Goal: Information Seeking & Learning: Learn about a topic

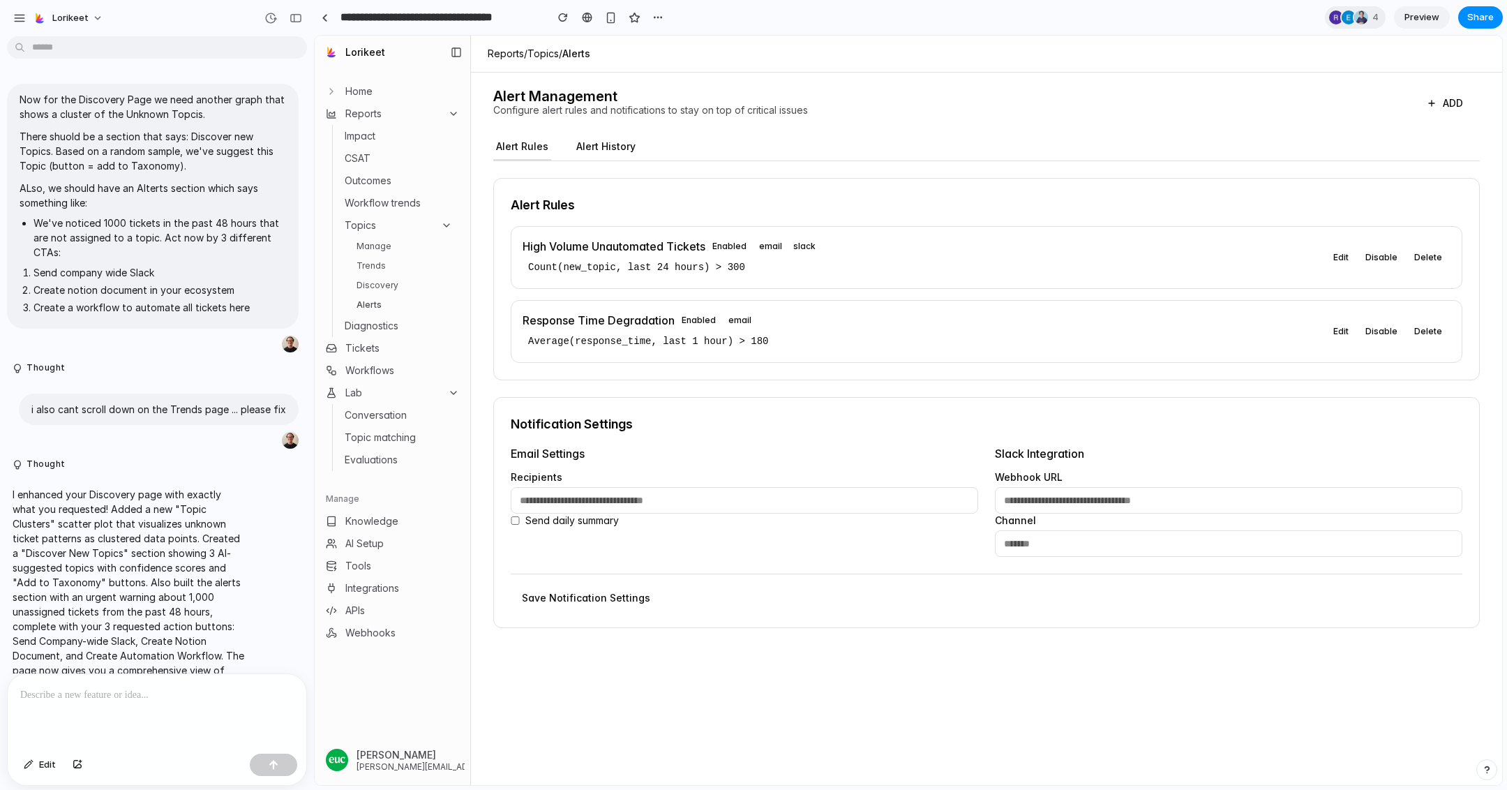
scroll to position [5743, 0]
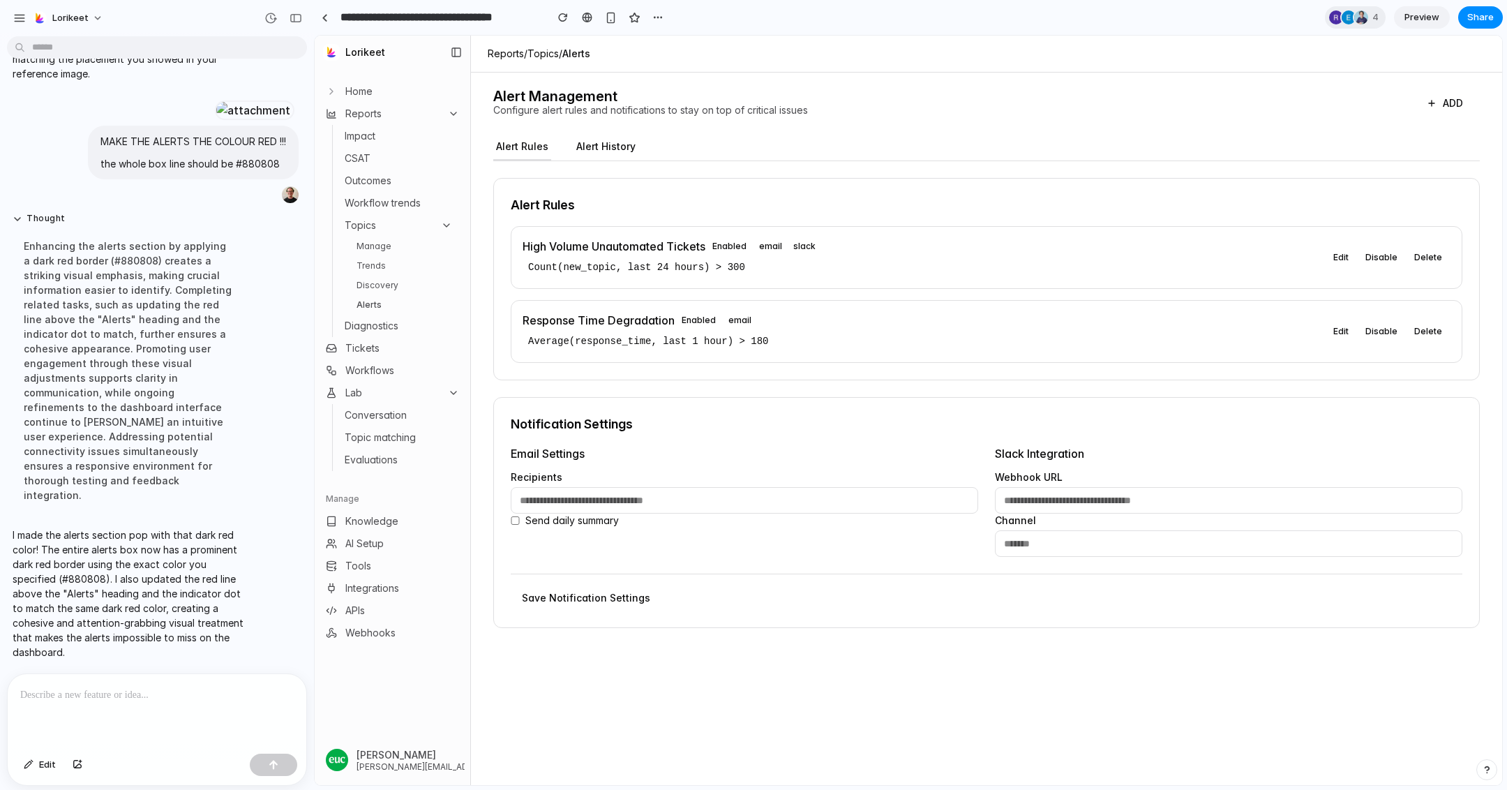
click at [1449, 107] on button "ADD" at bounding box center [1445, 103] width 70 height 25
select select "*****"
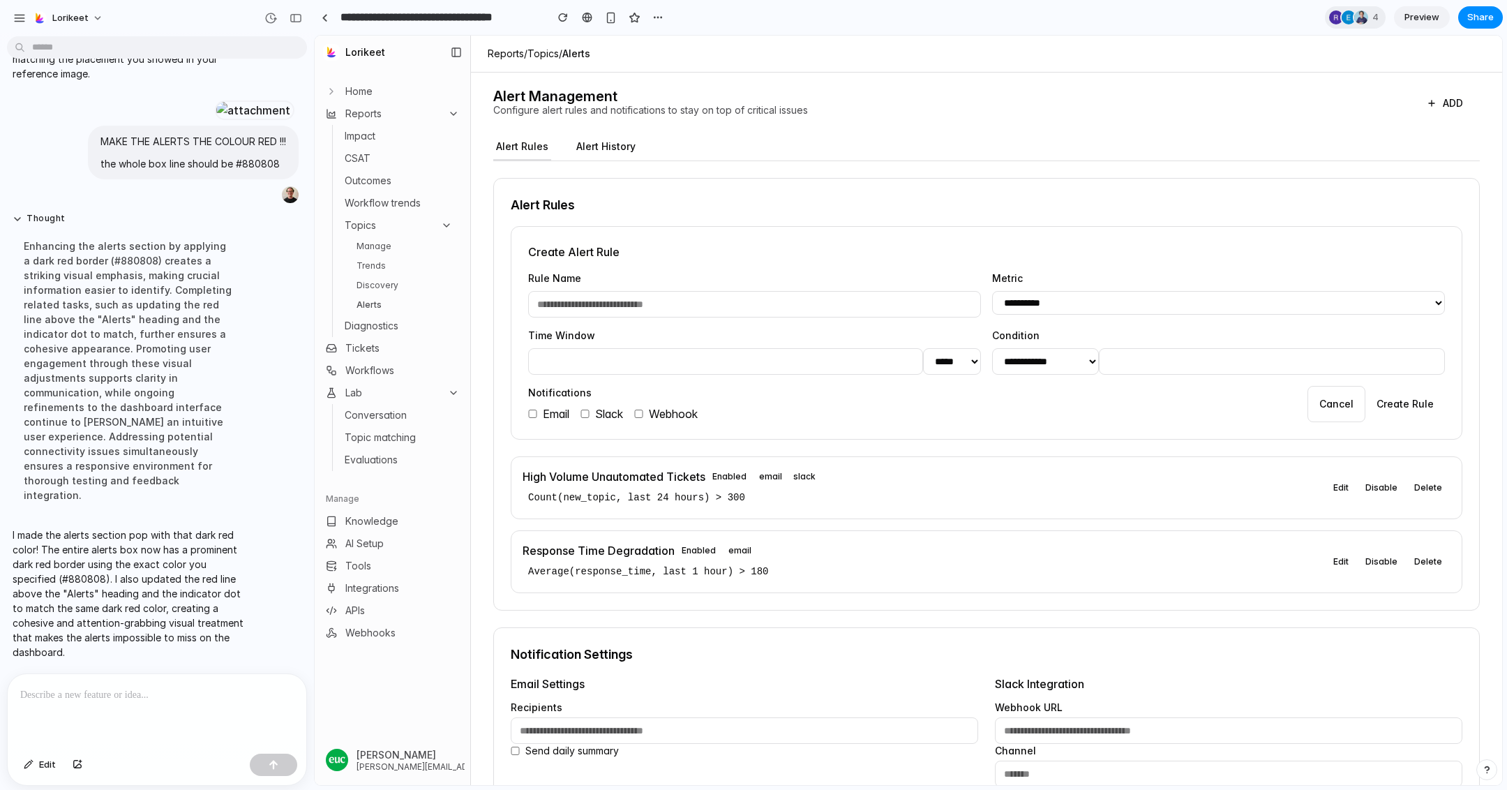
click at [1135, 128] on div "**********" at bounding box center [986, 473] width 987 height 769
click at [1449, 98] on button "ADD" at bounding box center [1445, 103] width 70 height 25
click at [371, 93] on span "Home" at bounding box center [358, 91] width 27 height 14
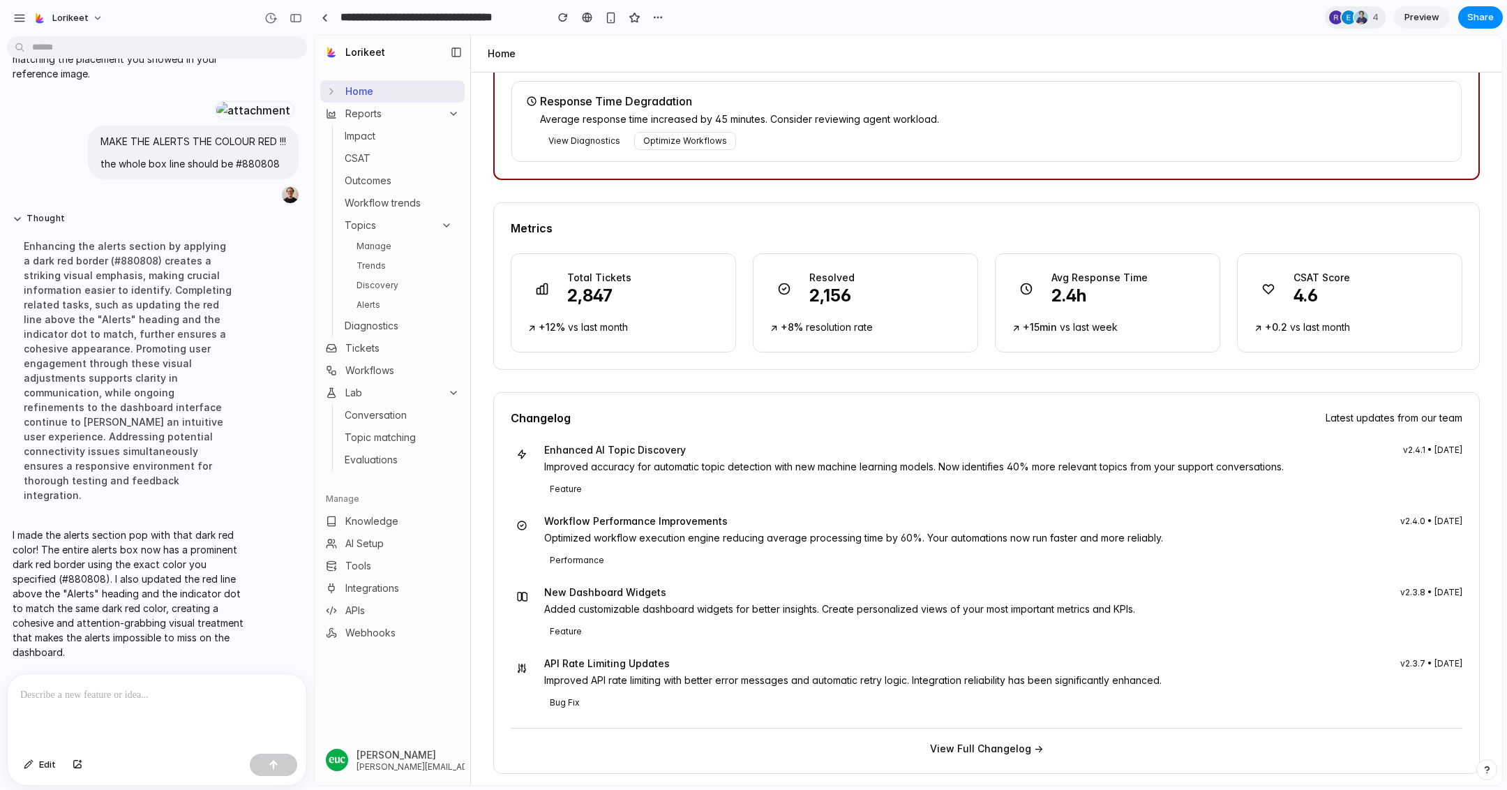
scroll to position [0, 0]
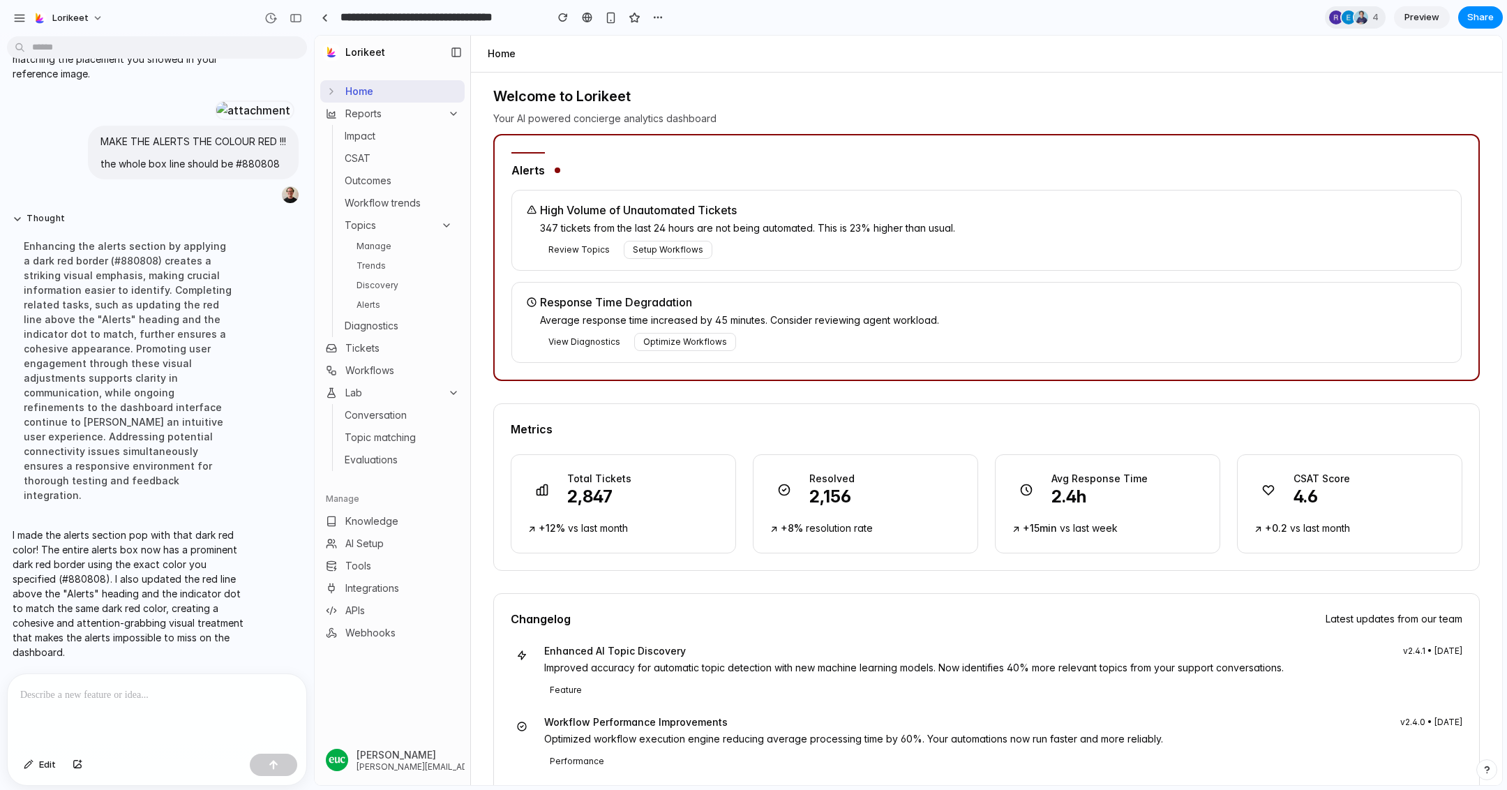
click at [722, 264] on div "High Volume of Unautomated Tickets 347 tickets from the last 24 hours are not b…" at bounding box center [987, 230] width 950 height 81
click at [662, 236] on div "High Volume of Unautomated Tickets 347 tickets from the last 24 hours are not b…" at bounding box center [995, 230] width 910 height 57
drag, startPoint x: 662, startPoint y: 255, endPoint x: 599, endPoint y: 255, distance: 62.1
click at [656, 255] on button "Setup Workflows" at bounding box center [668, 250] width 89 height 18
click at [599, 255] on button "Review Topics" at bounding box center [579, 250] width 78 height 18
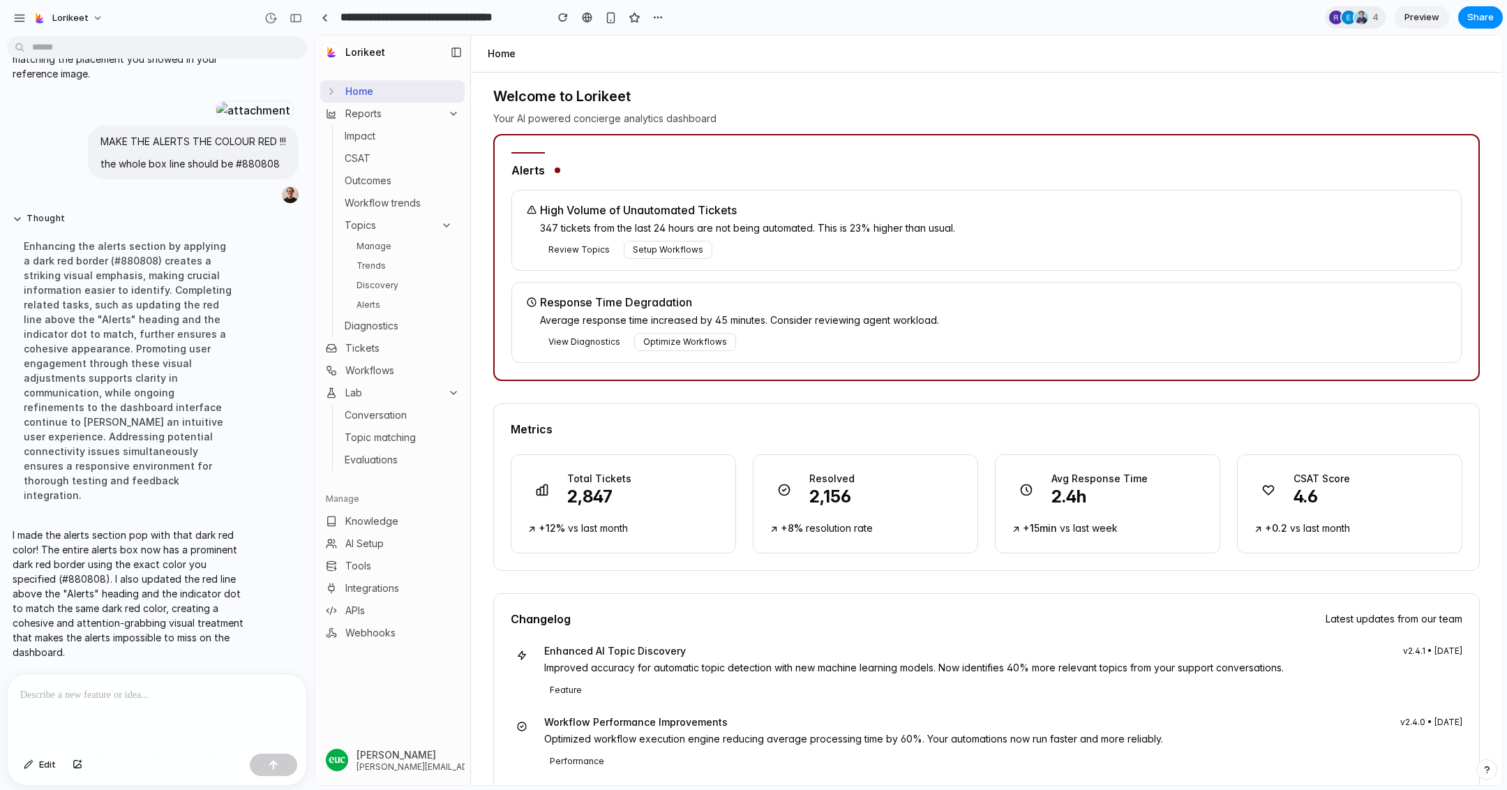
click at [578, 255] on button "Review Topics" at bounding box center [579, 250] width 78 height 18
drag, startPoint x: 667, startPoint y: 245, endPoint x: 544, endPoint y: 245, distance: 122.8
click at [667, 245] on button "Setup Workflows" at bounding box center [668, 250] width 89 height 18
click at [544, 245] on button "Review Topics" at bounding box center [579, 250] width 78 height 18
click at [650, 252] on button "Setup Workflows" at bounding box center [668, 250] width 89 height 18
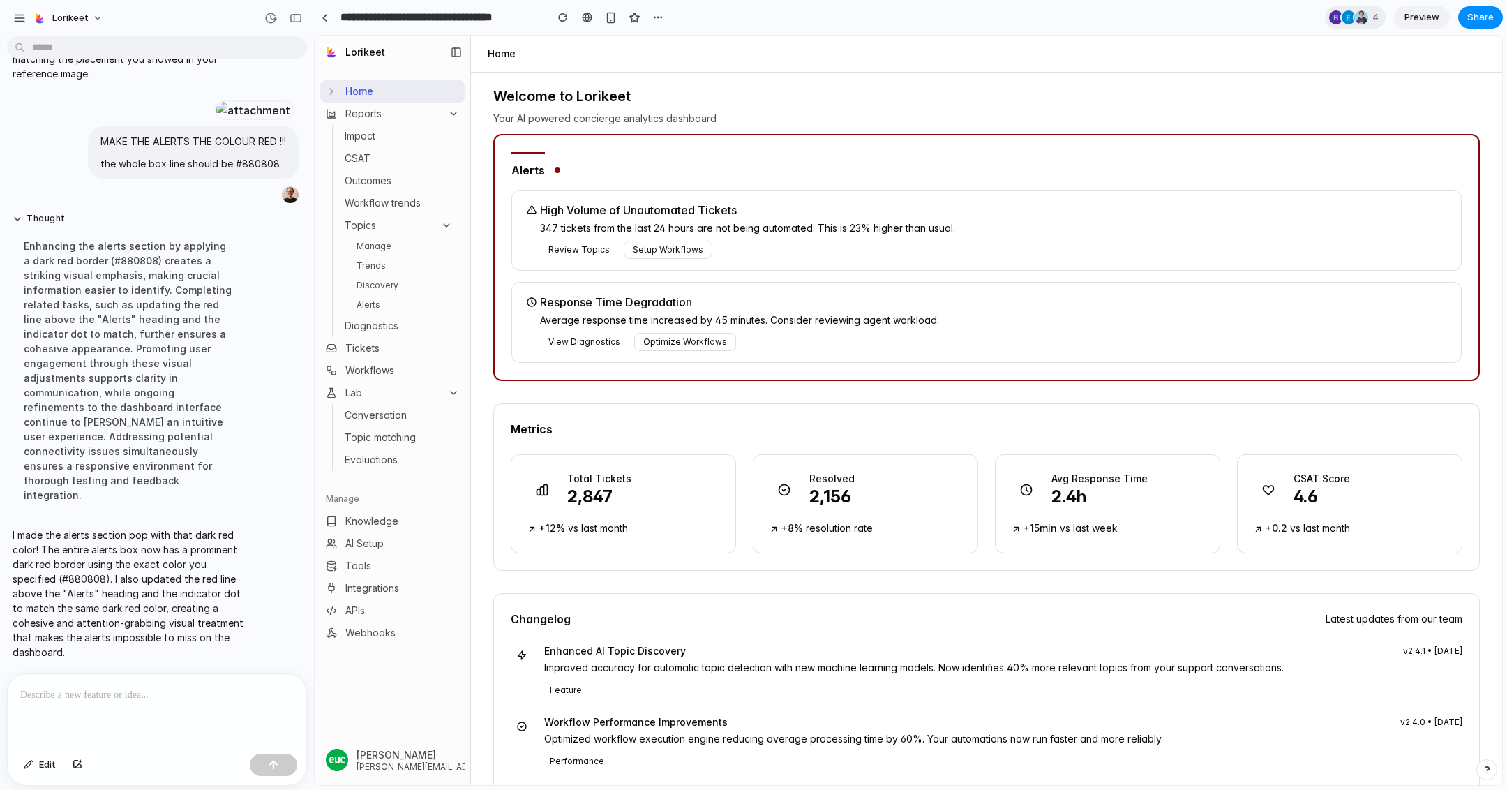
click at [565, 255] on button "Review Topics" at bounding box center [579, 250] width 78 height 18
click at [680, 255] on button "Setup Workflows" at bounding box center [668, 250] width 89 height 18
click at [597, 528] on span "vs last month" at bounding box center [598, 528] width 60 height 12
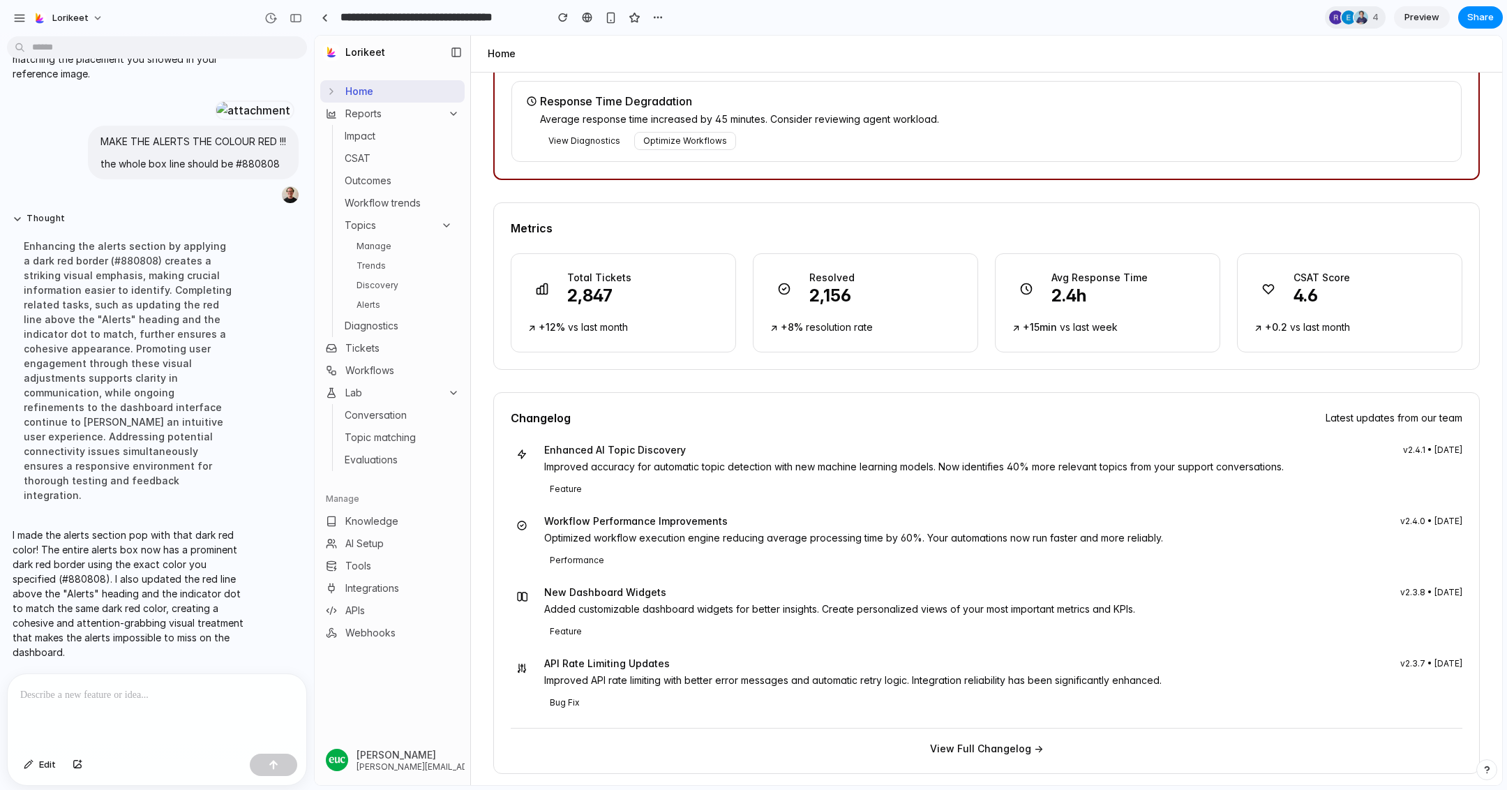
scroll to position [197, 0]
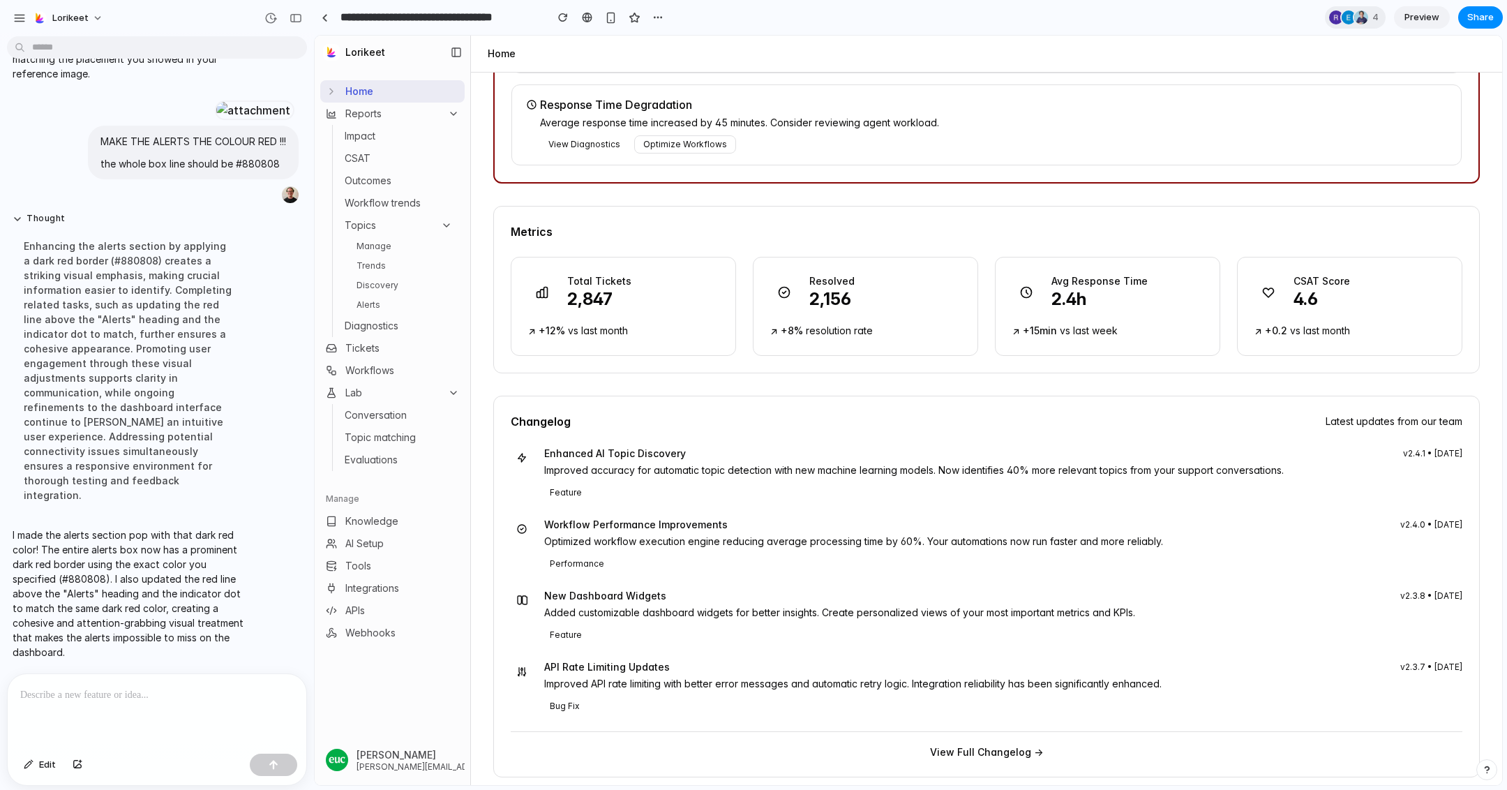
click at [373, 307] on link "Alerts" at bounding box center [404, 305] width 107 height 17
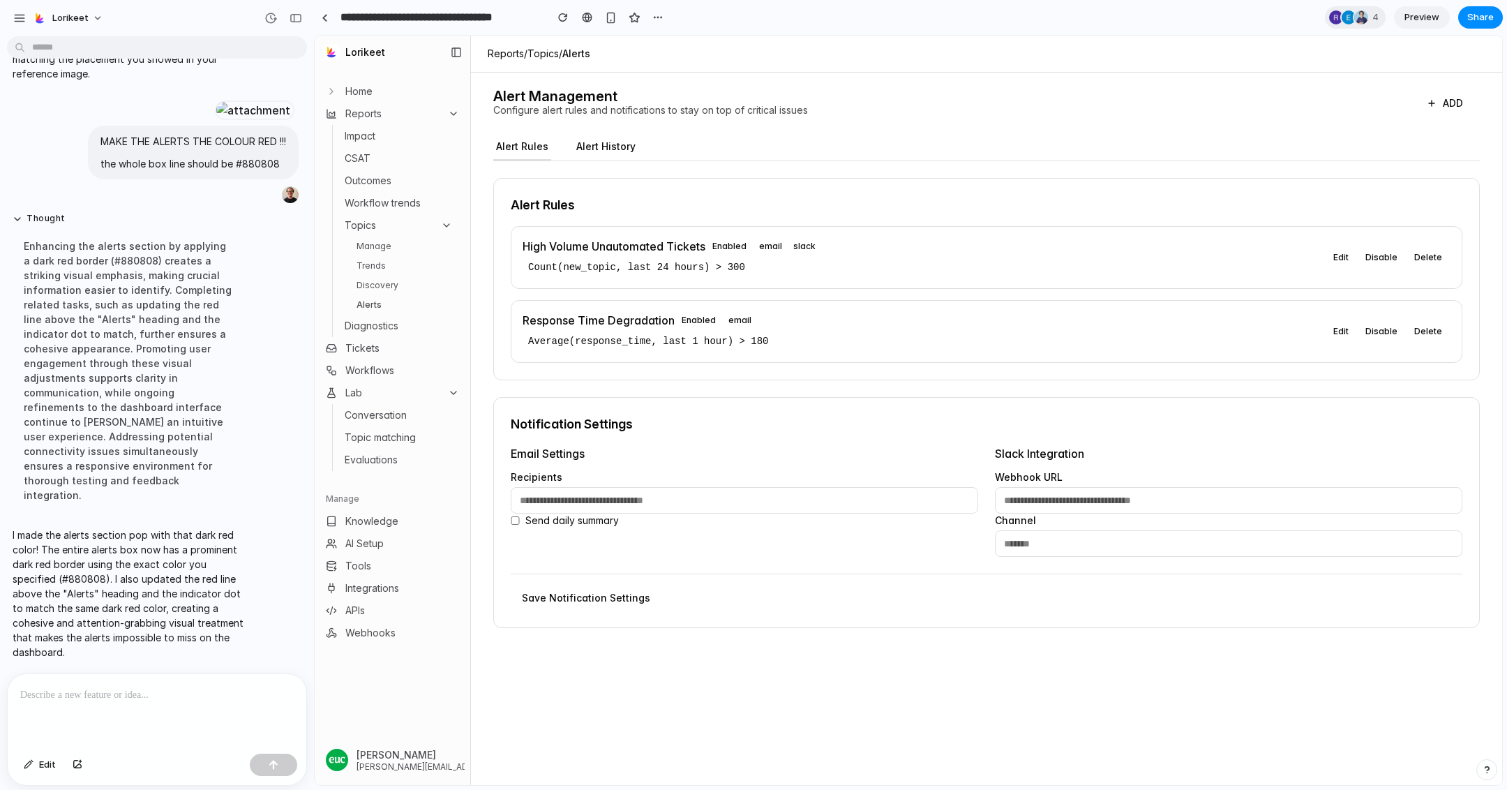
click at [1444, 99] on button "ADD" at bounding box center [1445, 103] width 70 height 25
select select "*****"
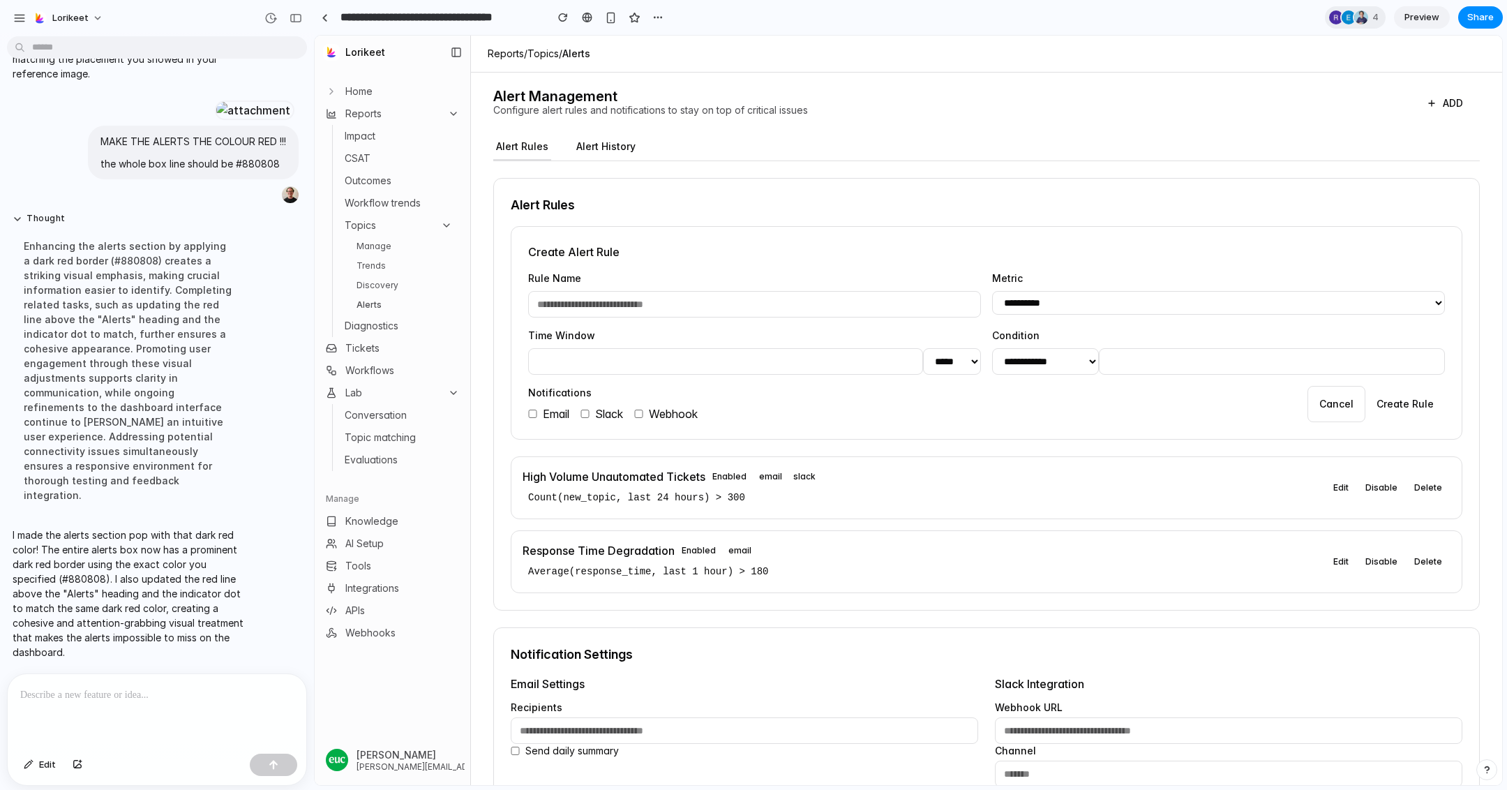
click at [1270, 100] on div "Alert Management Configure alert rules and notifications to stay on top of crit…" at bounding box center [986, 103] width 987 height 28
click at [1449, 103] on button "ADD" at bounding box center [1445, 103] width 70 height 25
click at [1441, 301] on select "**********" at bounding box center [1218, 303] width 453 height 24
click at [403, 96] on link "Home" at bounding box center [392, 91] width 144 height 22
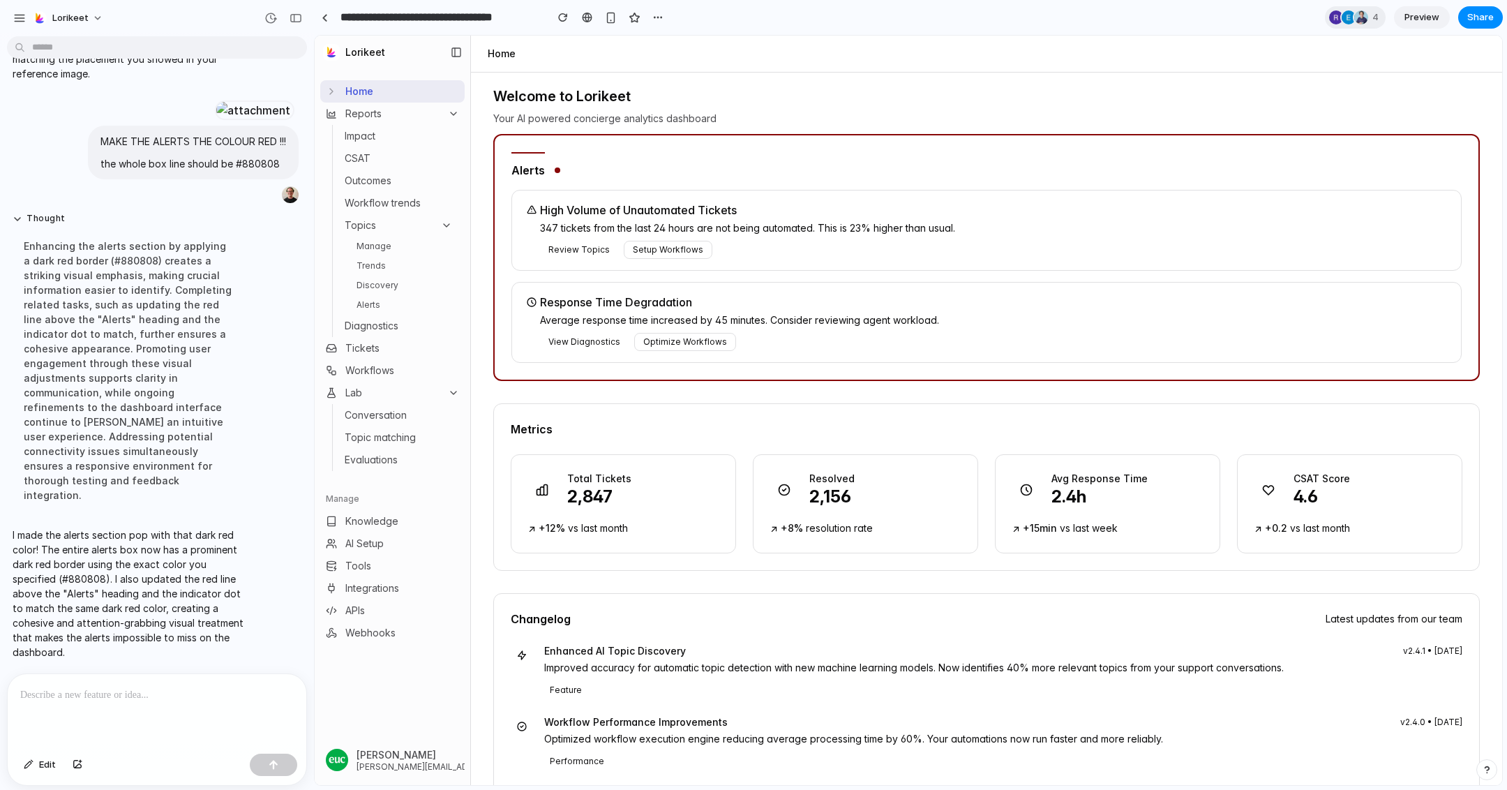
click at [440, 386] on button "Lab" at bounding box center [392, 393] width 144 height 22
click at [451, 391] on icon "button" at bounding box center [453, 392] width 11 height 11
click at [404, 253] on link "Manage" at bounding box center [404, 246] width 107 height 17
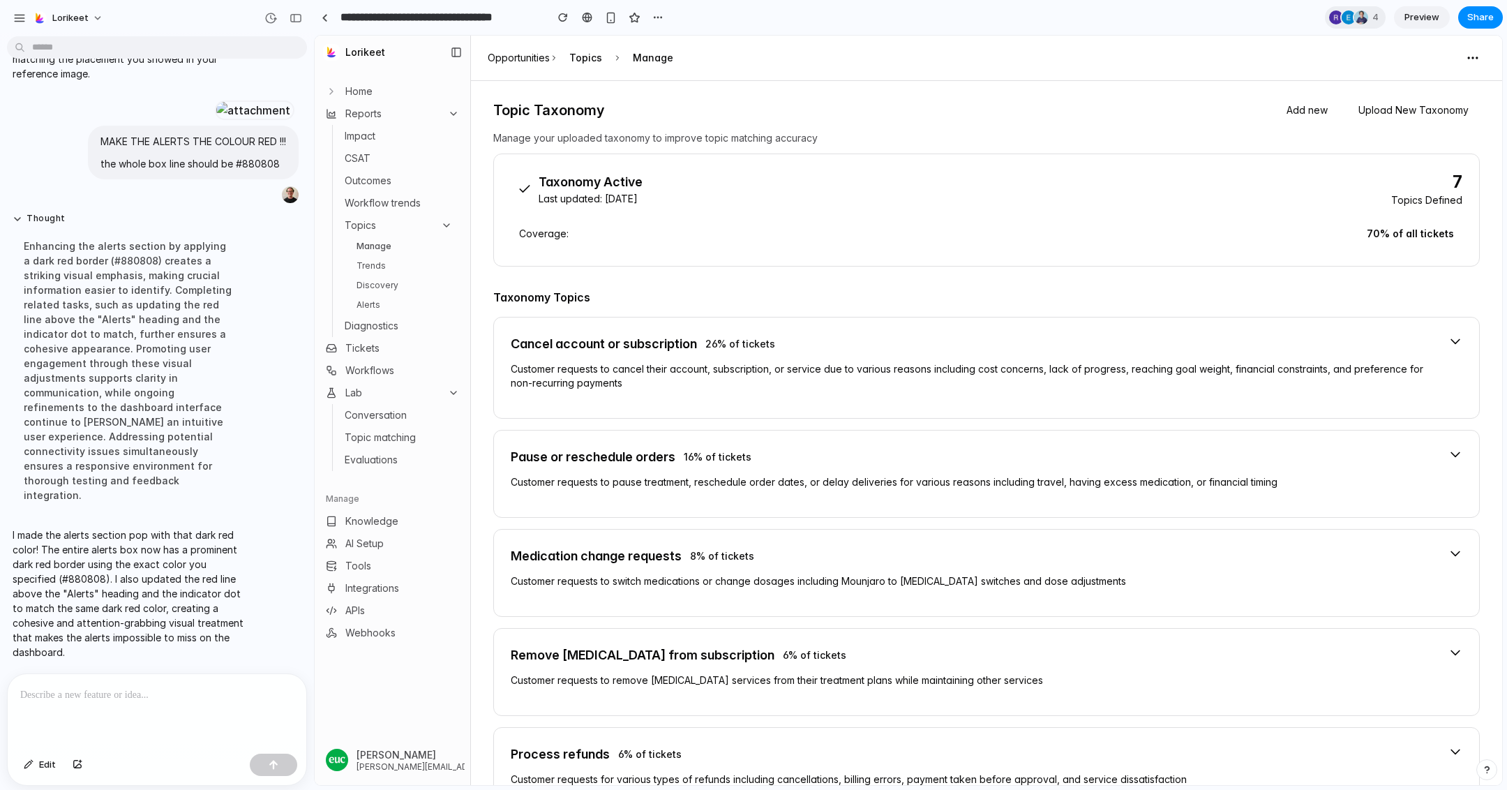
click at [419, 258] on link "Trends" at bounding box center [404, 265] width 107 height 17
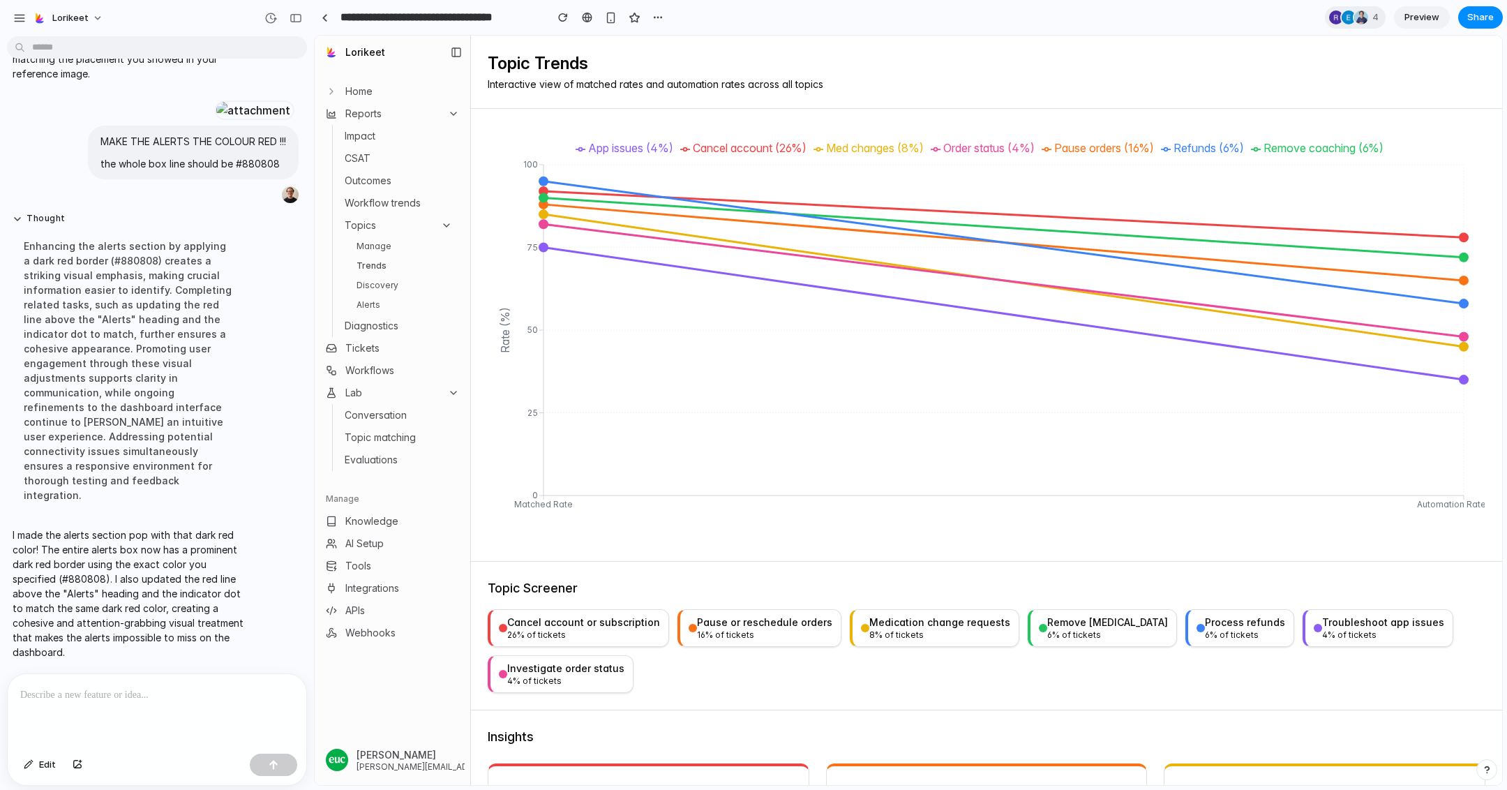
click at [715, 613] on button "Pause or reschedule orders 16 % of tickets" at bounding box center [760, 628] width 164 height 38
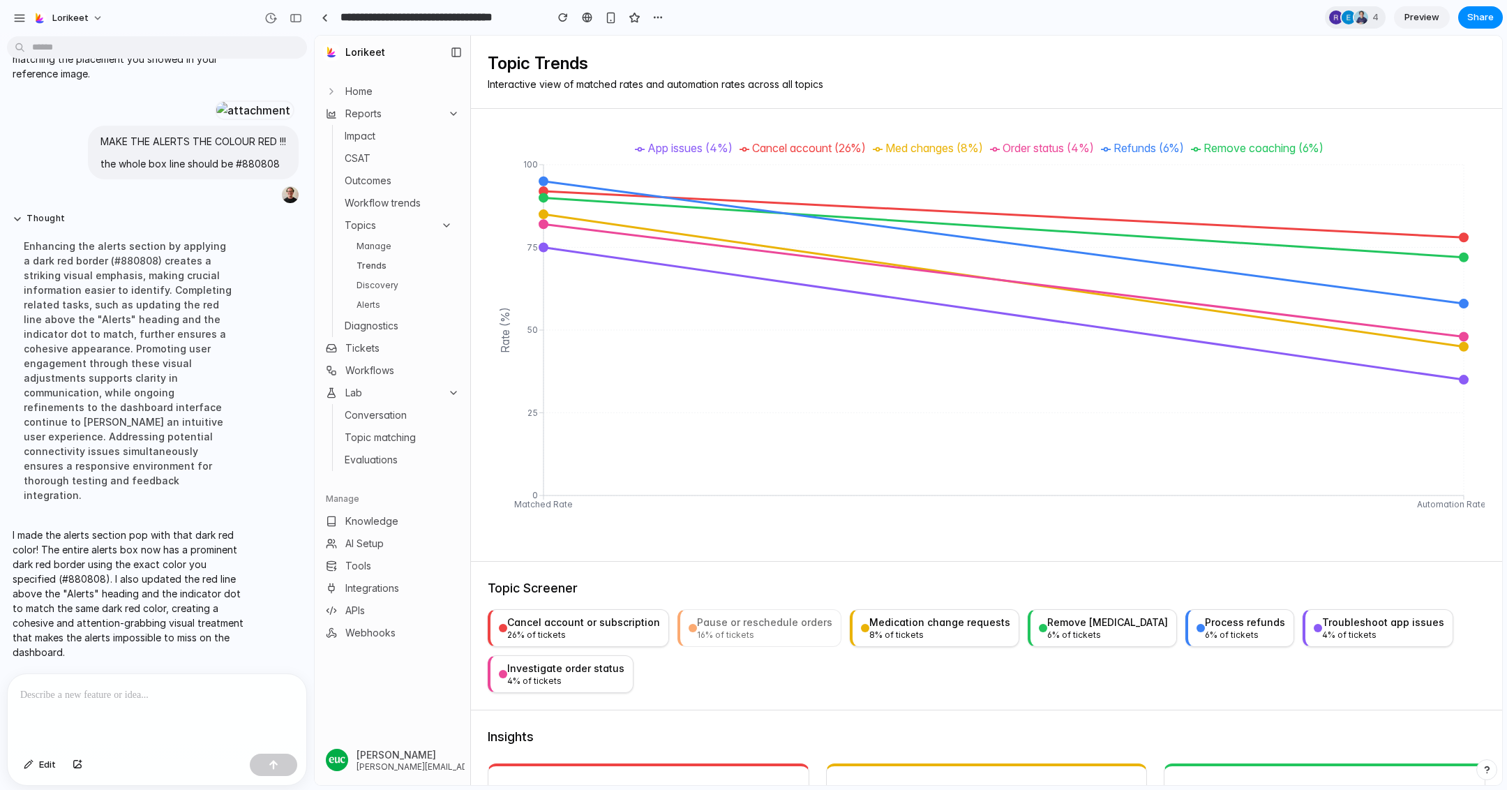
click at [783, 611] on button "Pause or reschedule orders 16 % of tickets" at bounding box center [760, 628] width 164 height 38
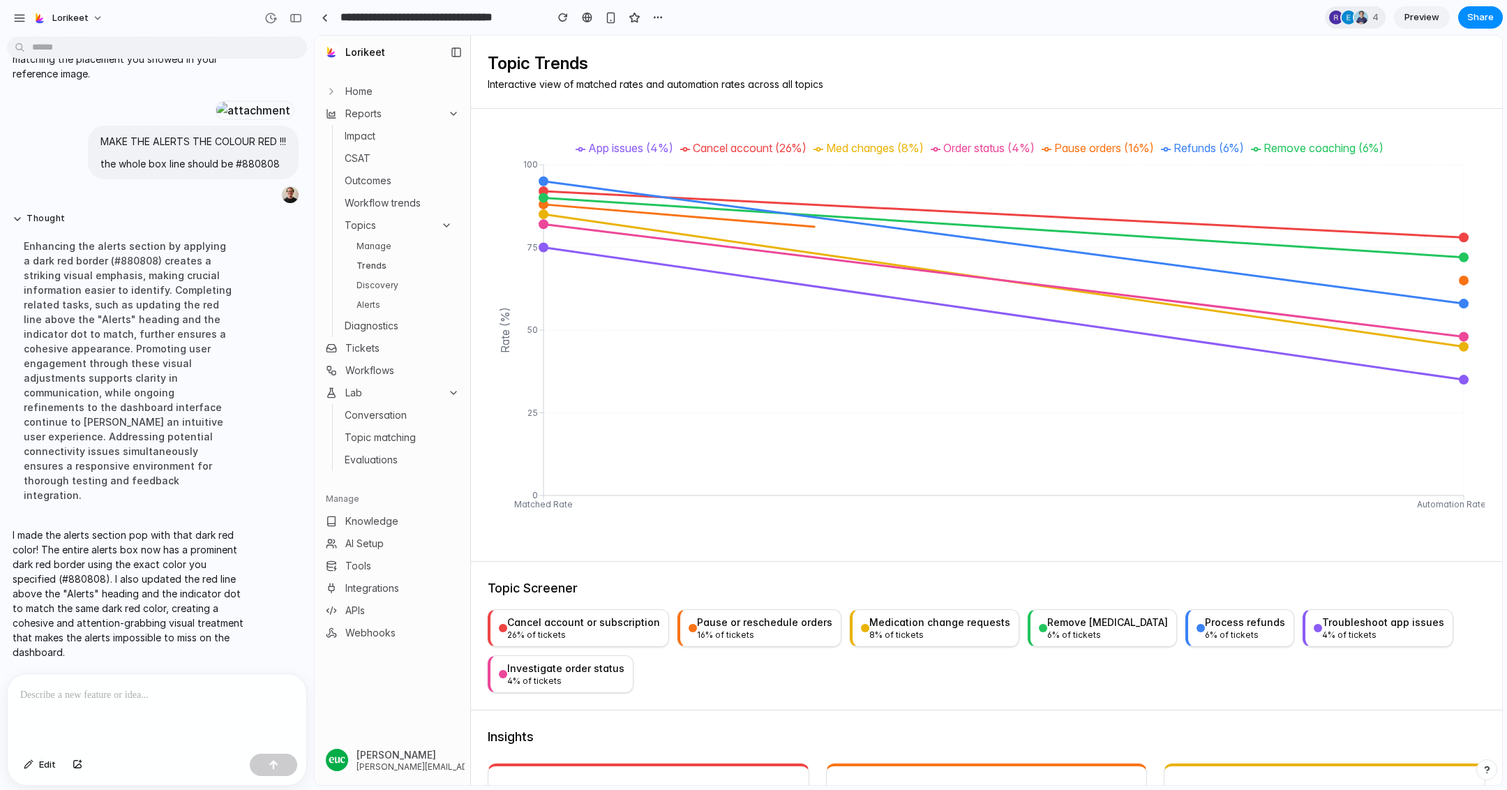
click at [901, 611] on button "Medication change requests 8 % of tickets" at bounding box center [935, 628] width 170 height 38
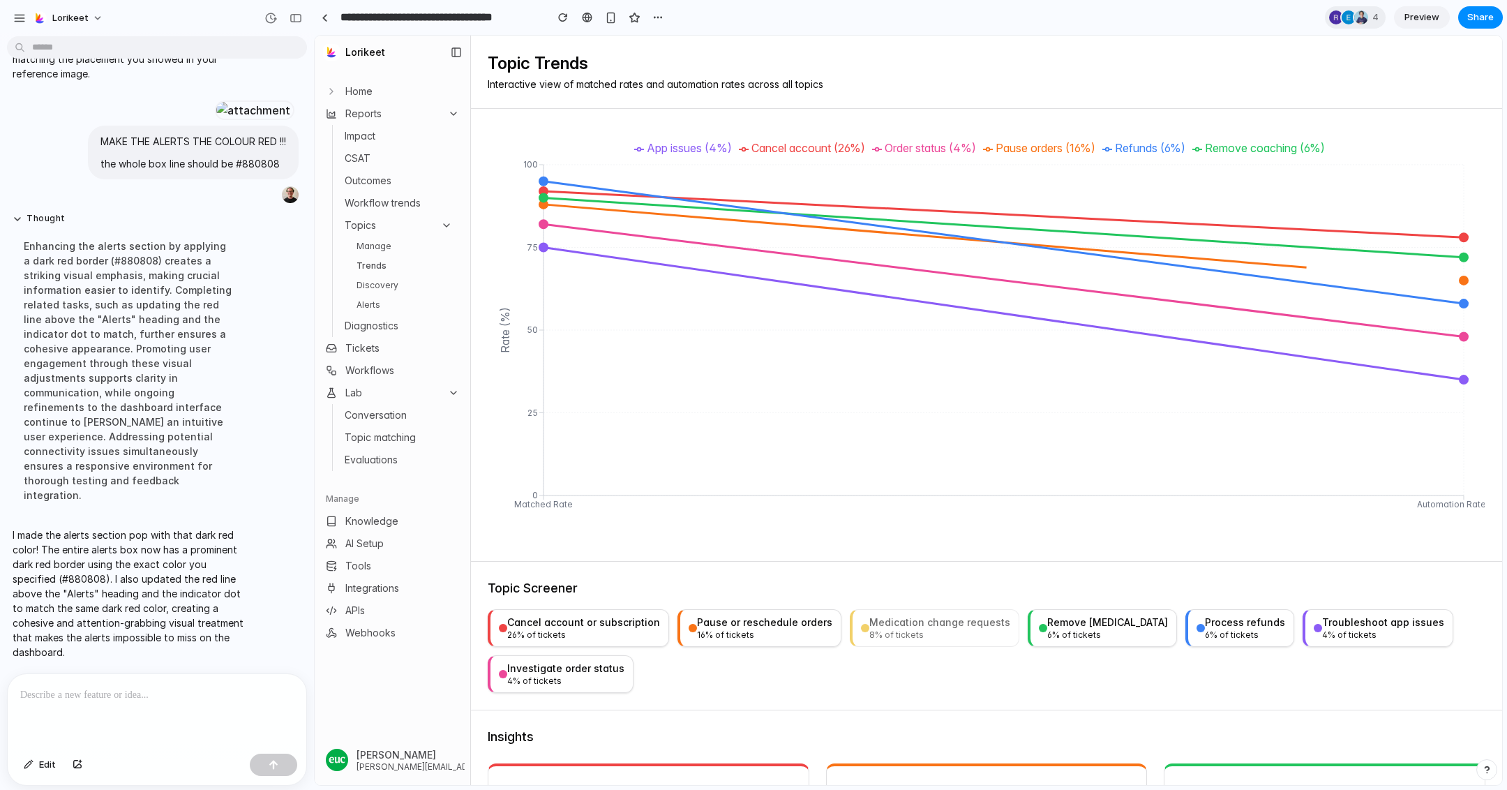
click at [767, 611] on button "Pause or reschedule orders 16 % of tickets" at bounding box center [760, 628] width 164 height 38
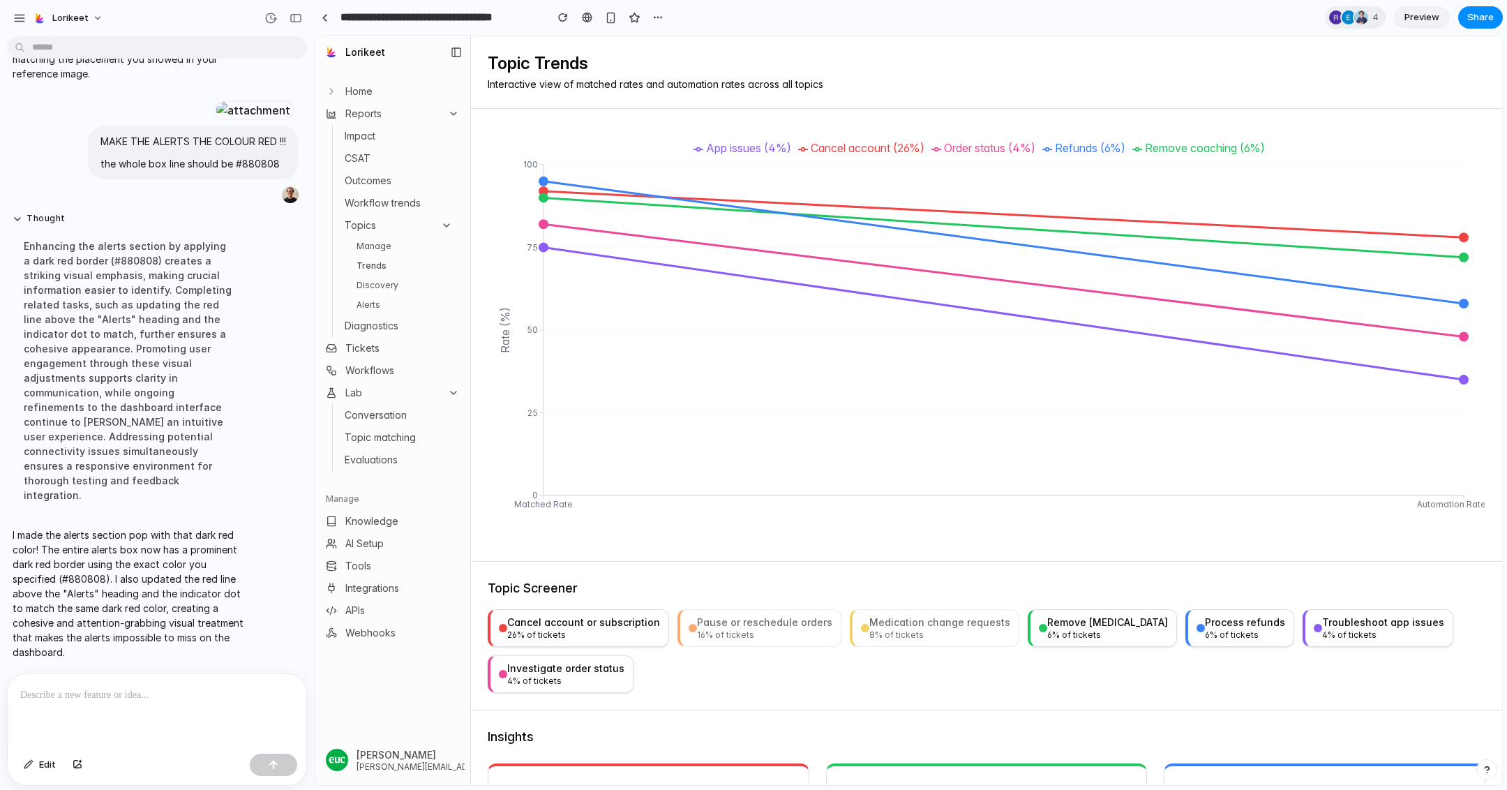
click at [1075, 609] on button "Remove [MEDICAL_DATA] 6 % of tickets" at bounding box center [1102, 628] width 149 height 38
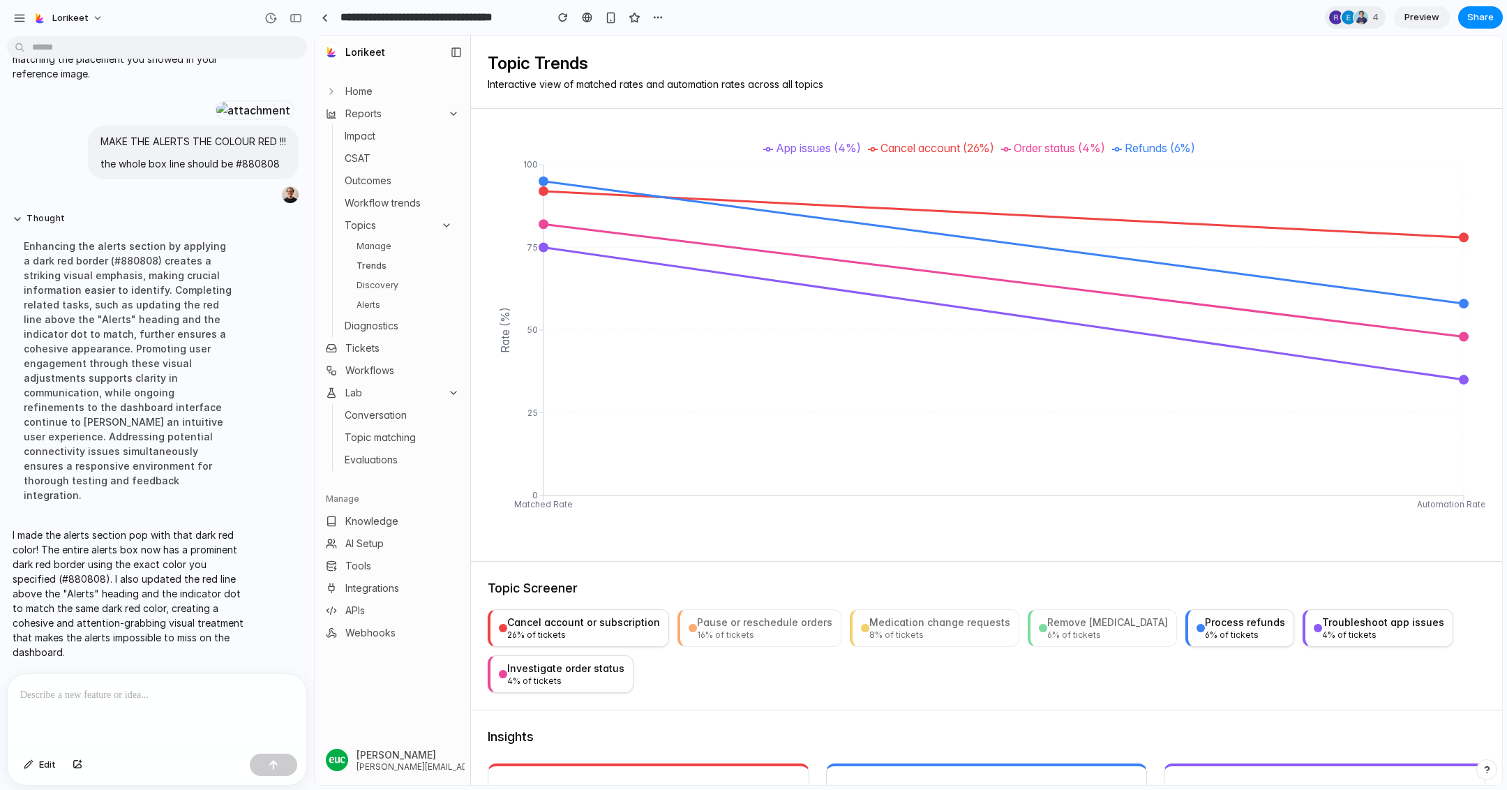
click at [1205, 622] on div "Process refunds" at bounding box center [1245, 622] width 80 height 14
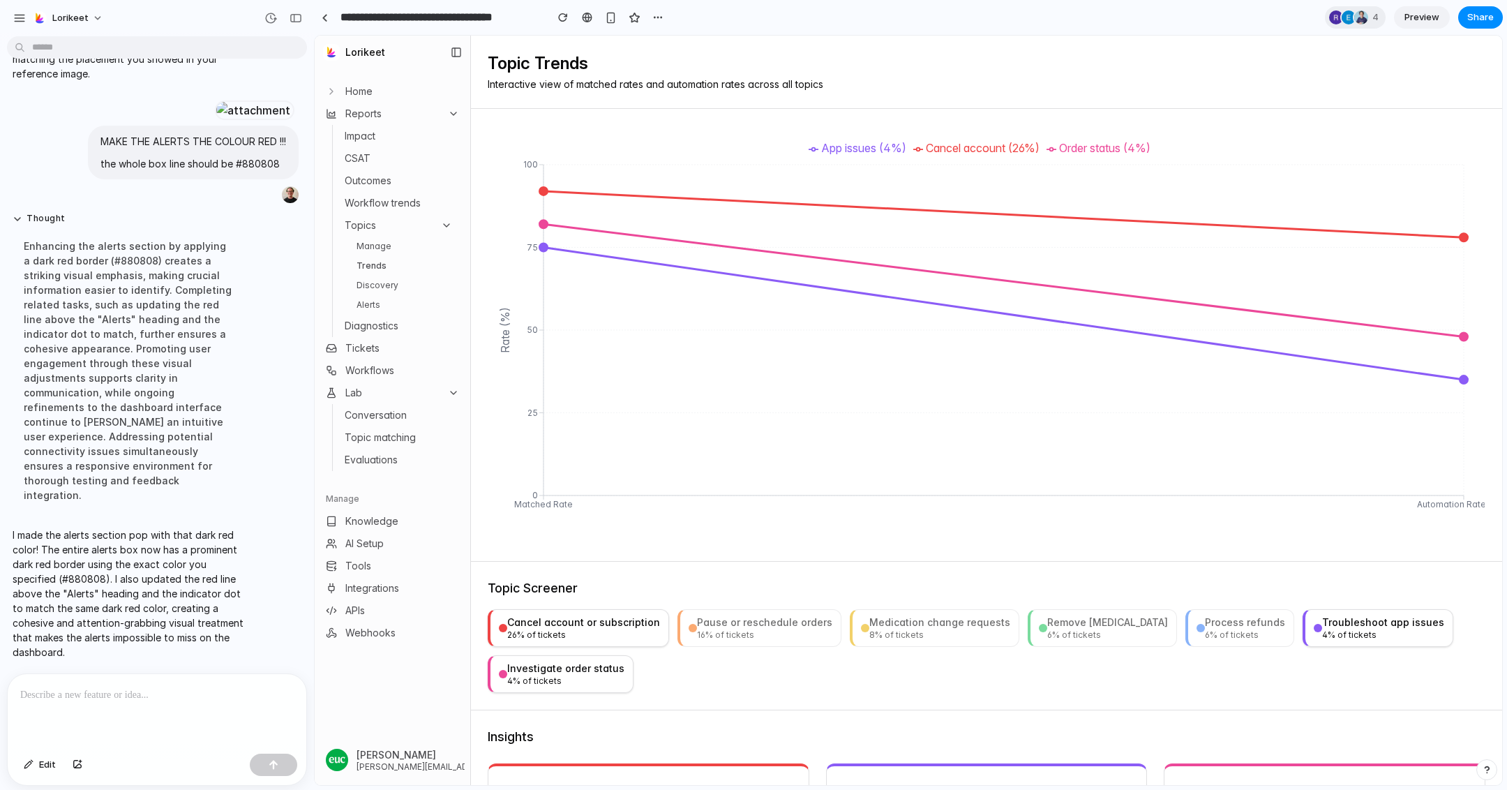
click at [1322, 633] on div "4 % of tickets" at bounding box center [1383, 634] width 122 height 11
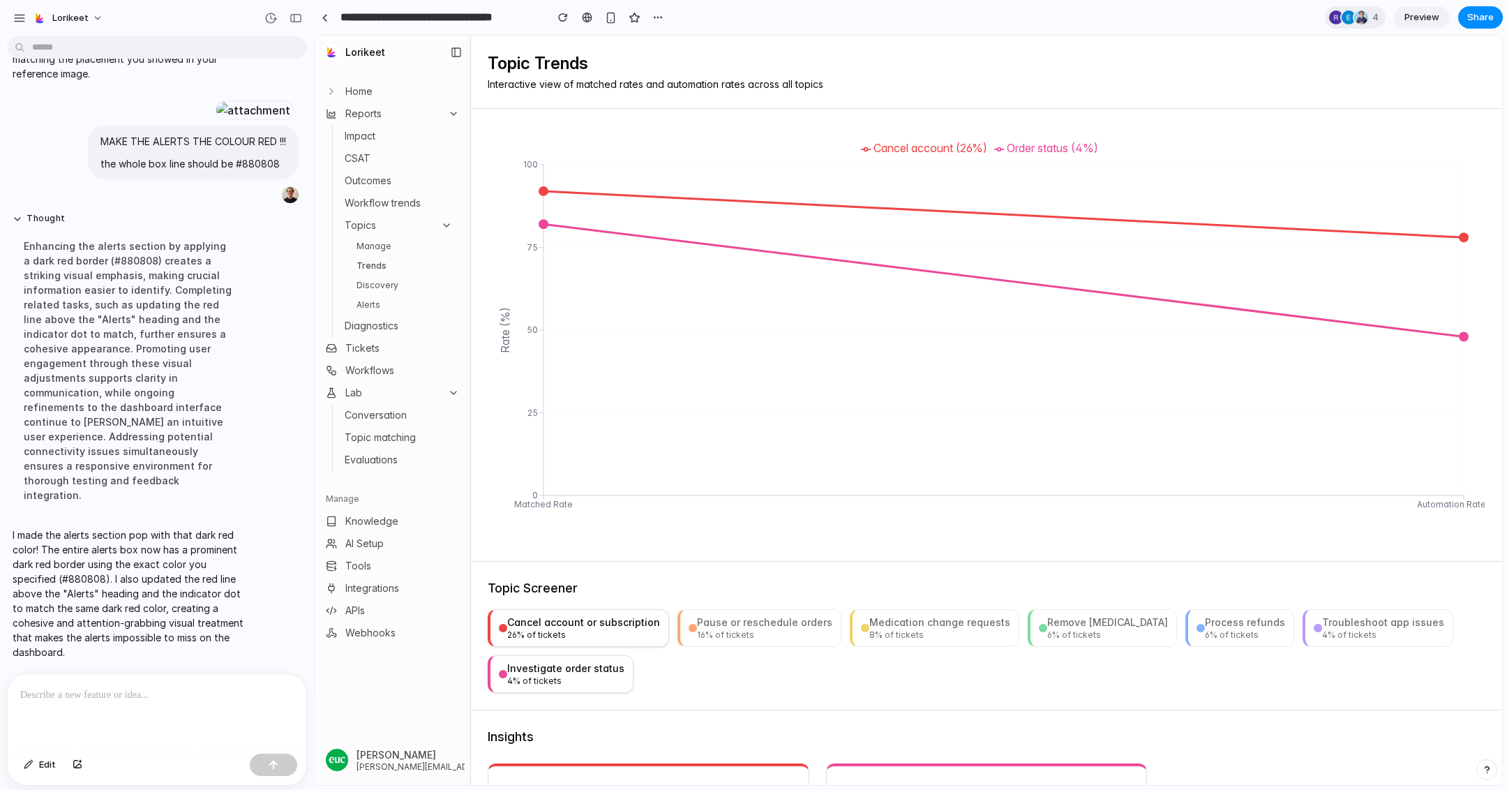
click at [543, 678] on div "4 % of tickets" at bounding box center [565, 680] width 117 height 11
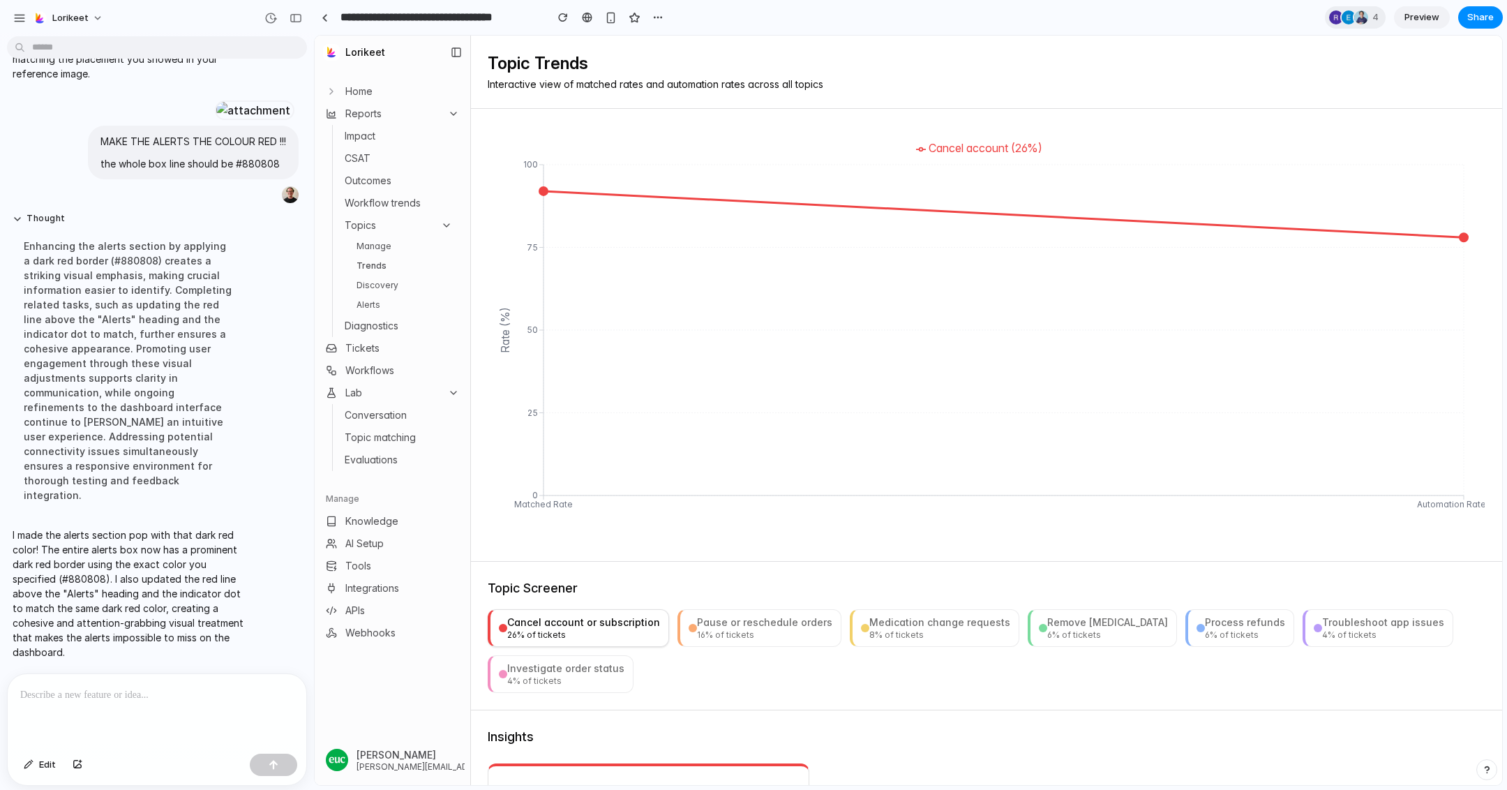
click at [702, 637] on div "16 % of tickets" at bounding box center [764, 634] width 135 height 11
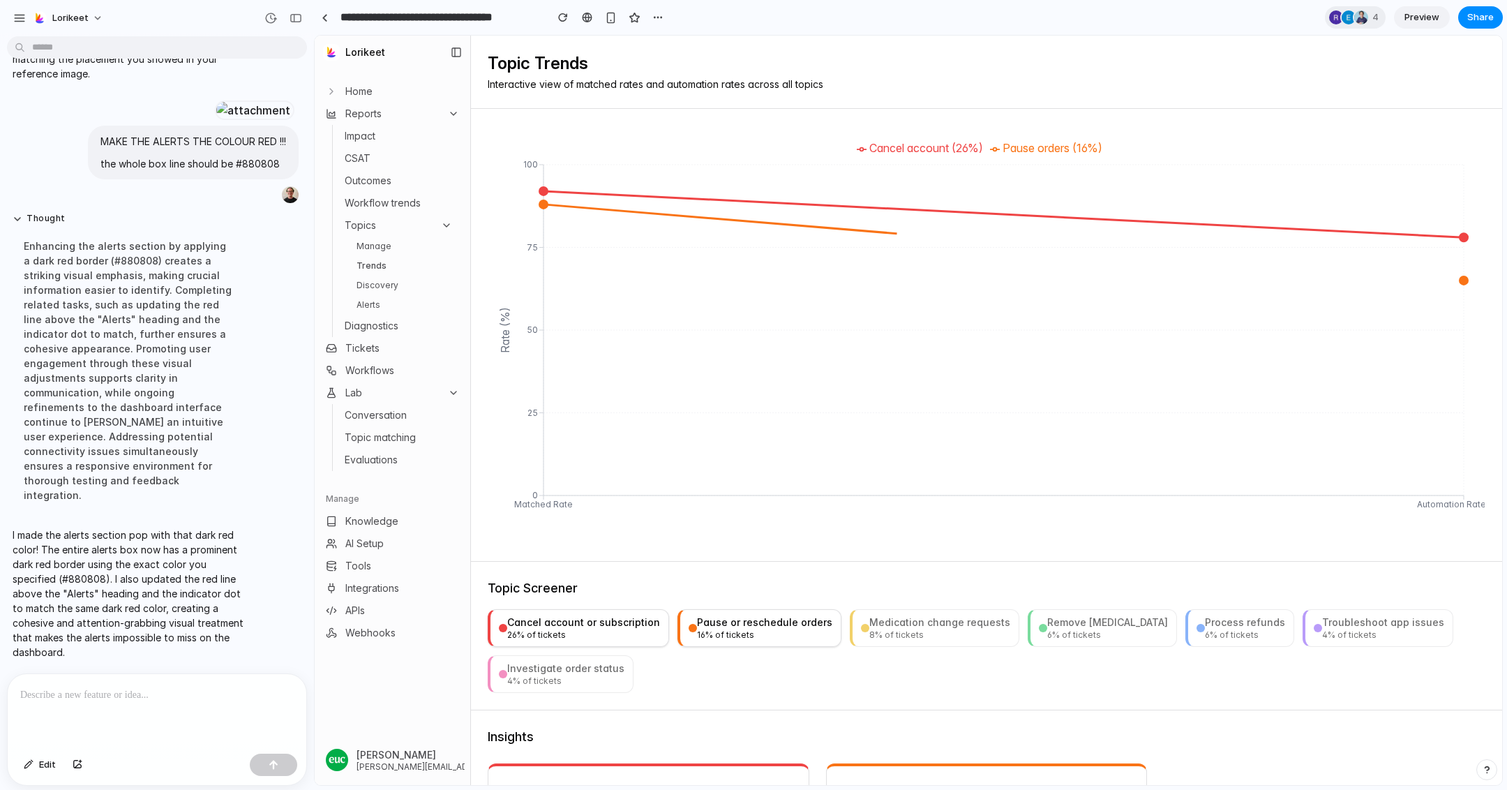
click at [932, 627] on div "Medication change requests" at bounding box center [939, 622] width 141 height 14
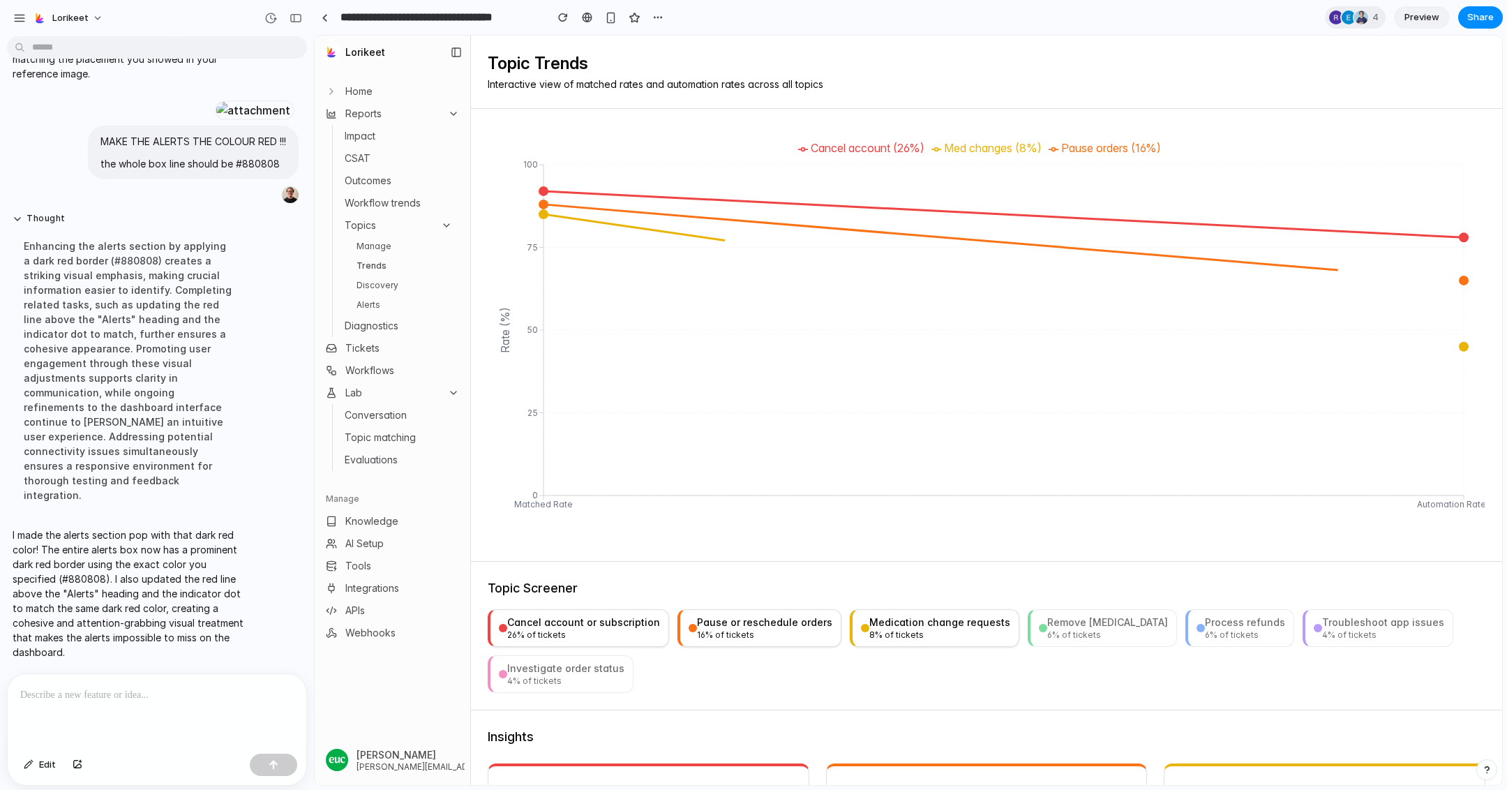
click at [1078, 627] on div "Remove [MEDICAL_DATA]" at bounding box center [1107, 622] width 121 height 14
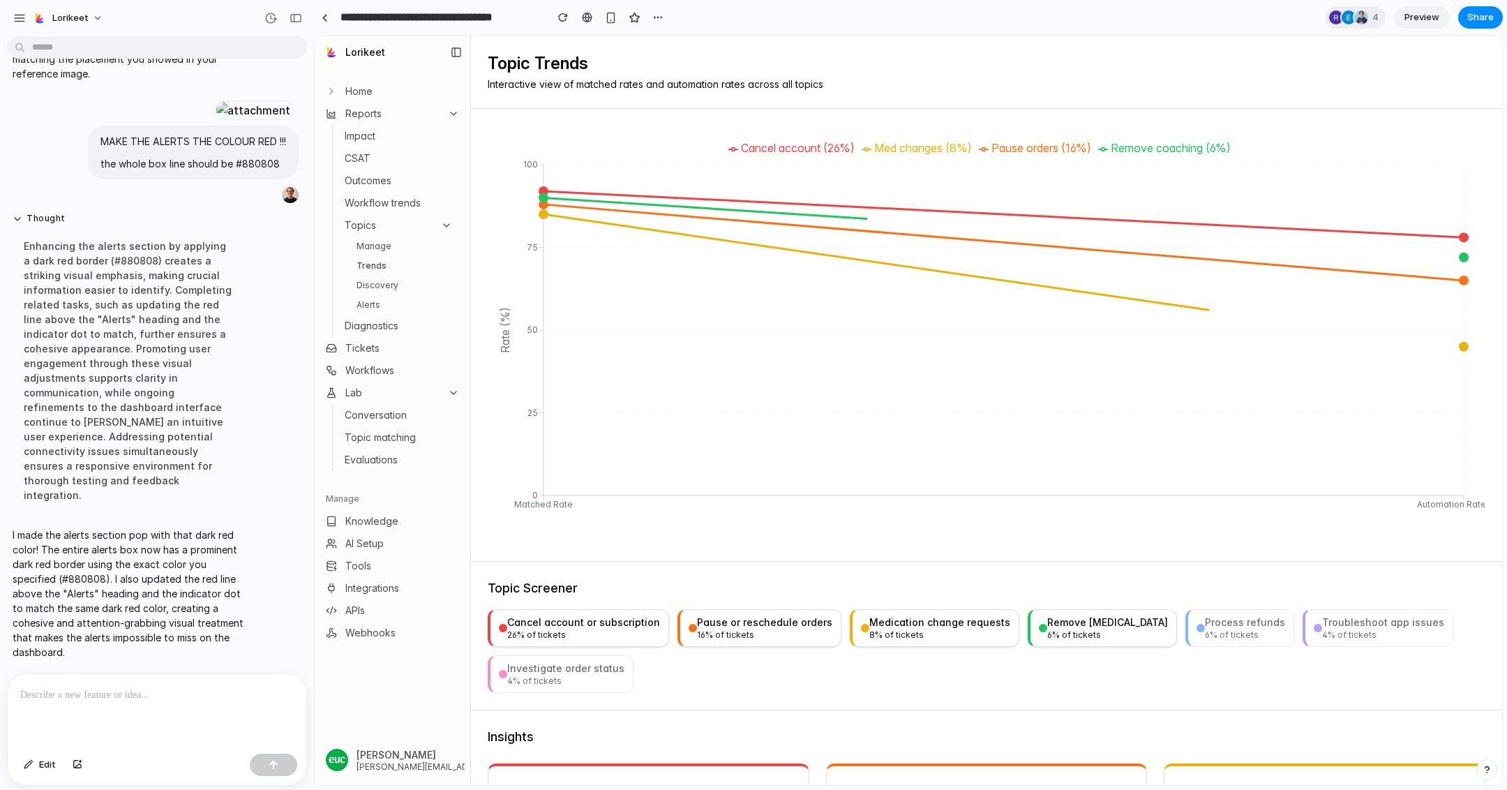
click at [1303, 613] on button "Troubleshoot app issues 4 % of tickets" at bounding box center [1378, 628] width 151 height 38
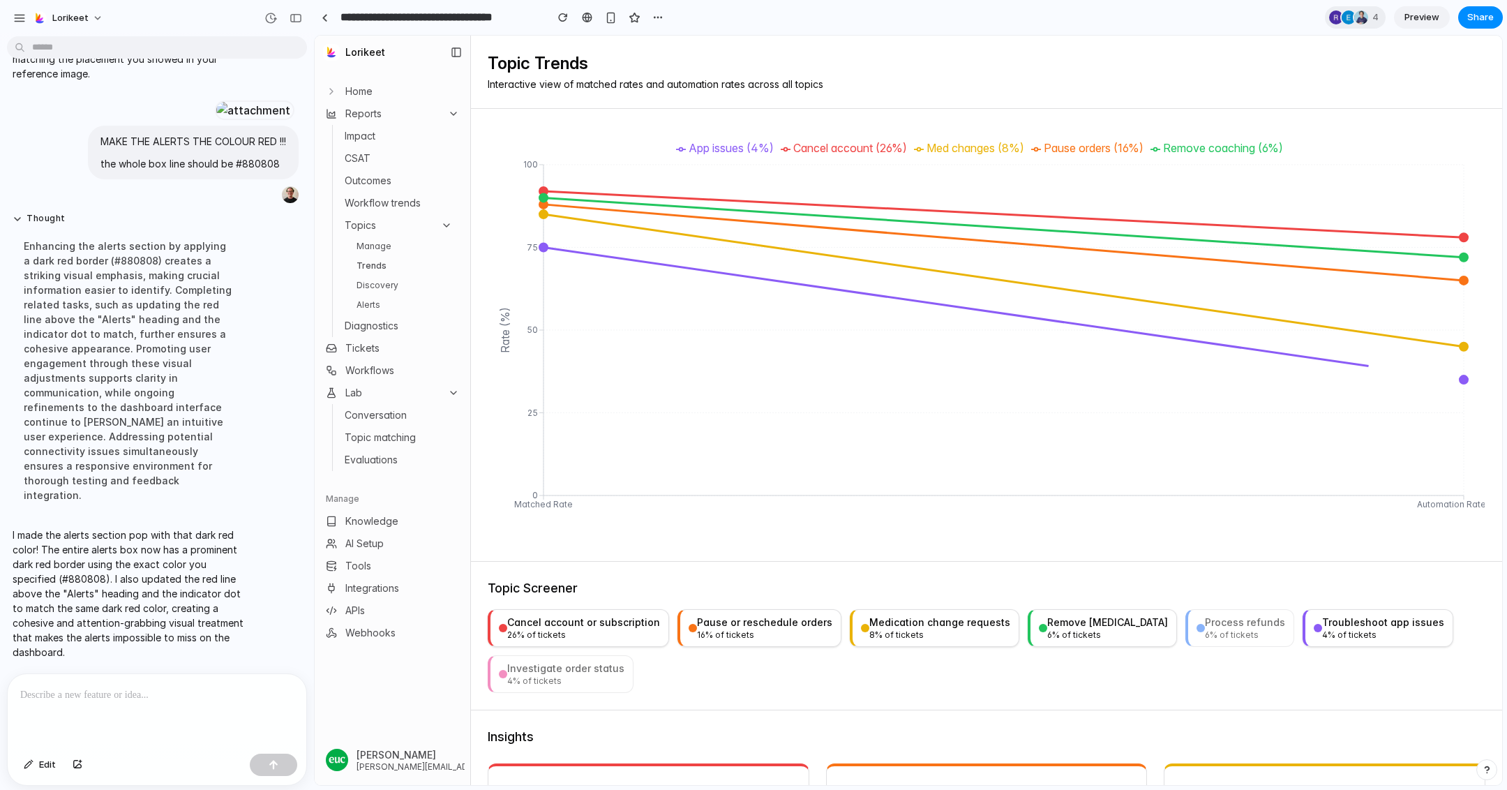
click at [1205, 633] on div "6 % of tickets" at bounding box center [1245, 634] width 80 height 11
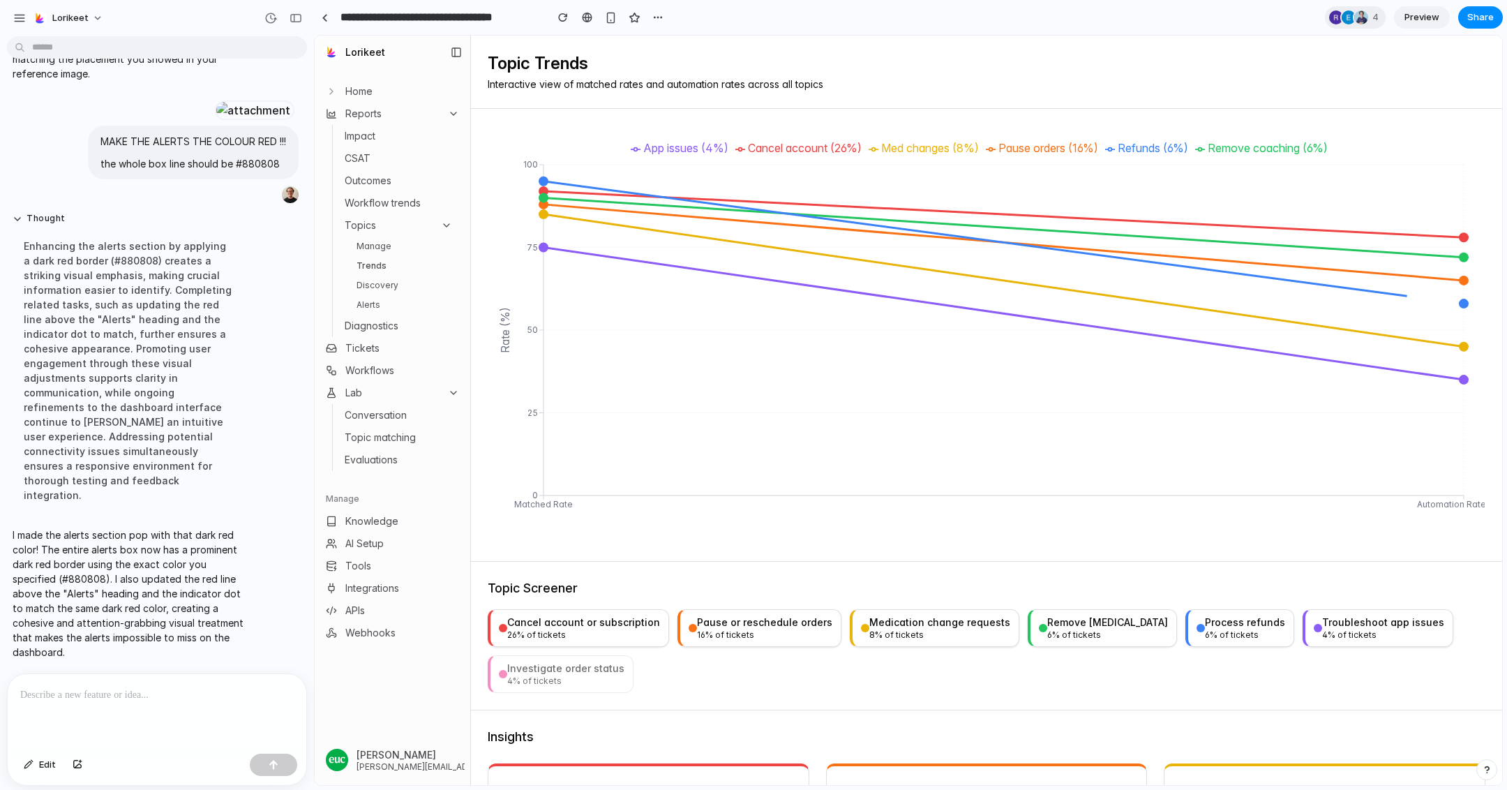
click at [592, 680] on div "4 % of tickets" at bounding box center [565, 680] width 117 height 11
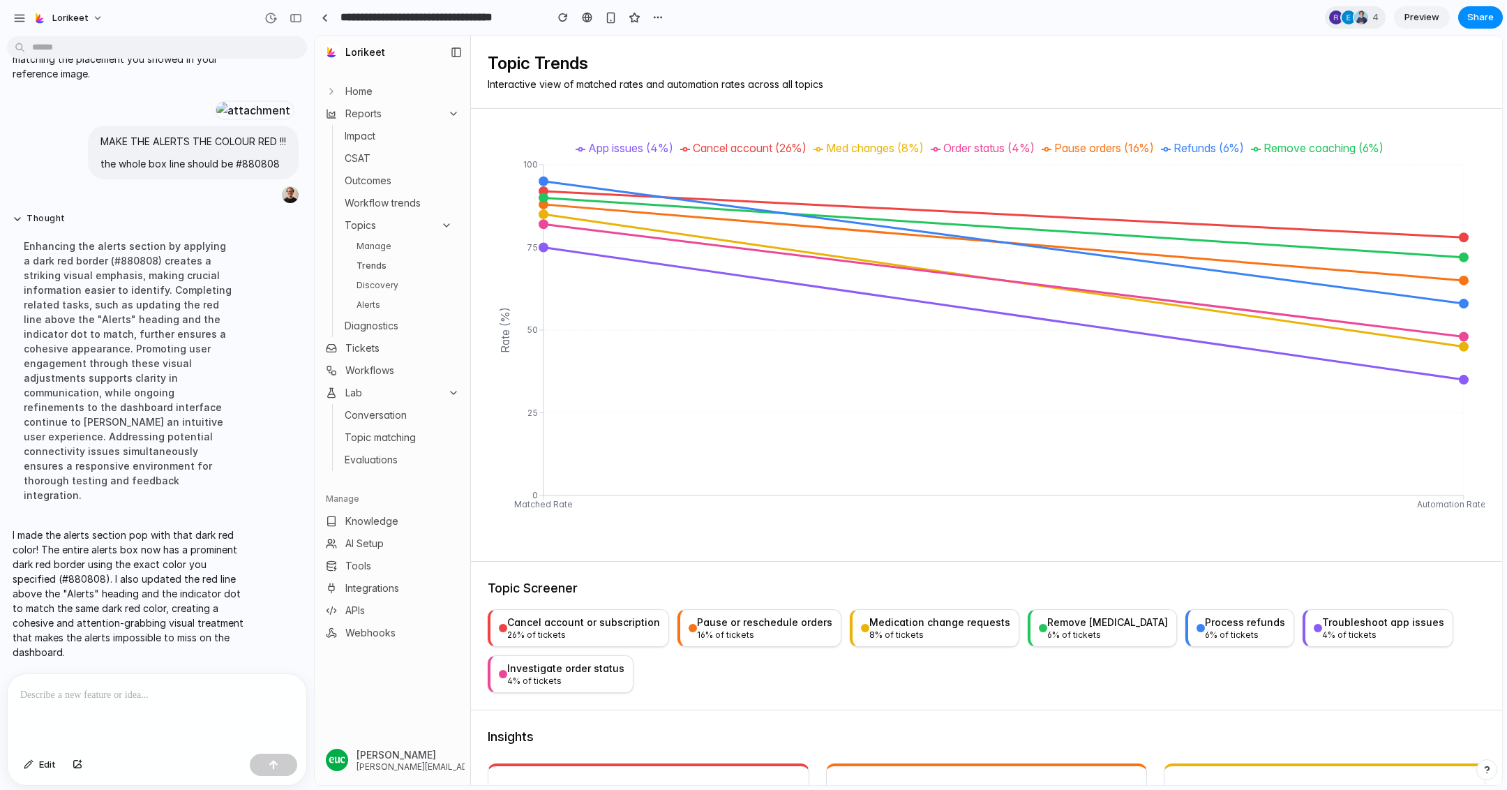
click at [366, 250] on link "Manage" at bounding box center [404, 246] width 107 height 17
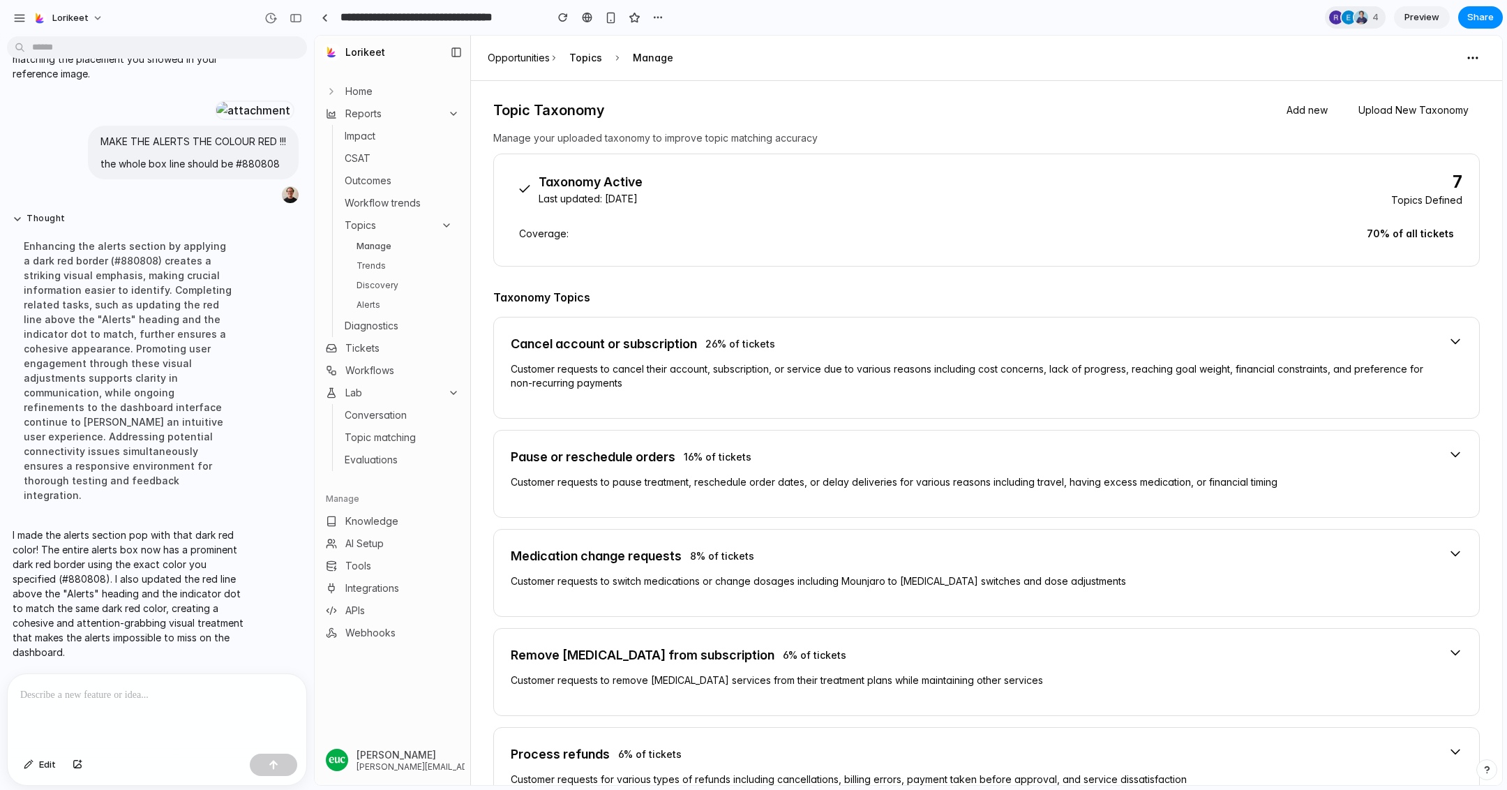
click at [368, 264] on link "Trends" at bounding box center [404, 265] width 107 height 17
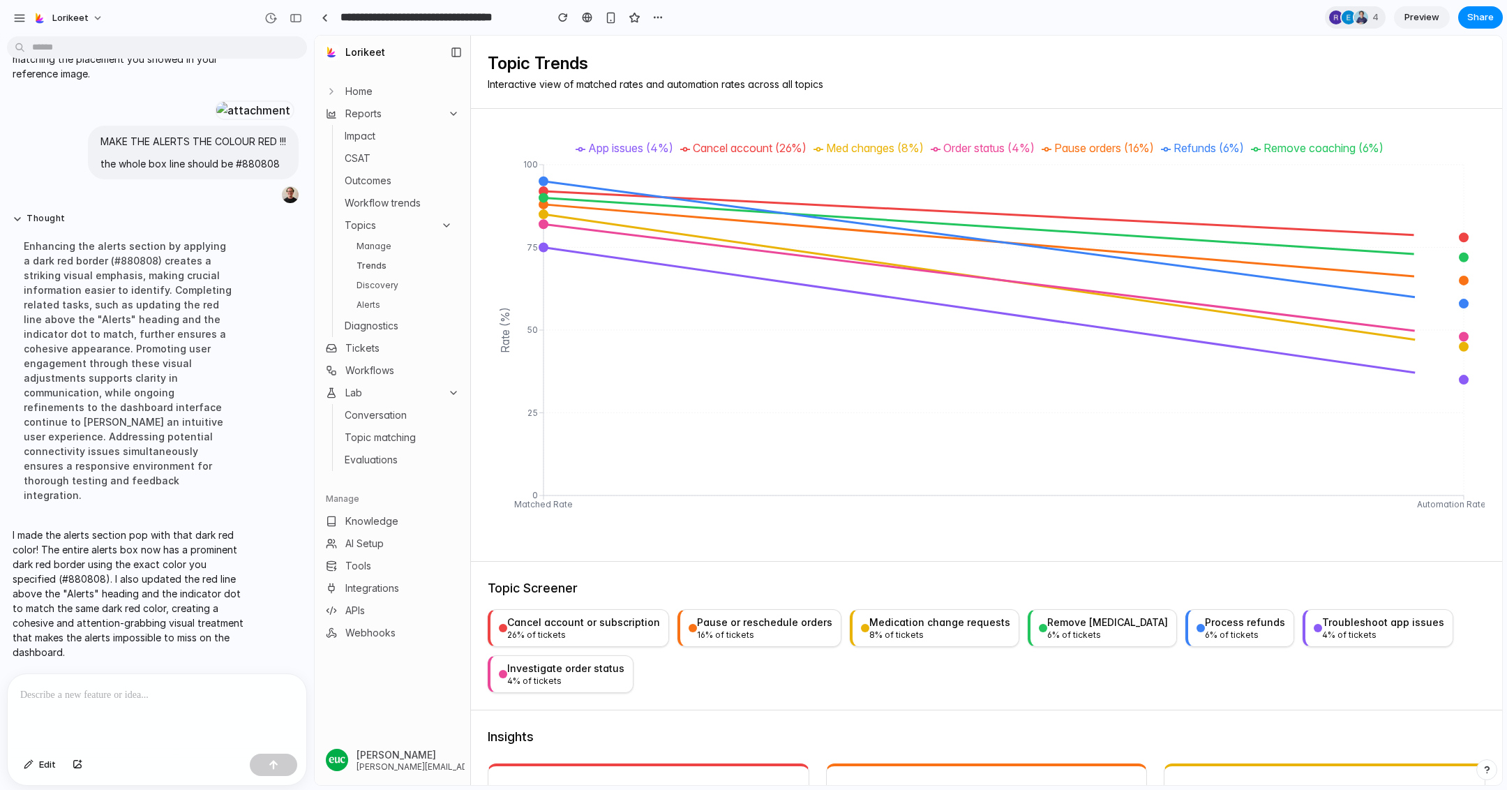
click at [387, 282] on link "Discovery" at bounding box center [404, 285] width 107 height 17
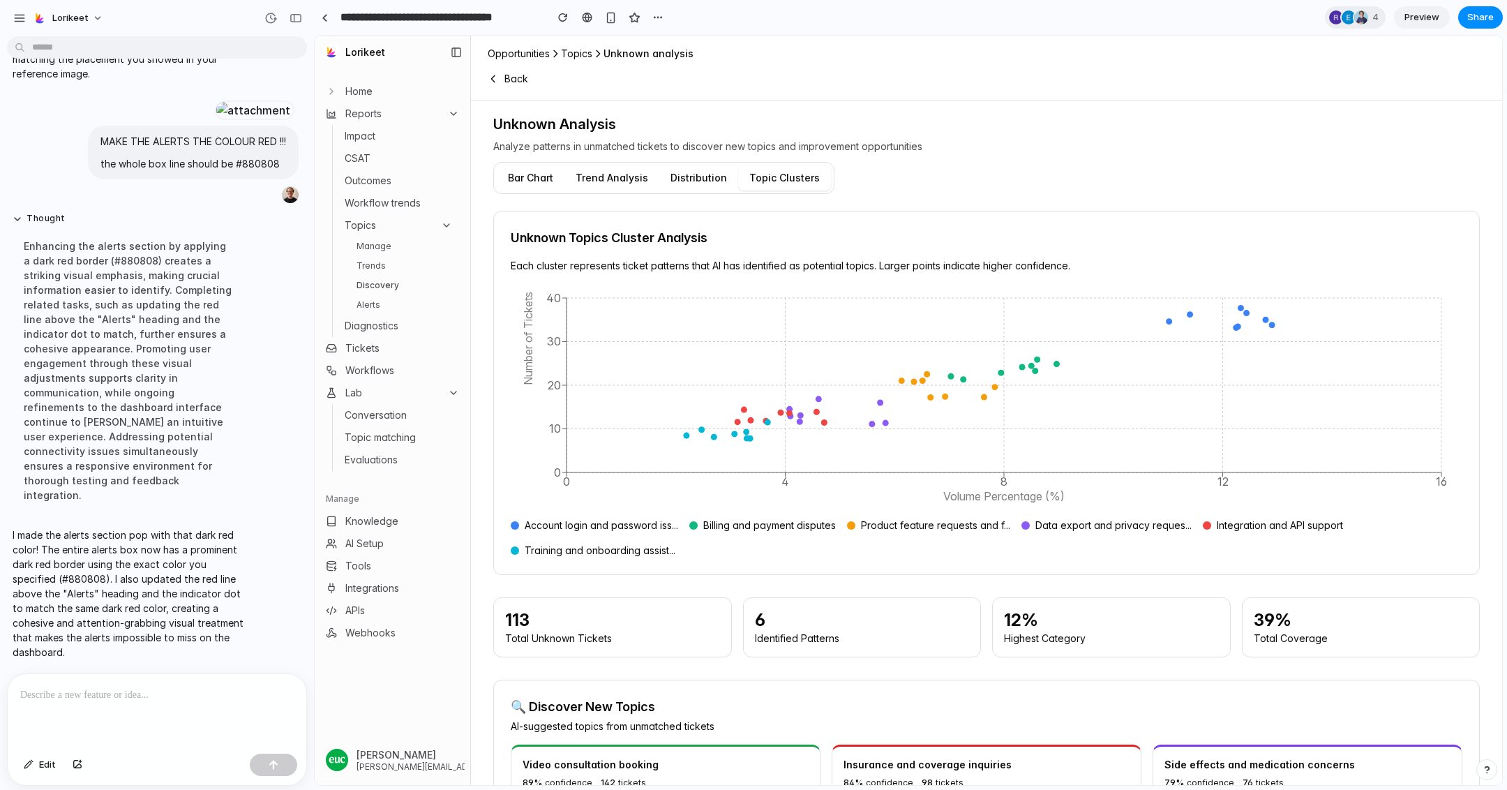
click at [542, 174] on button "Bar Chart" at bounding box center [531, 177] width 68 height 25
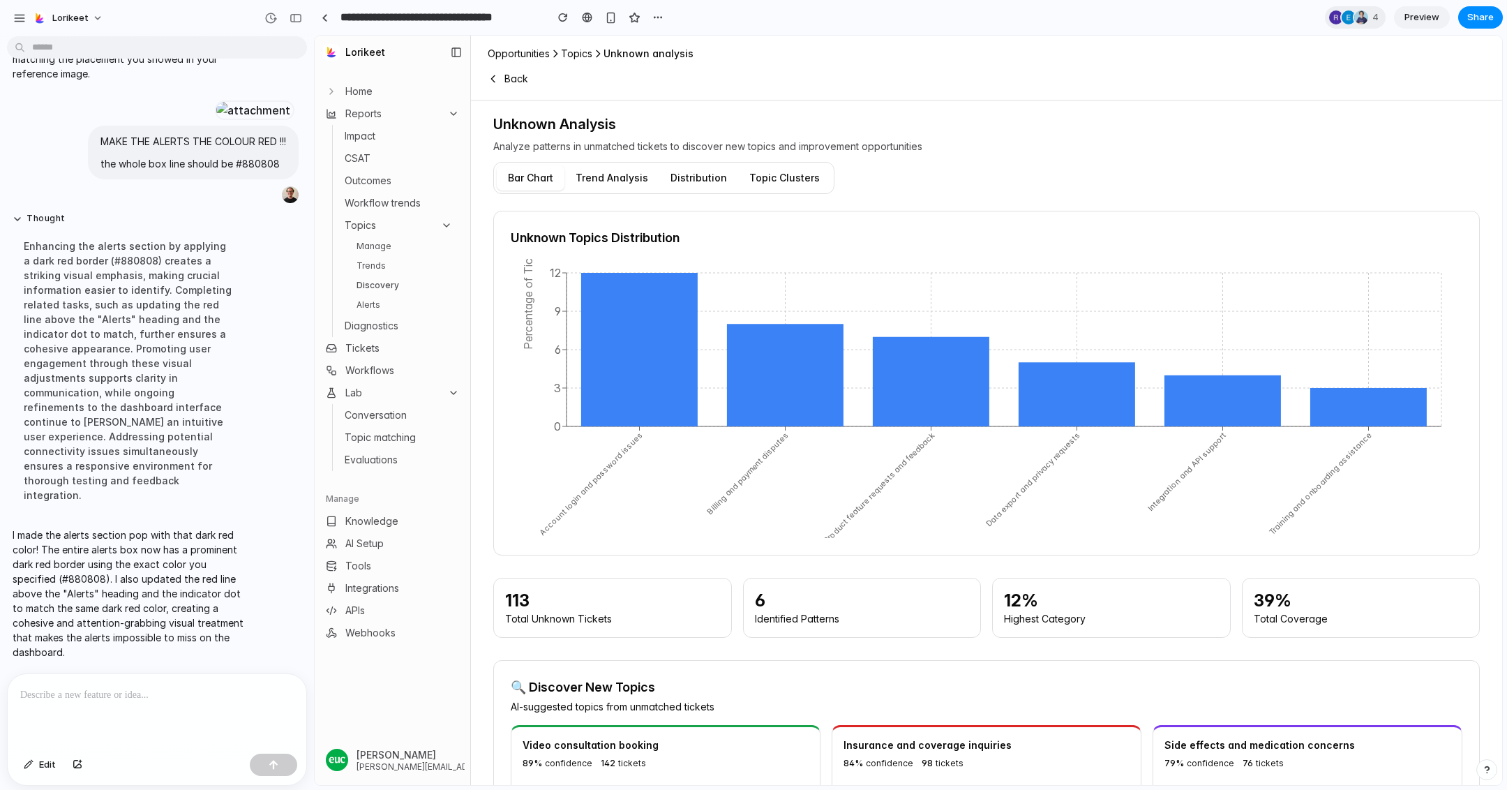
click at [701, 191] on div "Bar Chart Trend Analysis Distribution Topic Clusters" at bounding box center [663, 178] width 341 height 32
click at [690, 187] on button "Distribution" at bounding box center [698, 177] width 79 height 25
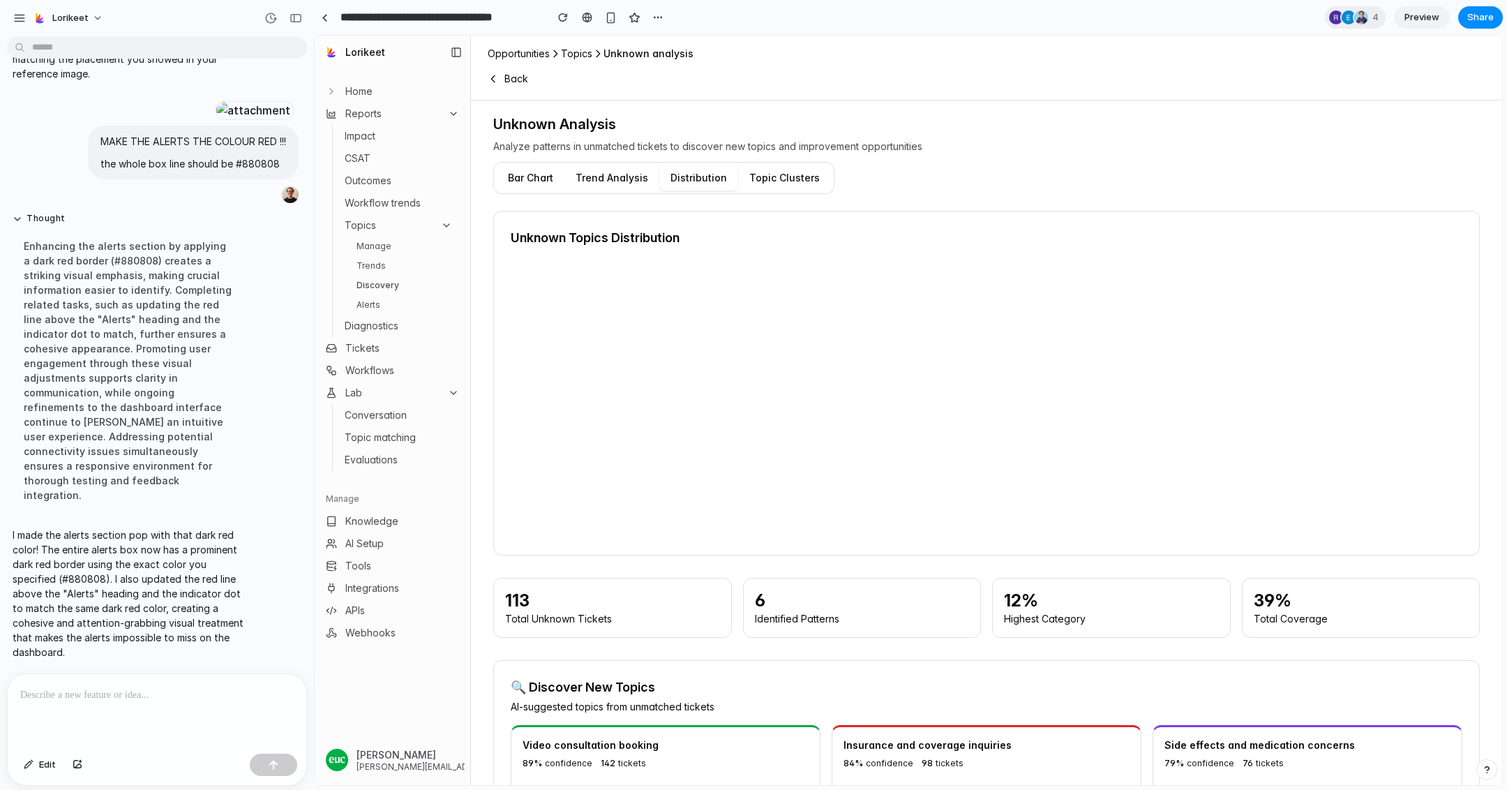
click at [793, 187] on button "Topic Clusters" at bounding box center [784, 177] width 93 height 25
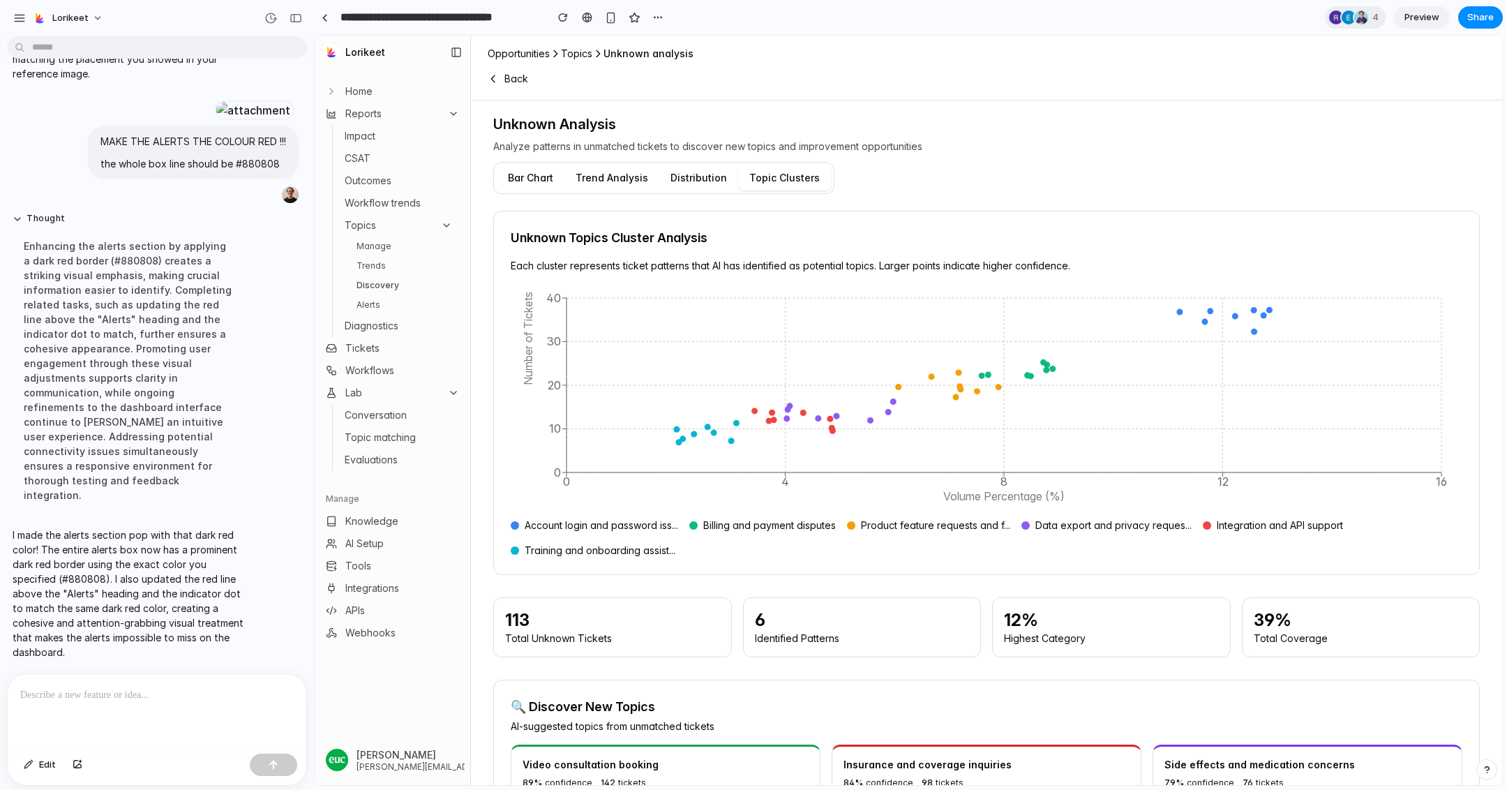
click at [682, 186] on button "Distribution" at bounding box center [698, 177] width 79 height 25
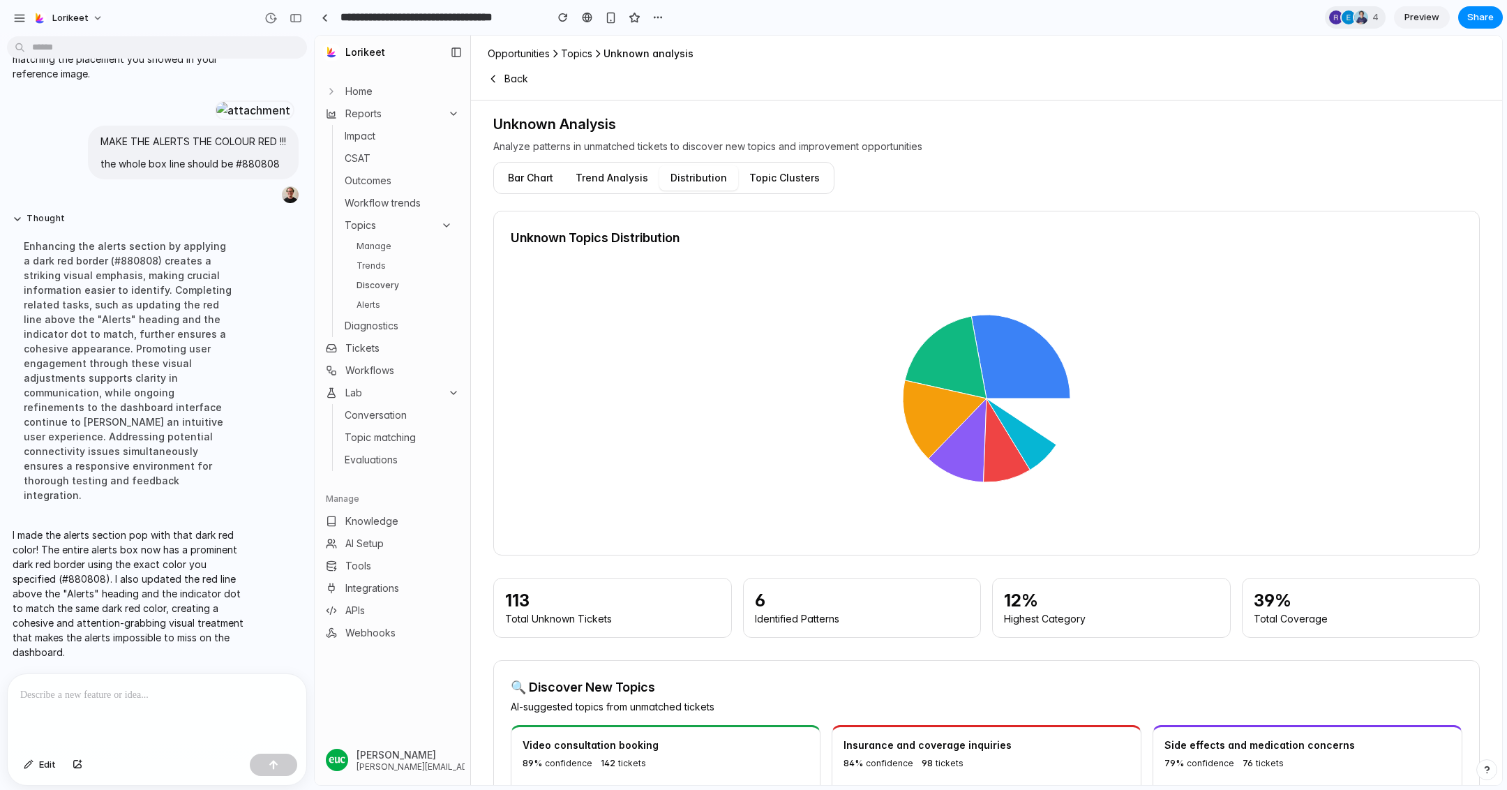
click at [607, 184] on button "Trend Analysis" at bounding box center [612, 177] width 95 height 25
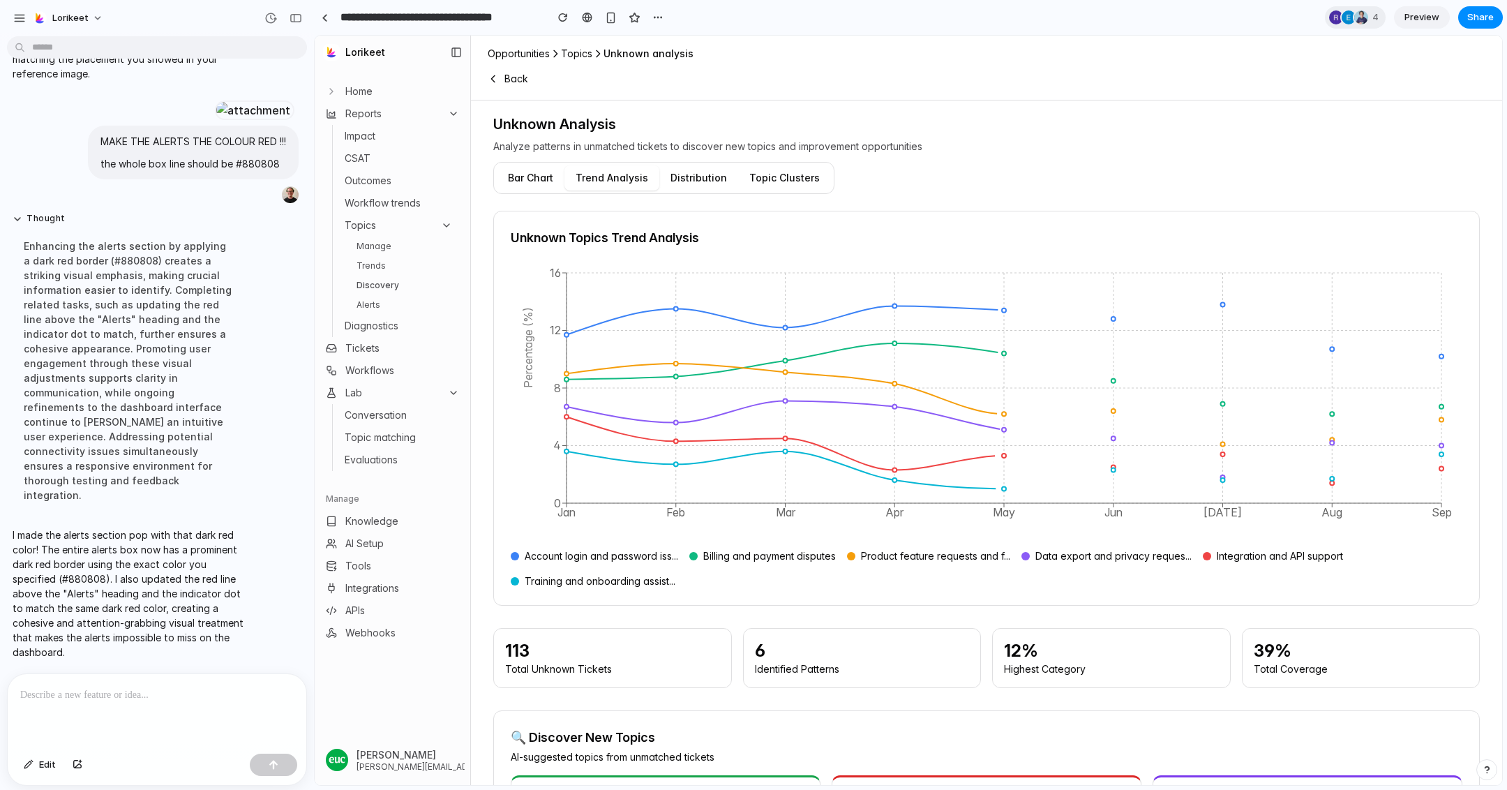
click at [747, 174] on button "Topic Clusters" at bounding box center [784, 177] width 93 height 25
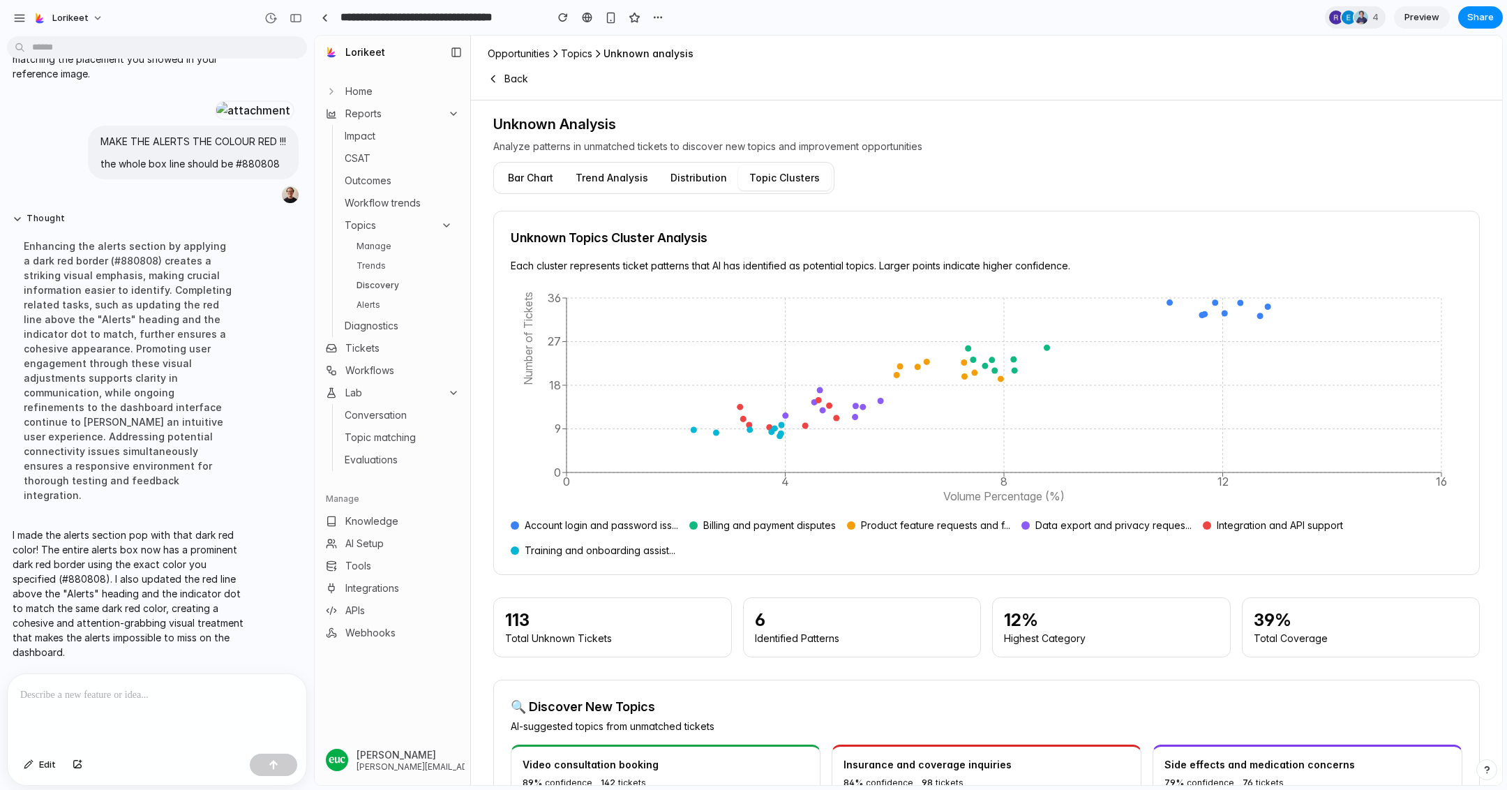
click at [591, 183] on button "Trend Analysis" at bounding box center [612, 177] width 95 height 25
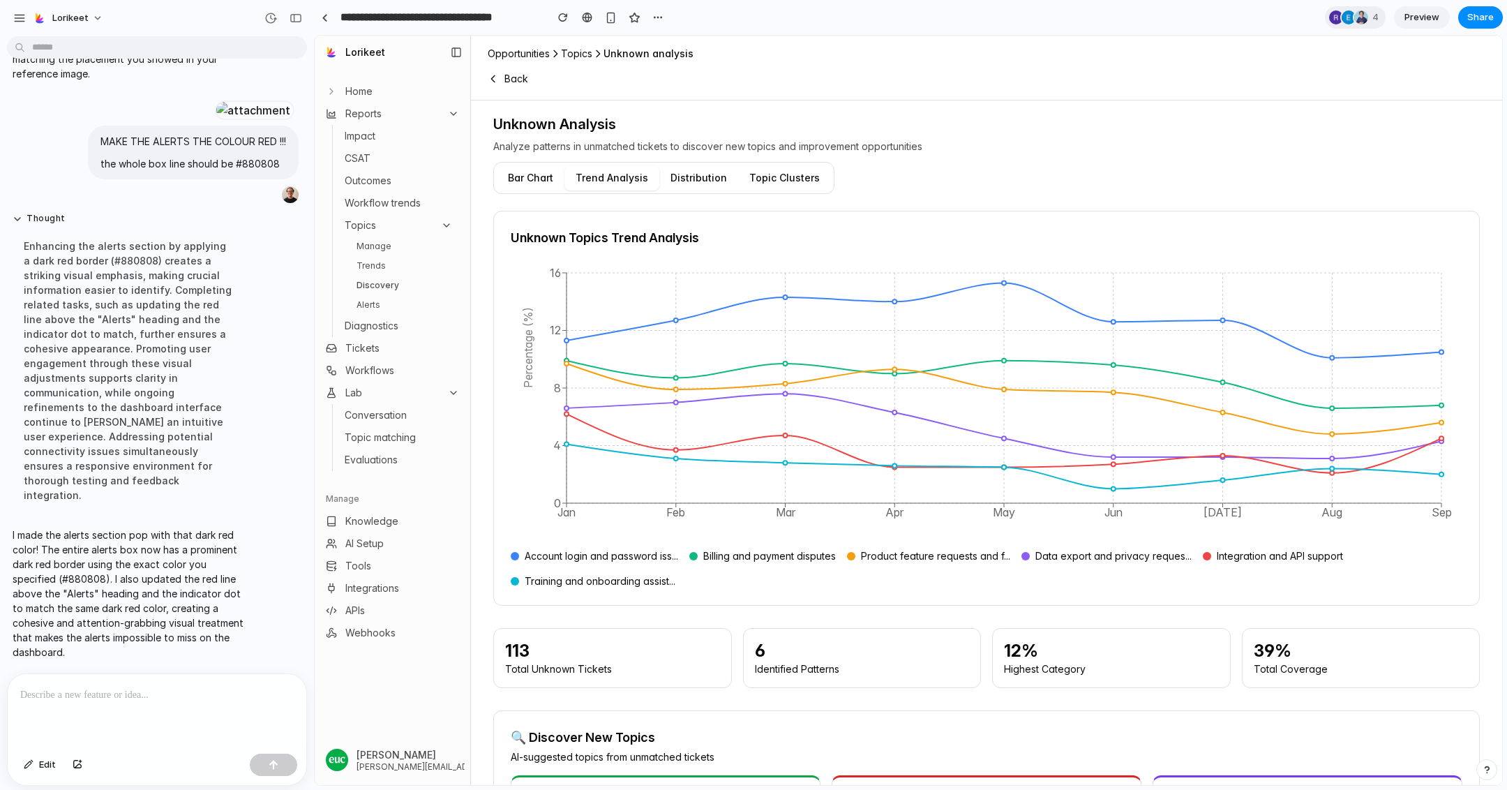
click at [536, 186] on button "Bar Chart" at bounding box center [531, 177] width 68 height 25
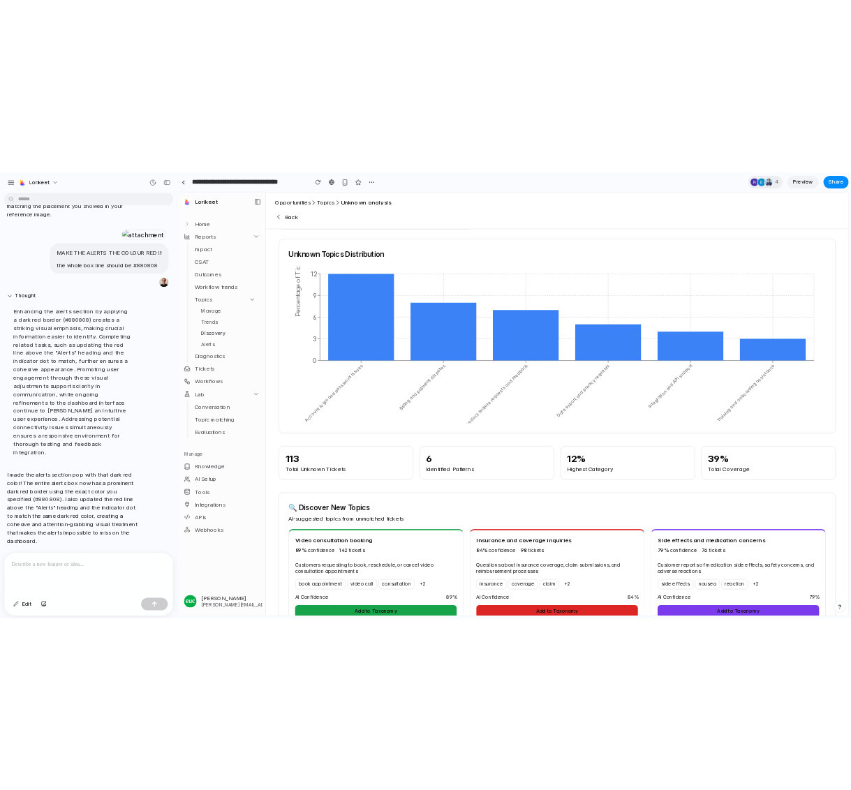
scroll to position [0, 0]
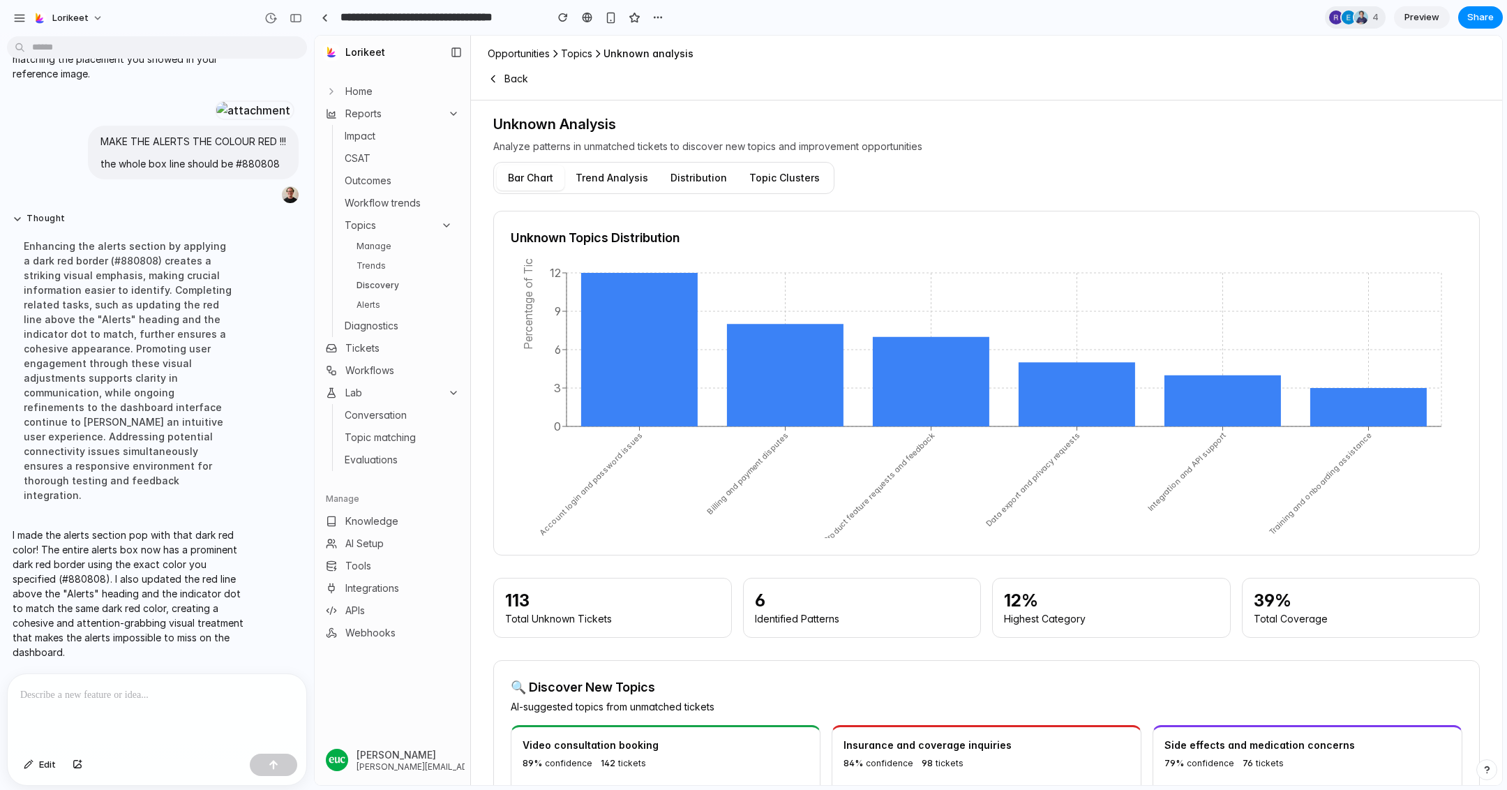
click at [803, 171] on button "Topic Clusters" at bounding box center [784, 177] width 93 height 25
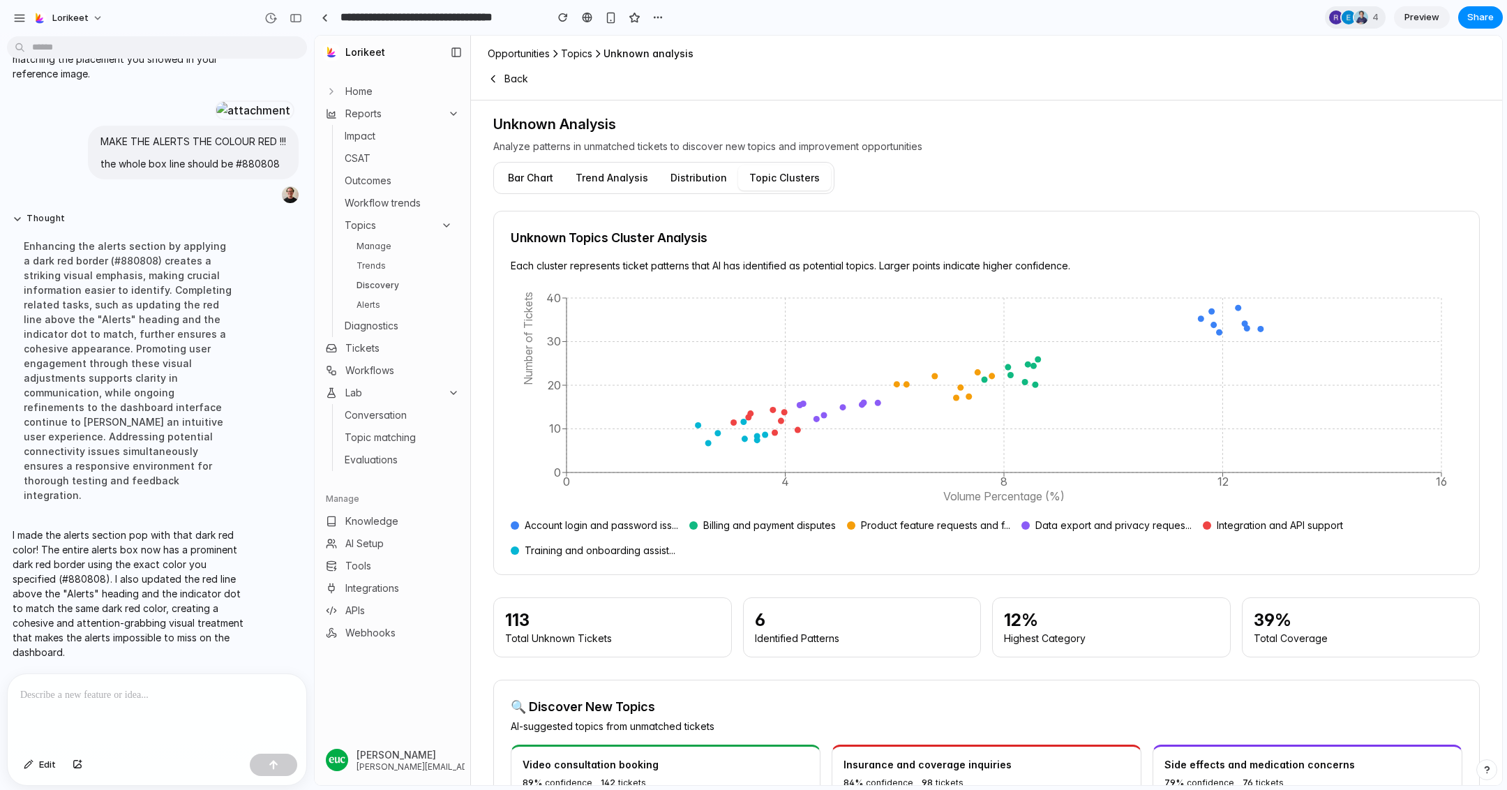
click at [391, 249] on link "Manage" at bounding box center [404, 246] width 107 height 17
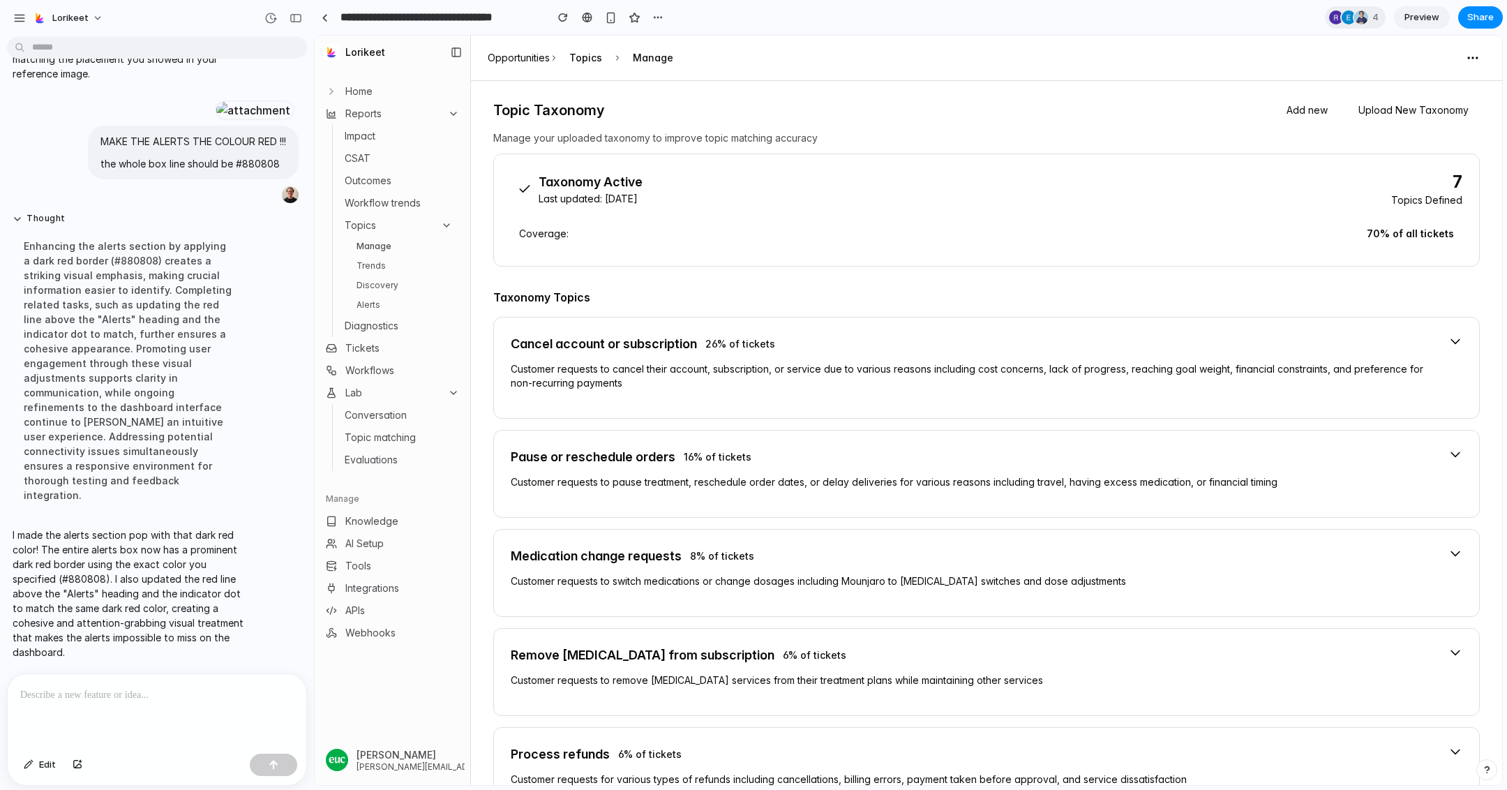
click at [391, 265] on link "Trends" at bounding box center [404, 265] width 107 height 17
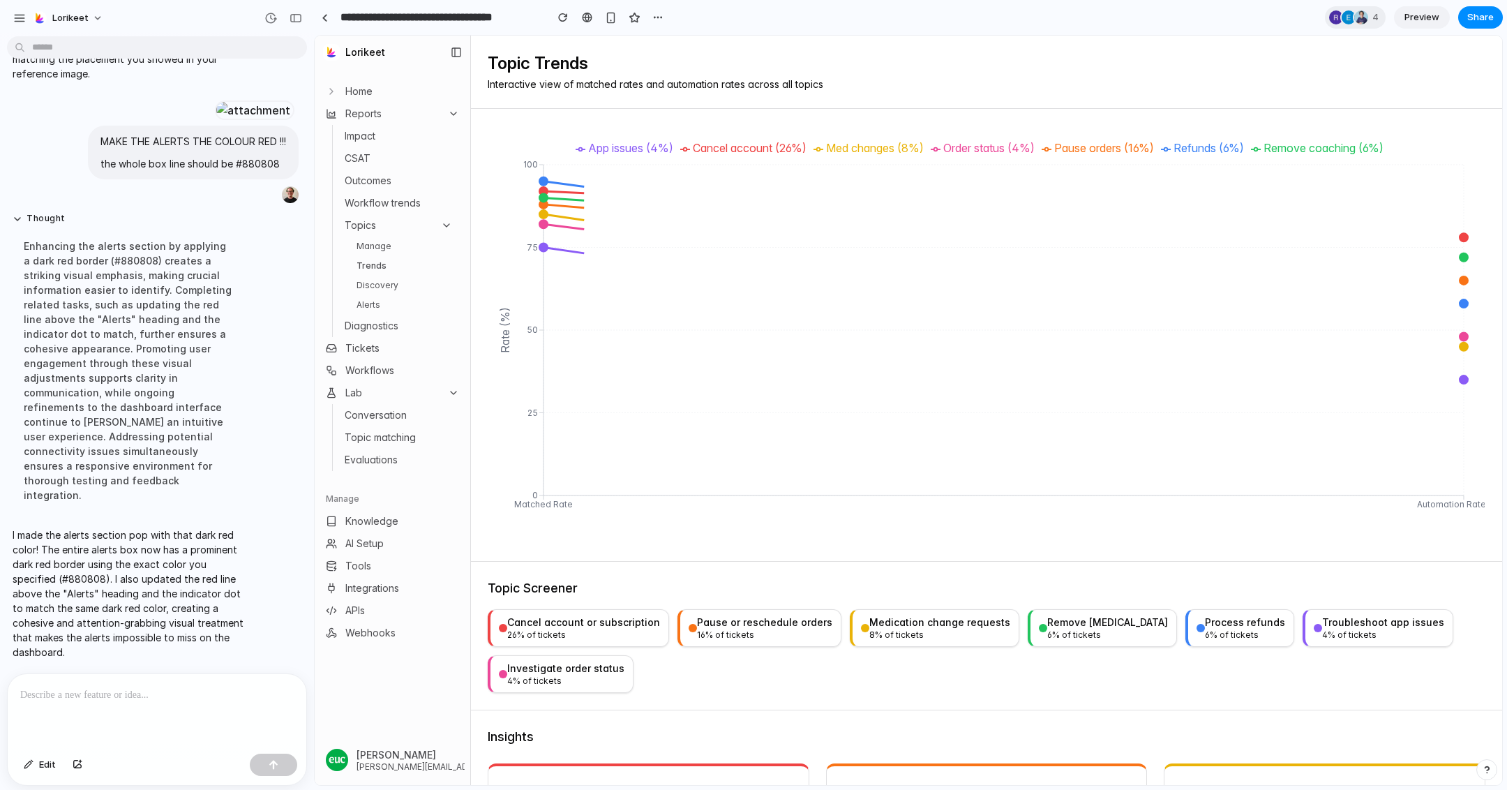
click at [391, 285] on link "Discovery" at bounding box center [404, 285] width 107 height 17
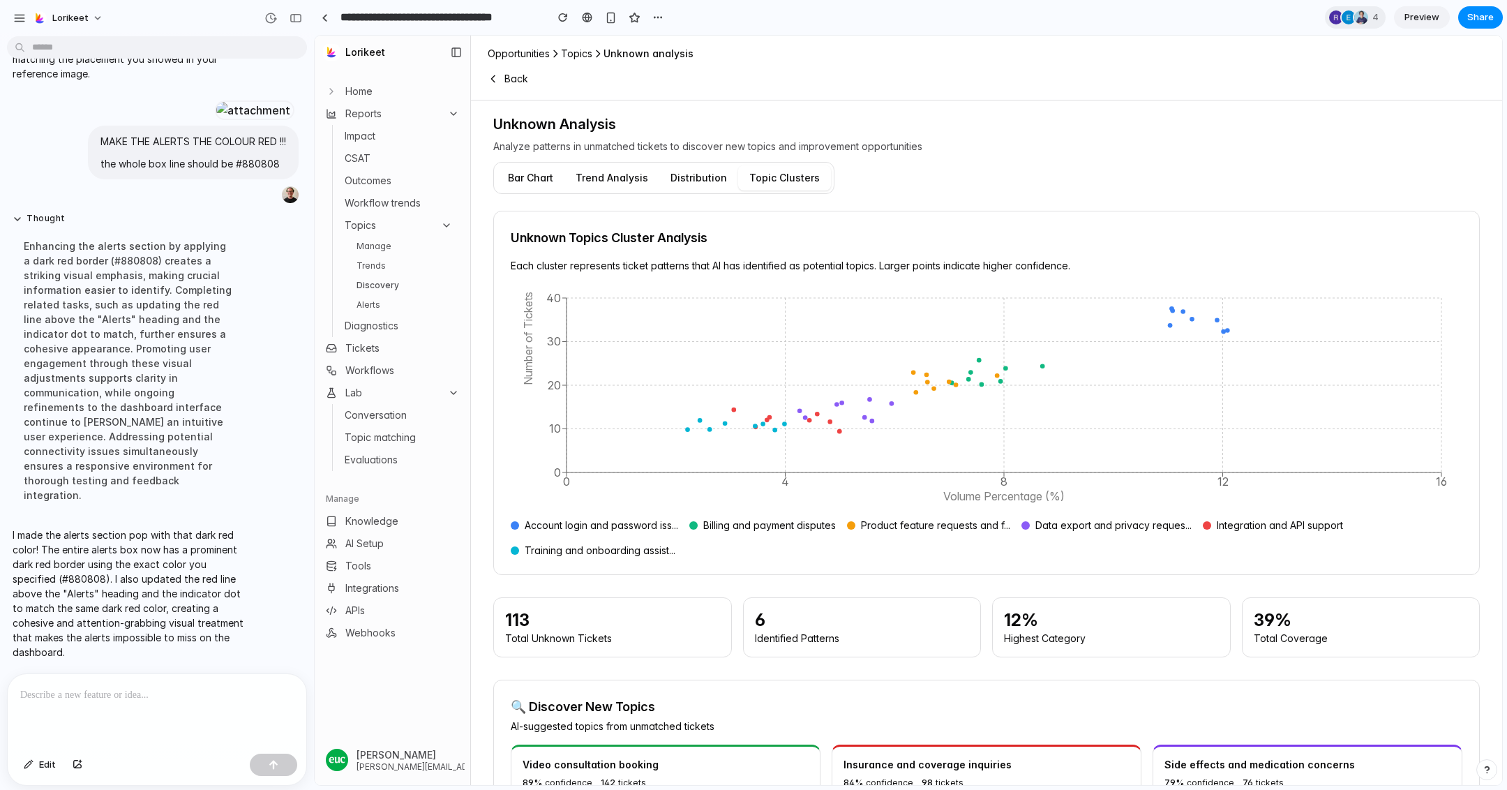
click at [391, 304] on link "Alerts" at bounding box center [404, 305] width 107 height 17
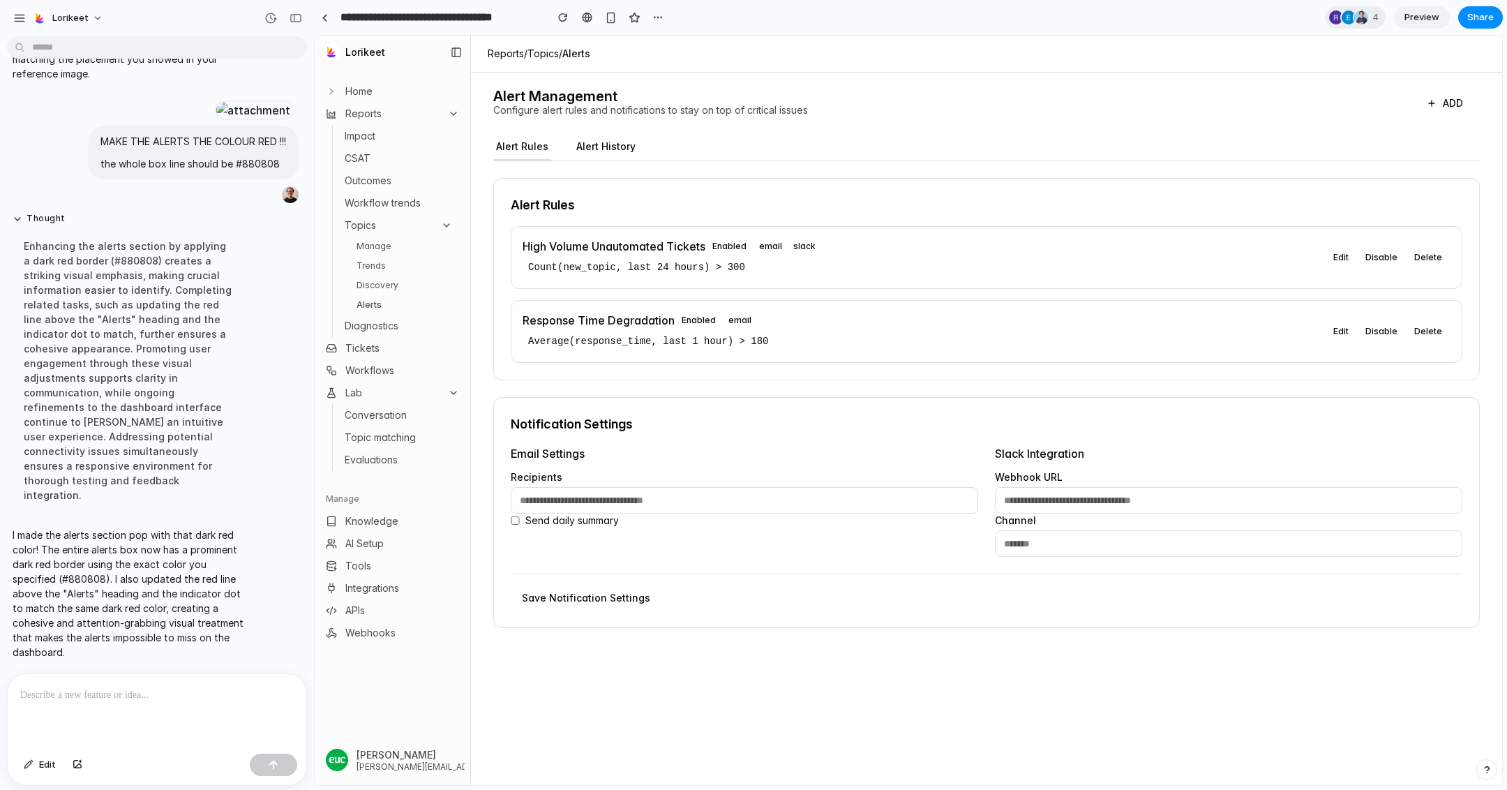
click at [395, 283] on link "Discovery" at bounding box center [404, 285] width 107 height 17
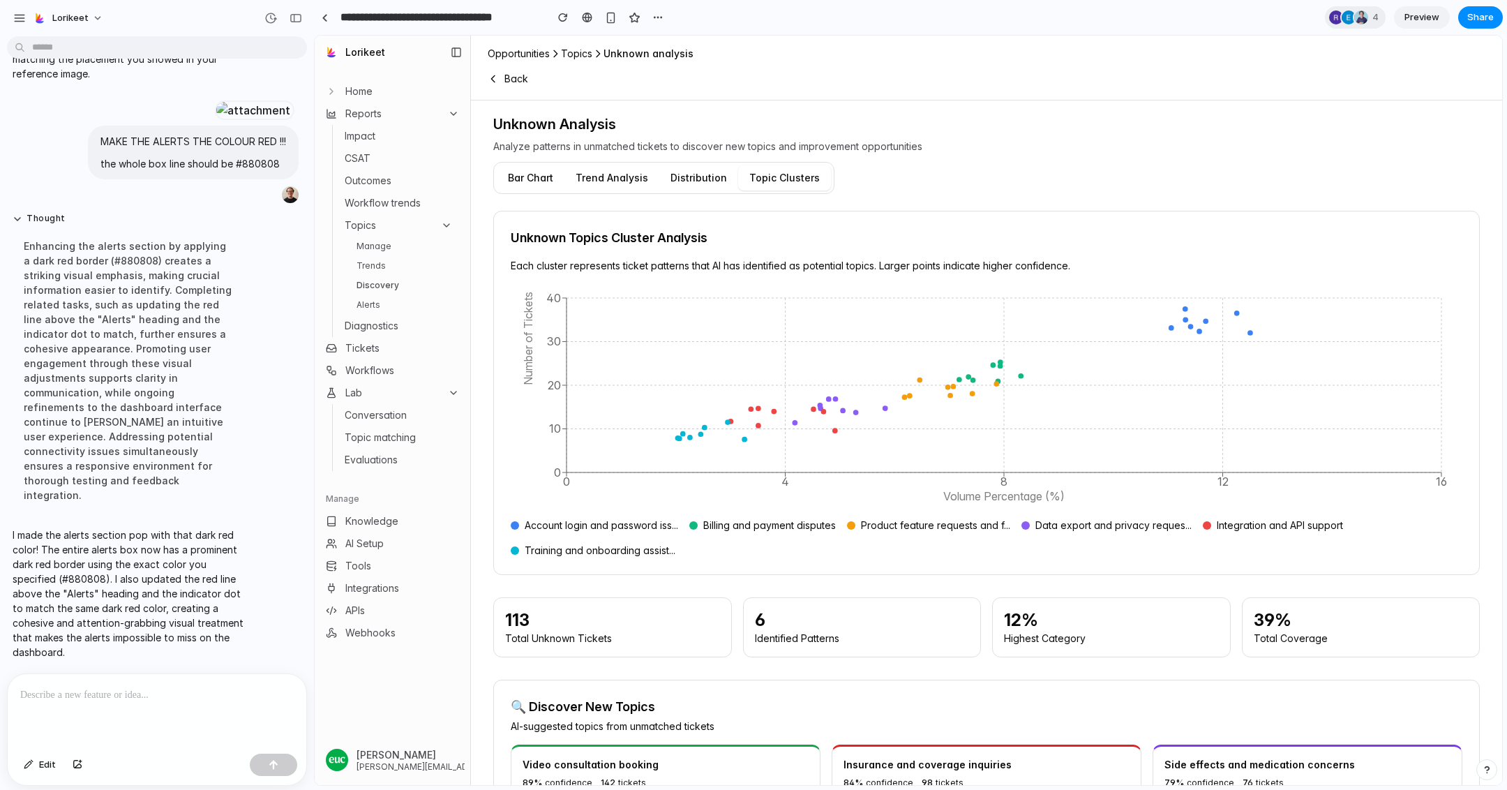
click at [397, 271] on link "Trends" at bounding box center [404, 265] width 107 height 17
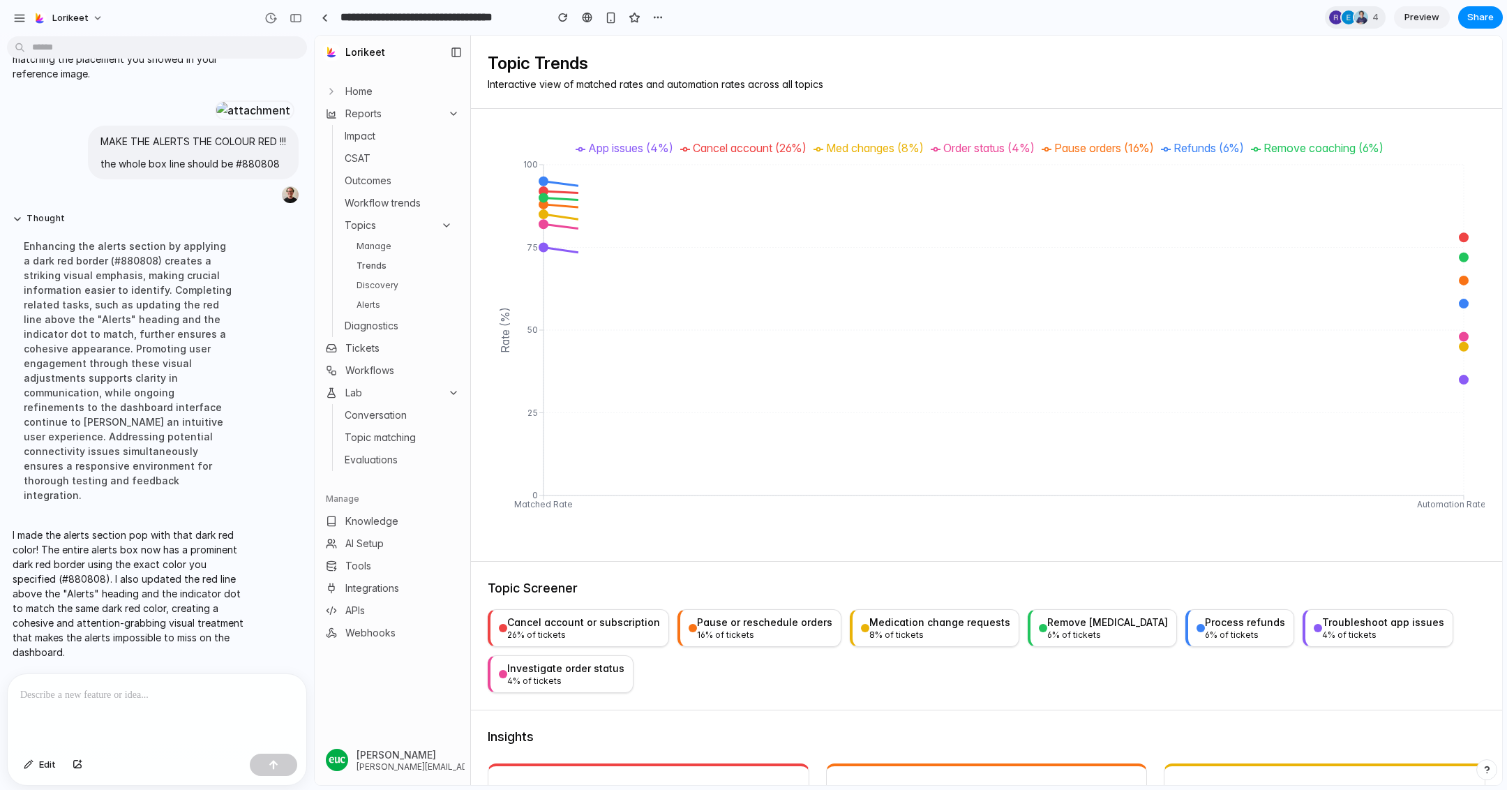
click at [396, 251] on link "Manage" at bounding box center [404, 246] width 107 height 17
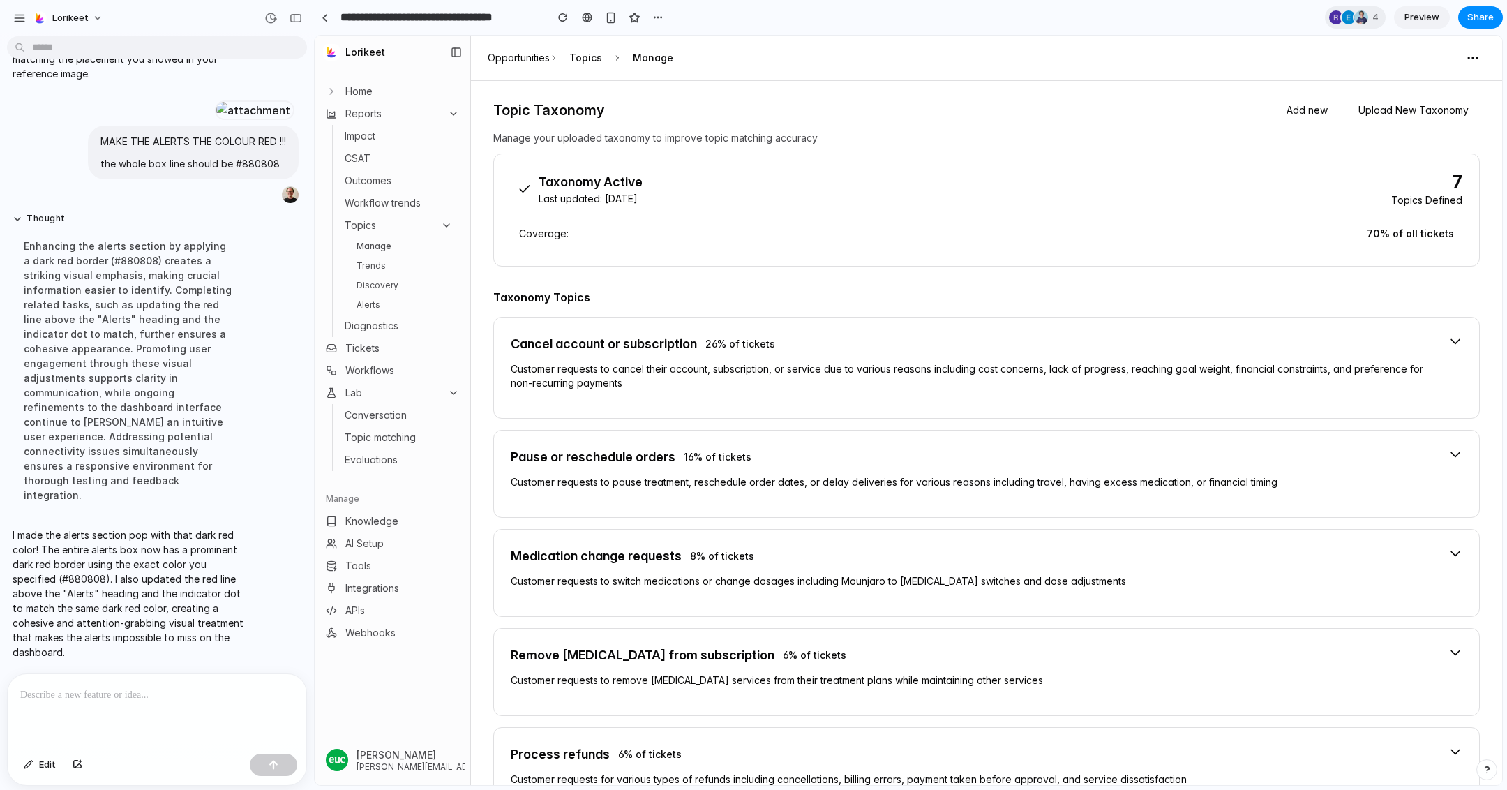
click at [396, 257] on ul "Manage Trends Discovery Alerts" at bounding box center [404, 275] width 107 height 75
click at [396, 278] on link "Discovery" at bounding box center [404, 285] width 107 height 17
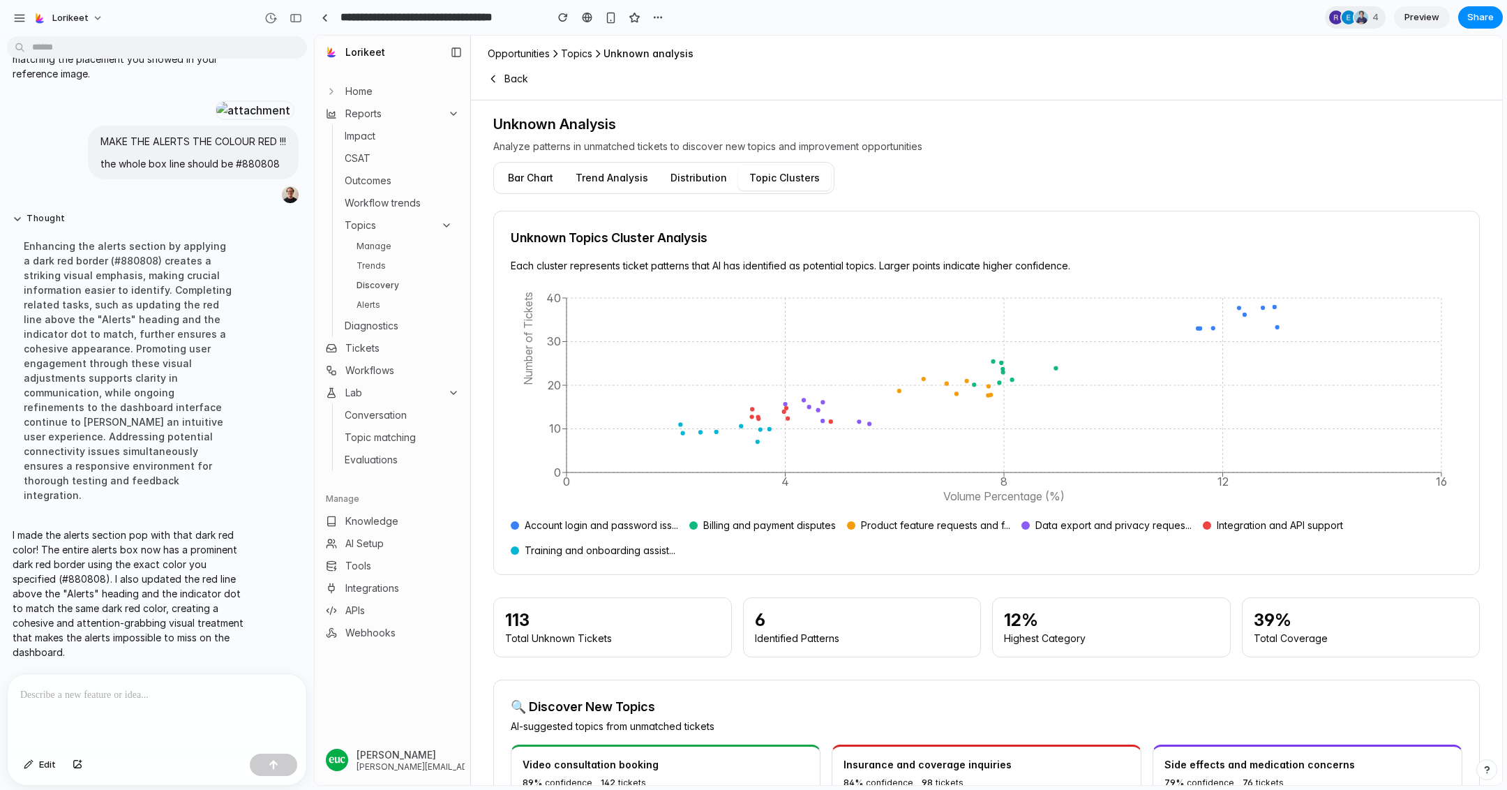
click at [396, 299] on link "Alerts" at bounding box center [404, 305] width 107 height 17
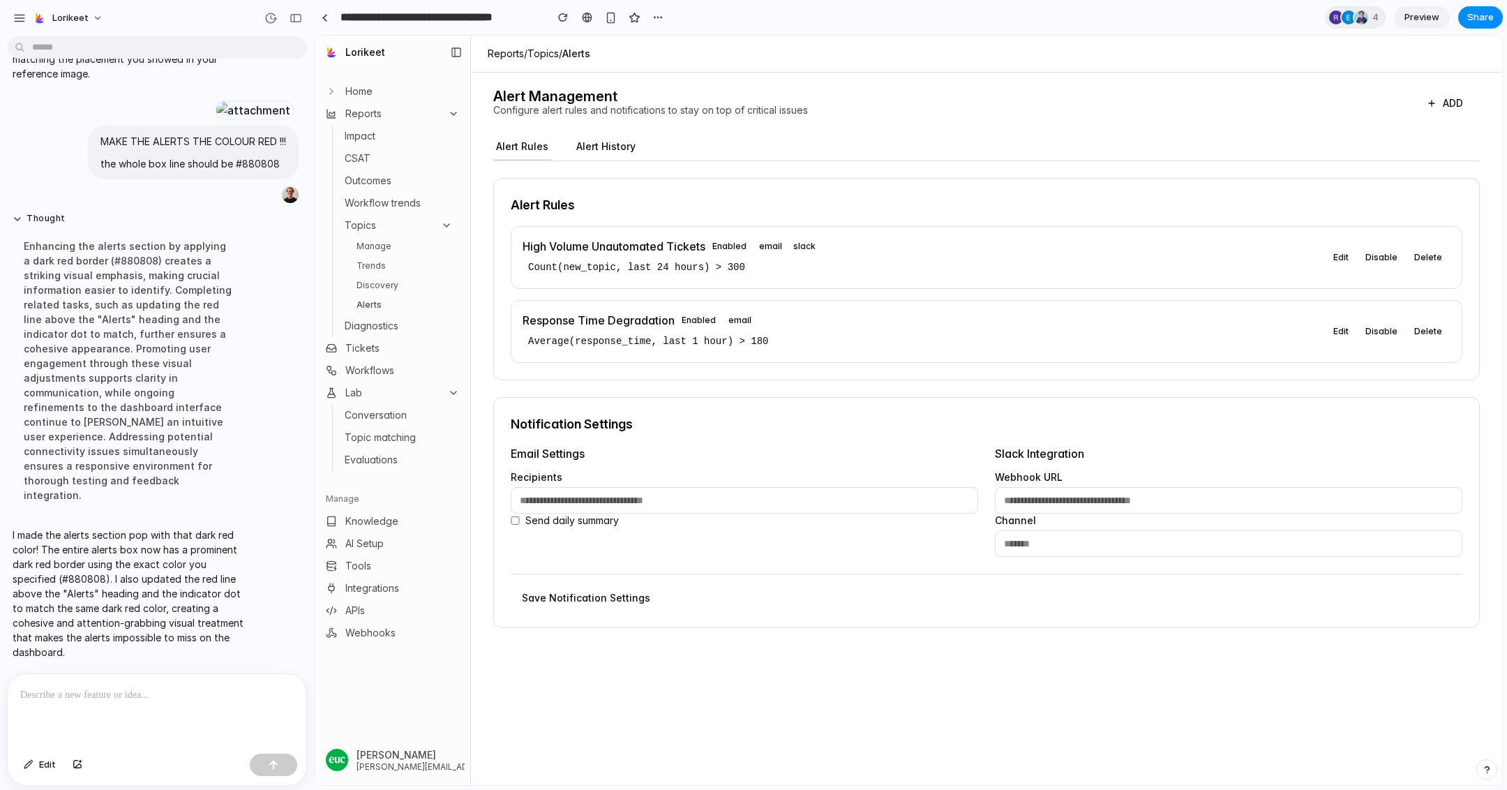
click at [396, 290] on link "Discovery" at bounding box center [404, 285] width 107 height 17
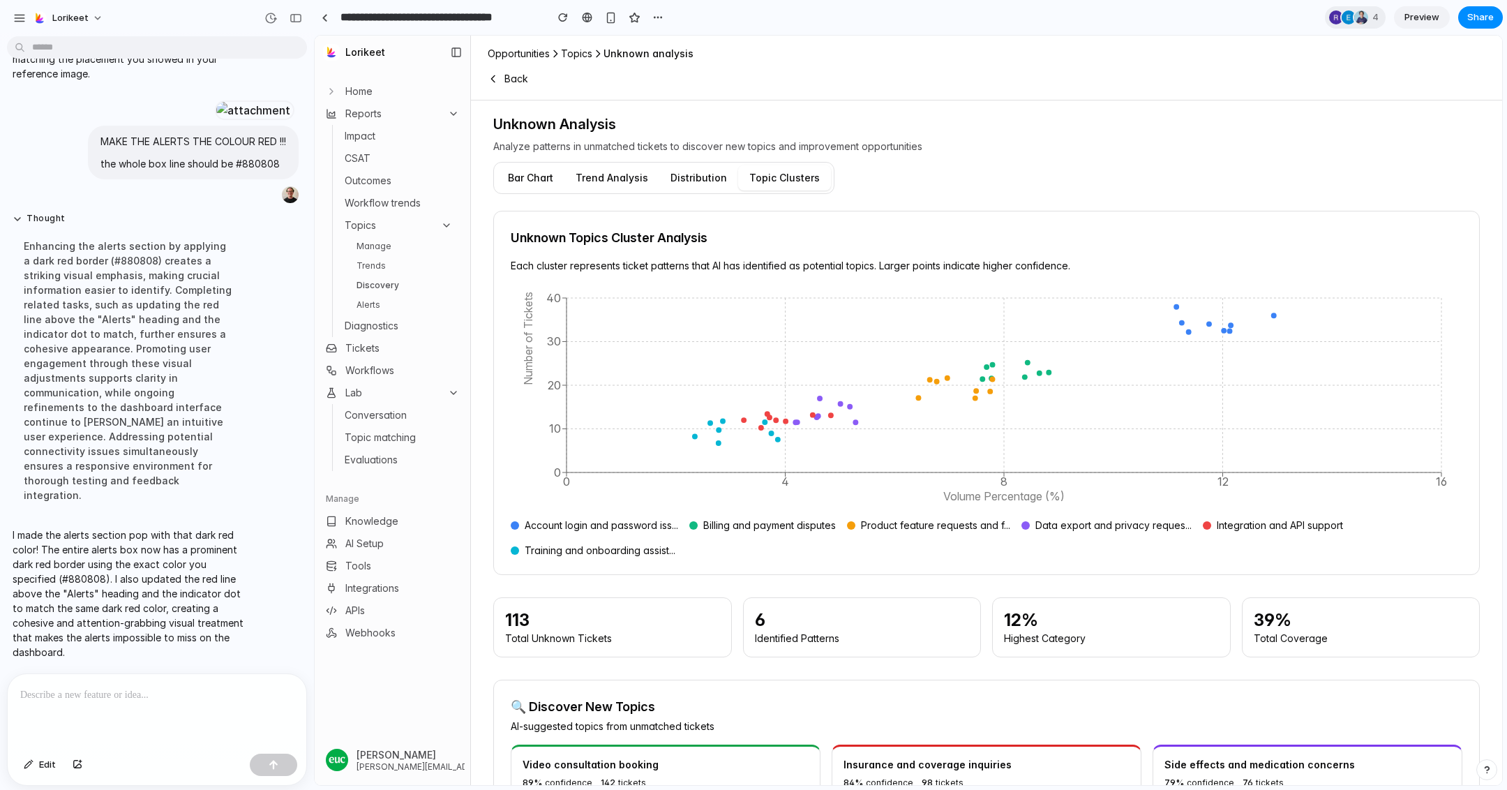
click at [391, 262] on link "Trends" at bounding box center [404, 265] width 107 height 17
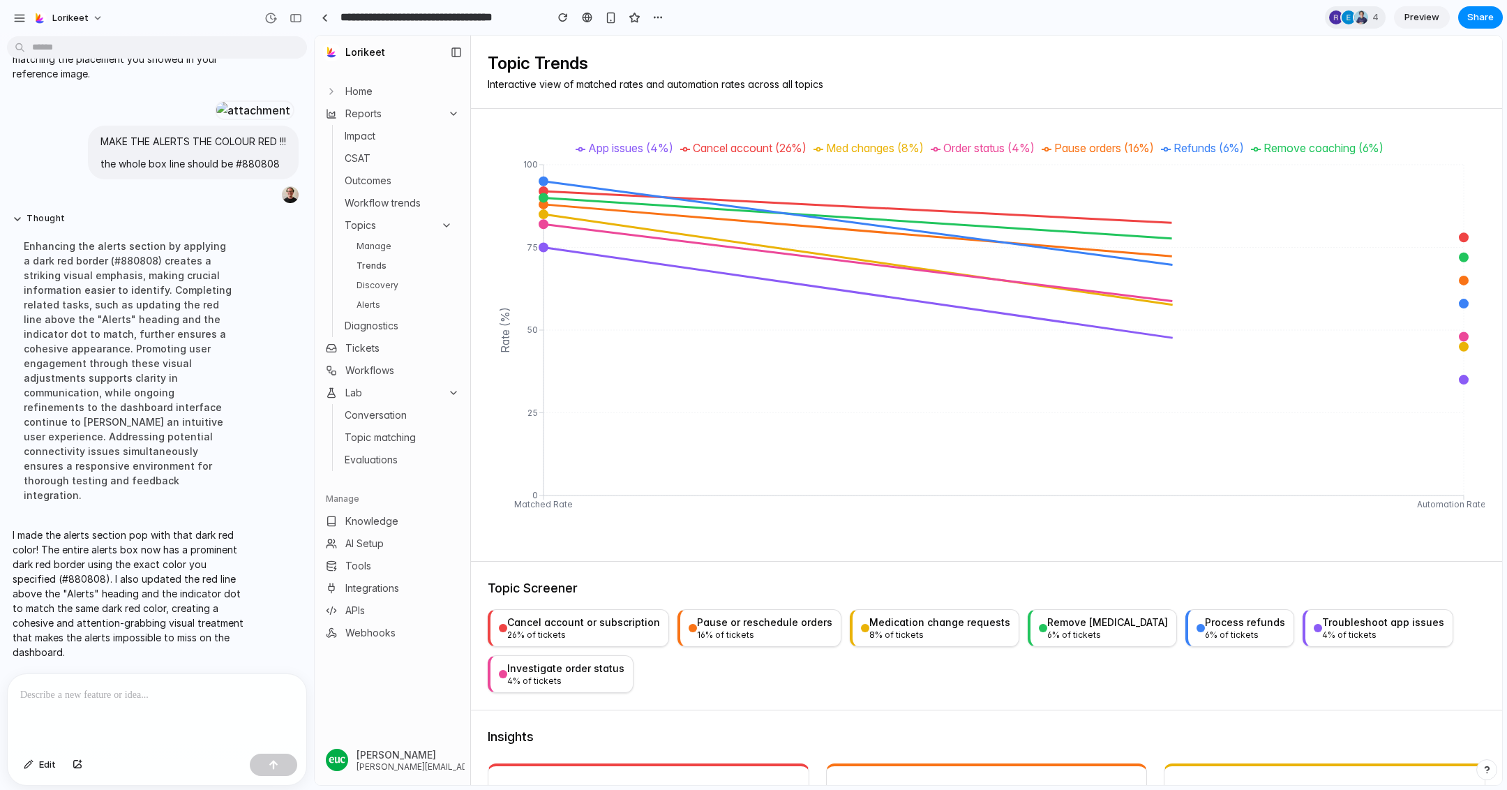
click at [388, 246] on link "Manage" at bounding box center [404, 246] width 107 height 17
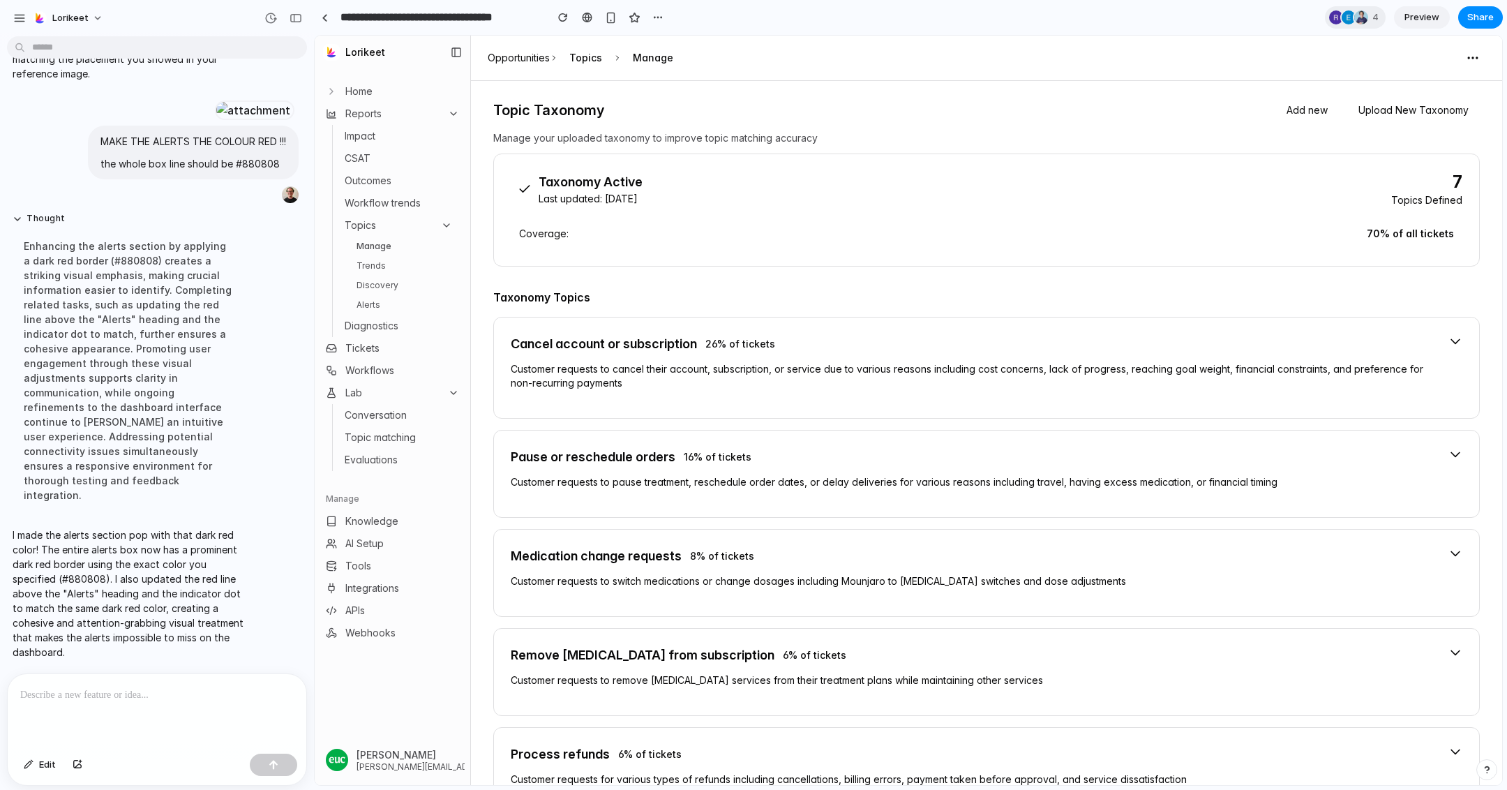
click at [388, 262] on link "Trends" at bounding box center [404, 265] width 107 height 17
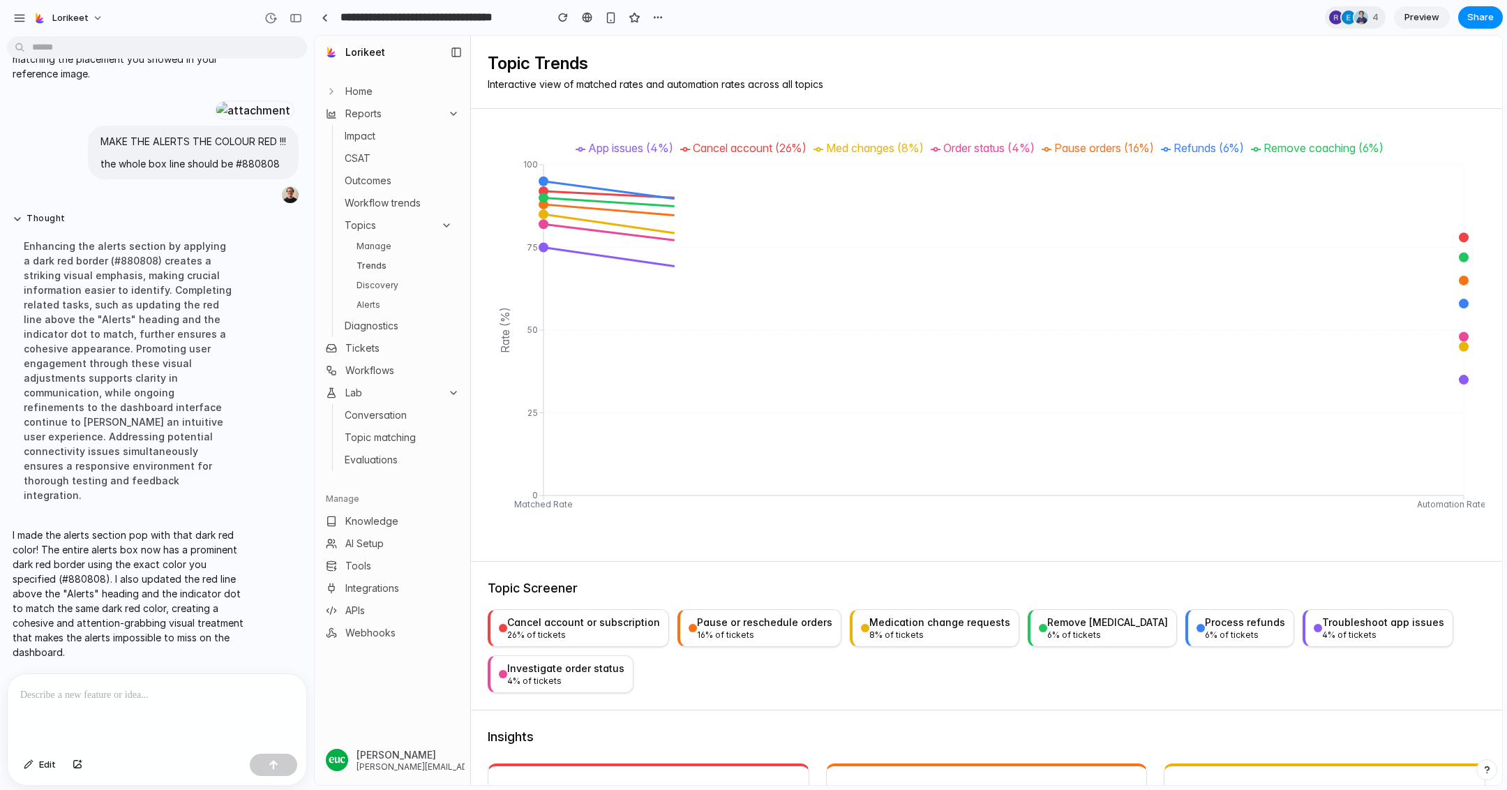
click at [388, 288] on link "Discovery" at bounding box center [404, 285] width 107 height 17
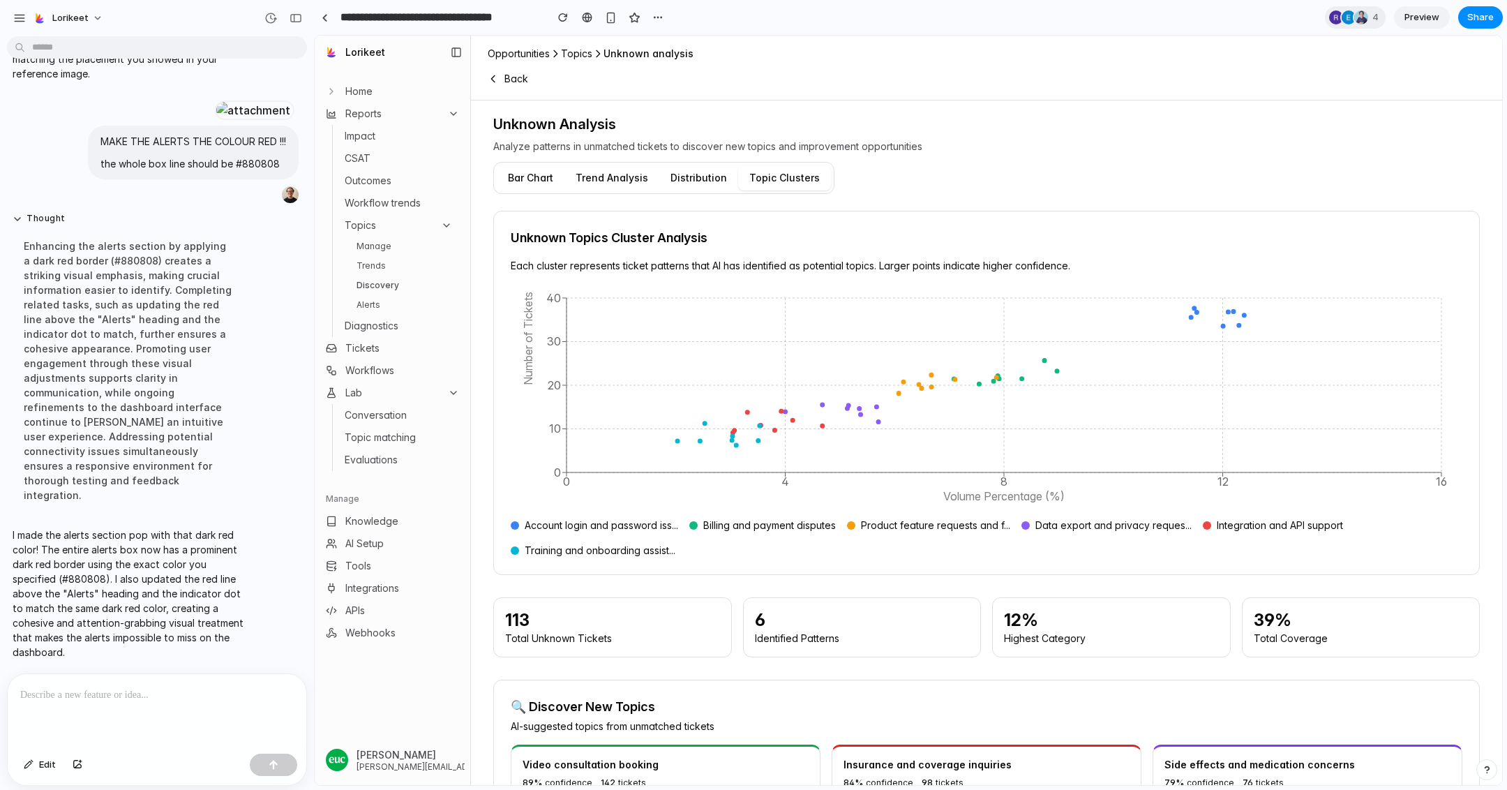
click at [386, 301] on link "Alerts" at bounding box center [404, 305] width 107 height 17
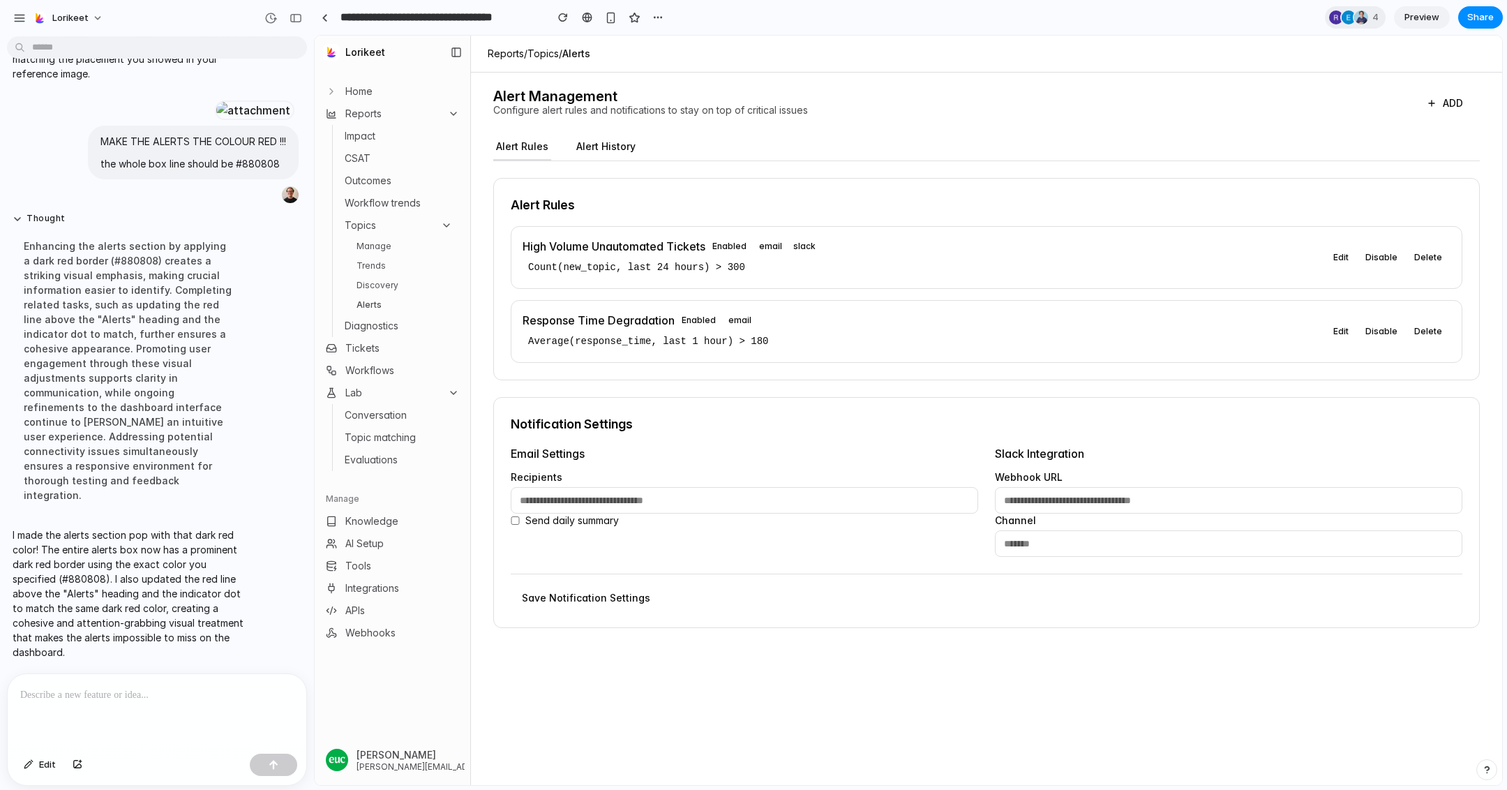
click at [386, 292] on link "Discovery" at bounding box center [404, 285] width 107 height 17
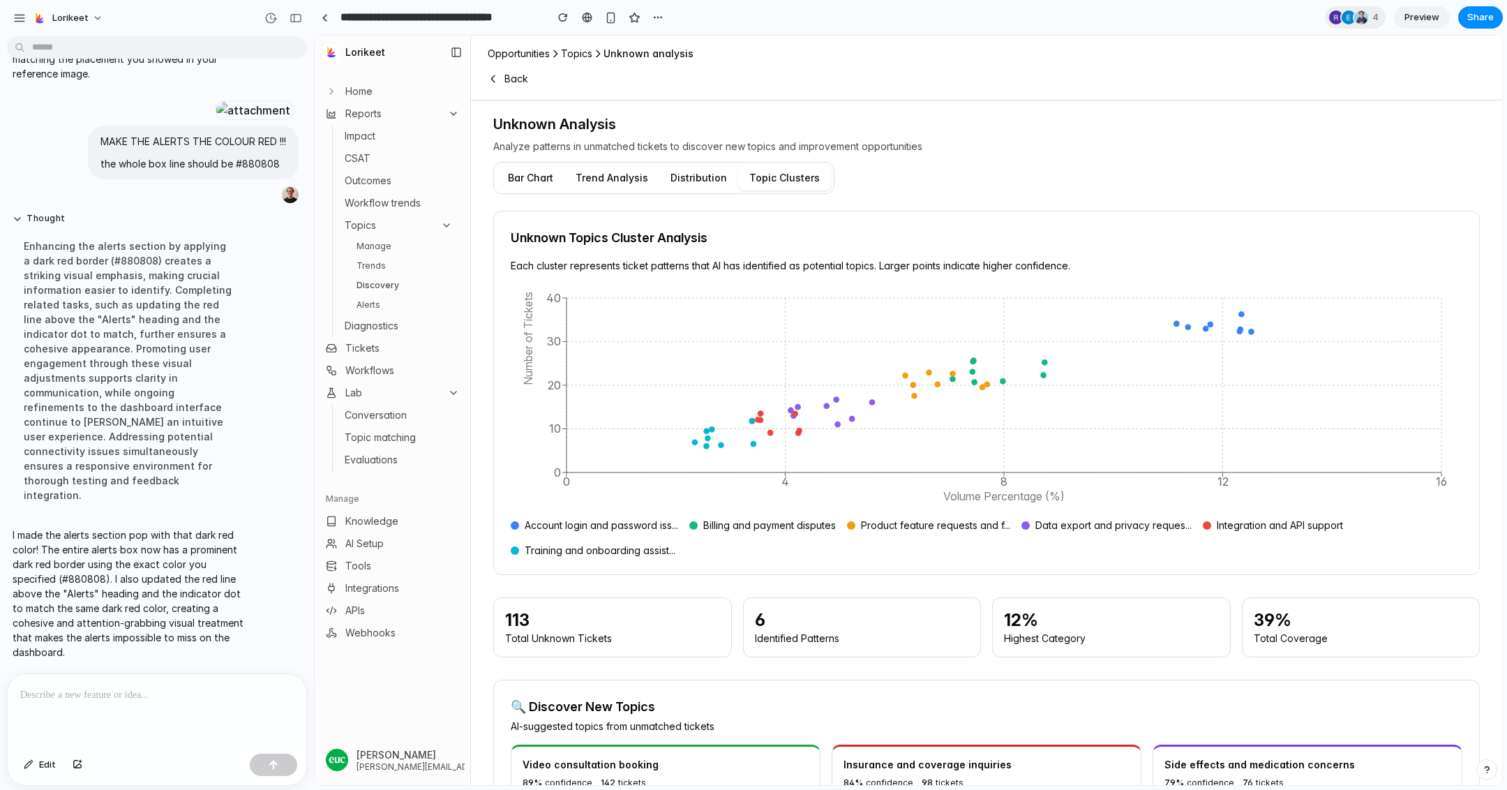
click at [385, 274] on li "Trends" at bounding box center [404, 265] width 107 height 17
click at [382, 265] on link "Trends" at bounding box center [404, 265] width 107 height 17
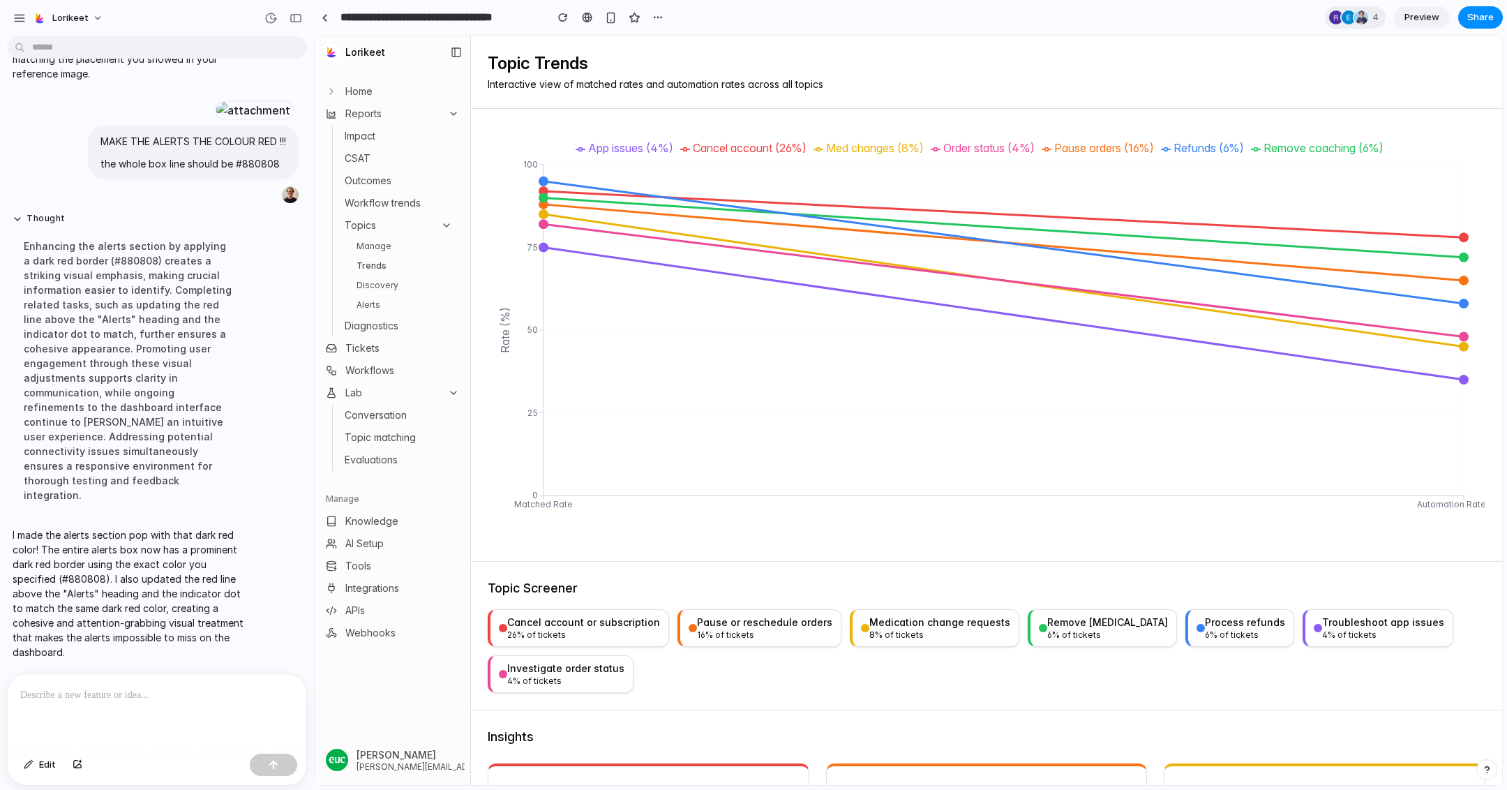
click at [405, 246] on link "Manage" at bounding box center [404, 246] width 107 height 17
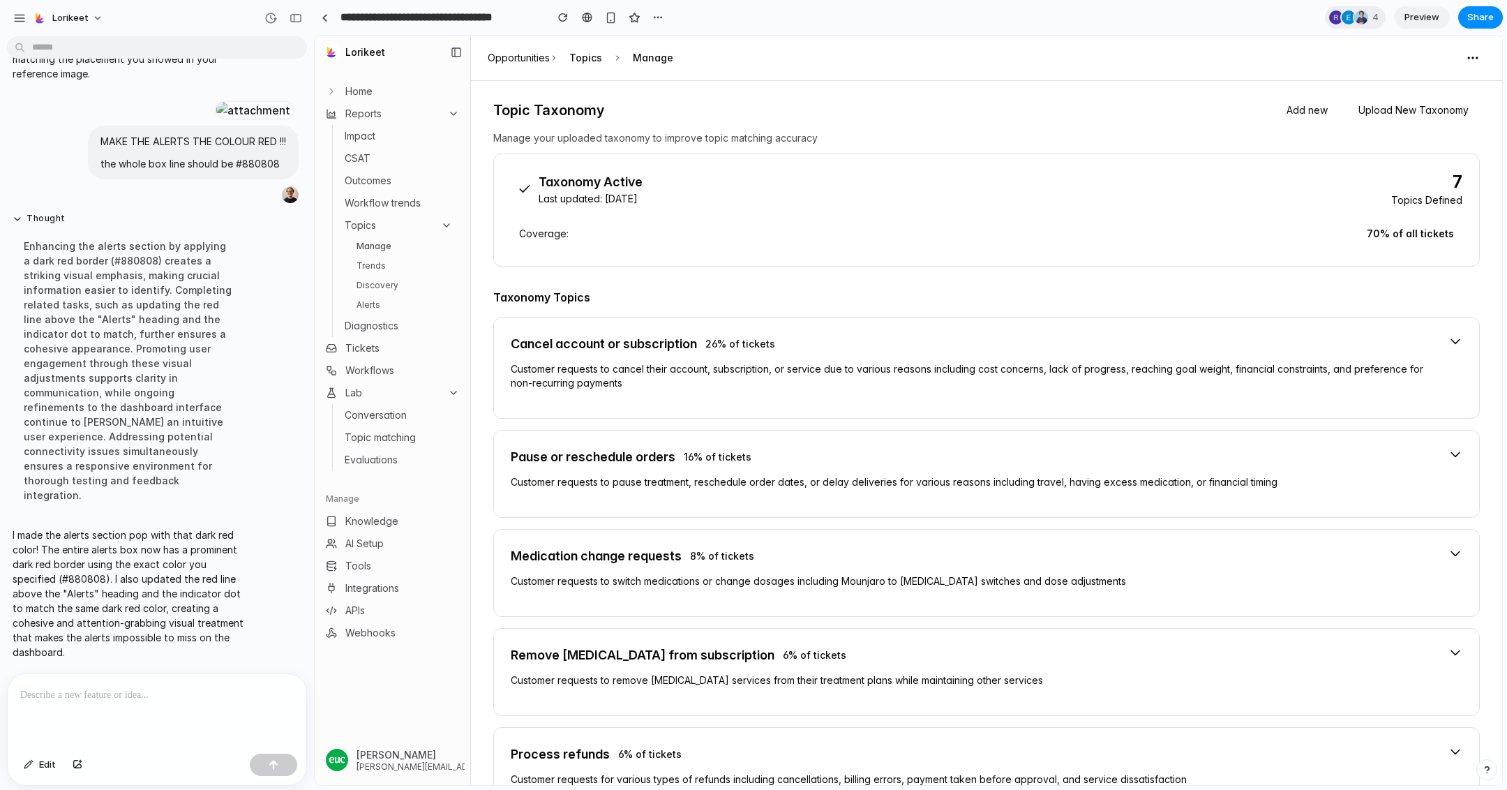
click at [396, 265] on link "Trends" at bounding box center [404, 265] width 107 height 17
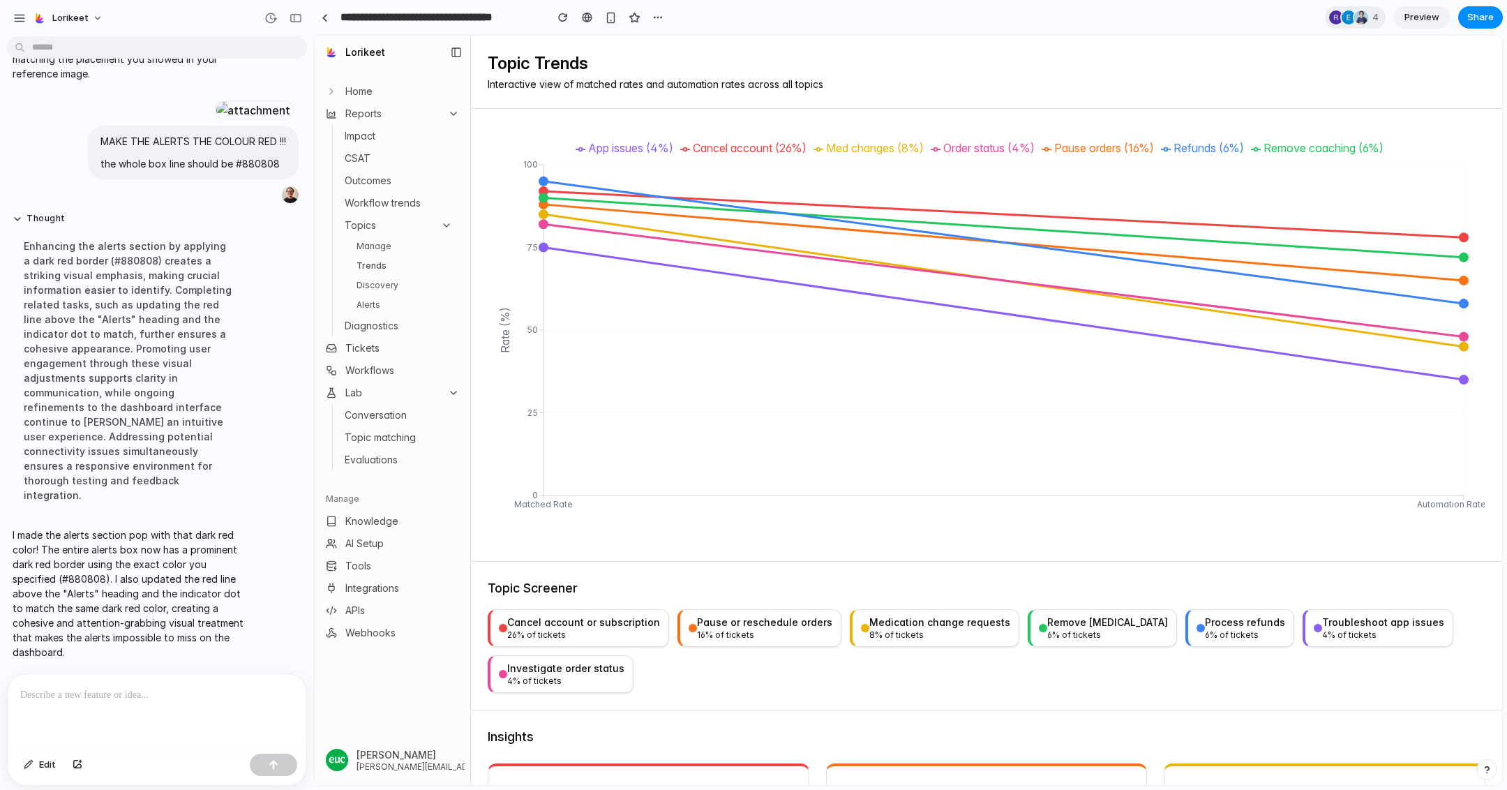
click at [392, 283] on link "Discovery" at bounding box center [404, 285] width 107 height 17
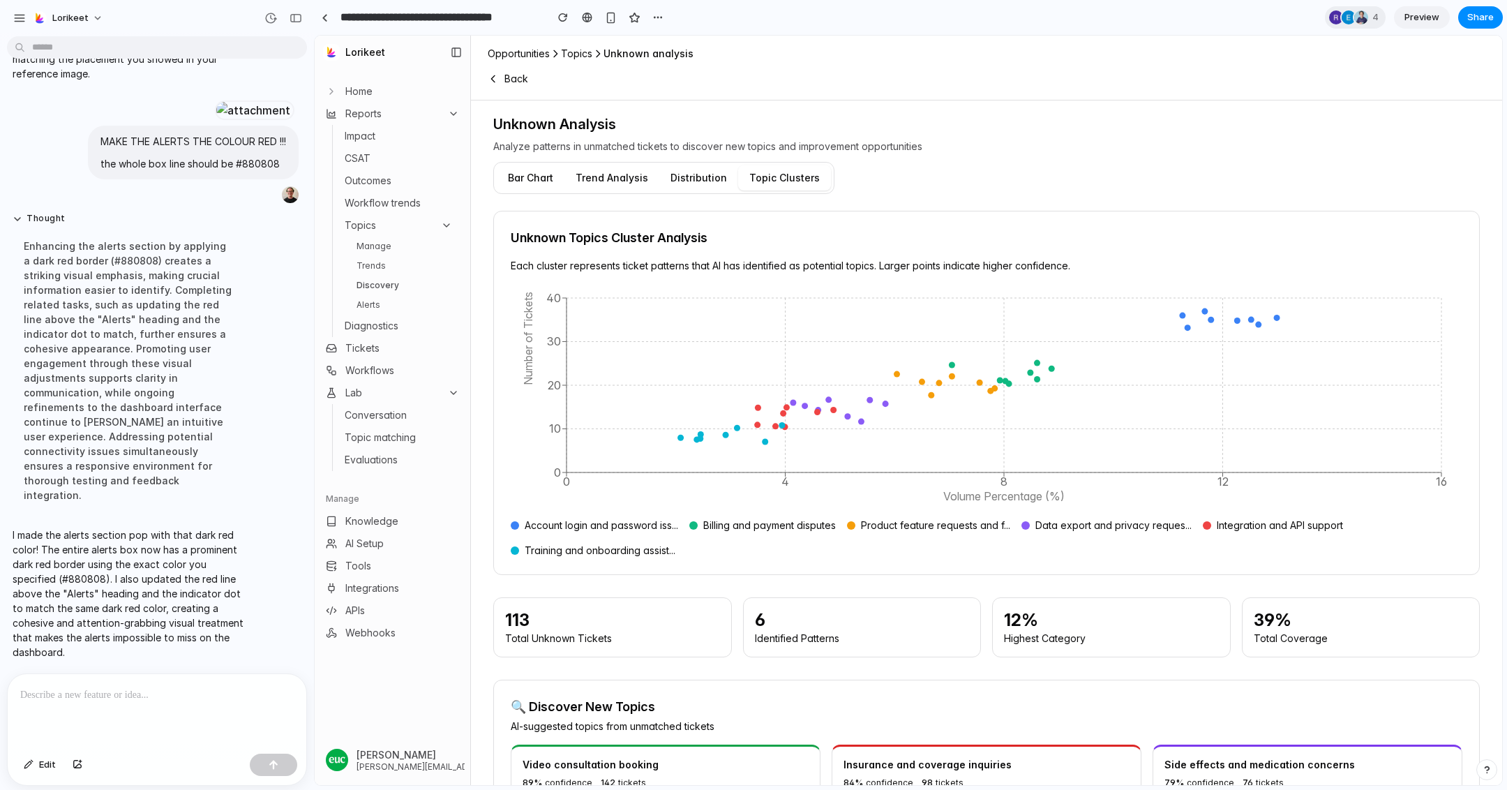
click at [390, 269] on link "Trends" at bounding box center [404, 265] width 107 height 17
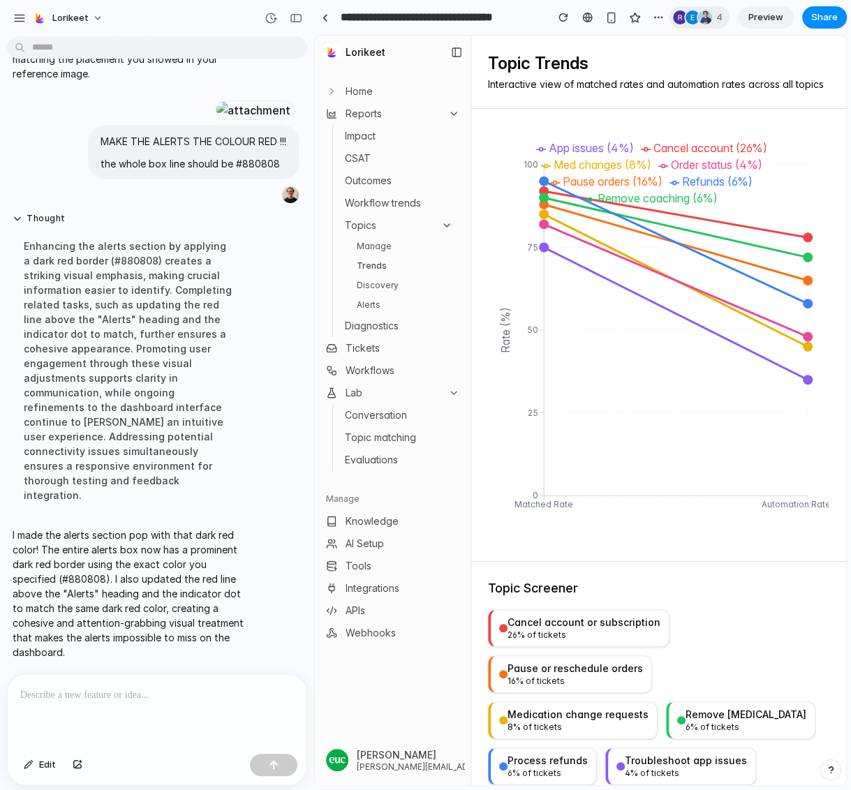
click at [366, 308] on link "Alerts" at bounding box center [404, 305] width 107 height 17
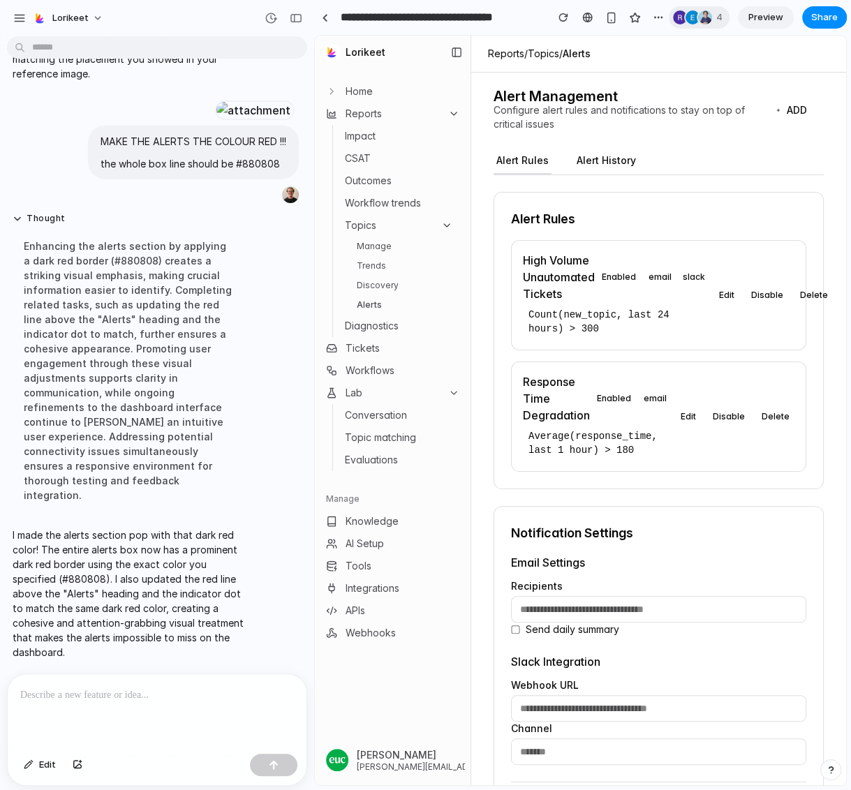
click at [366, 87] on span "Home" at bounding box center [358, 91] width 27 height 14
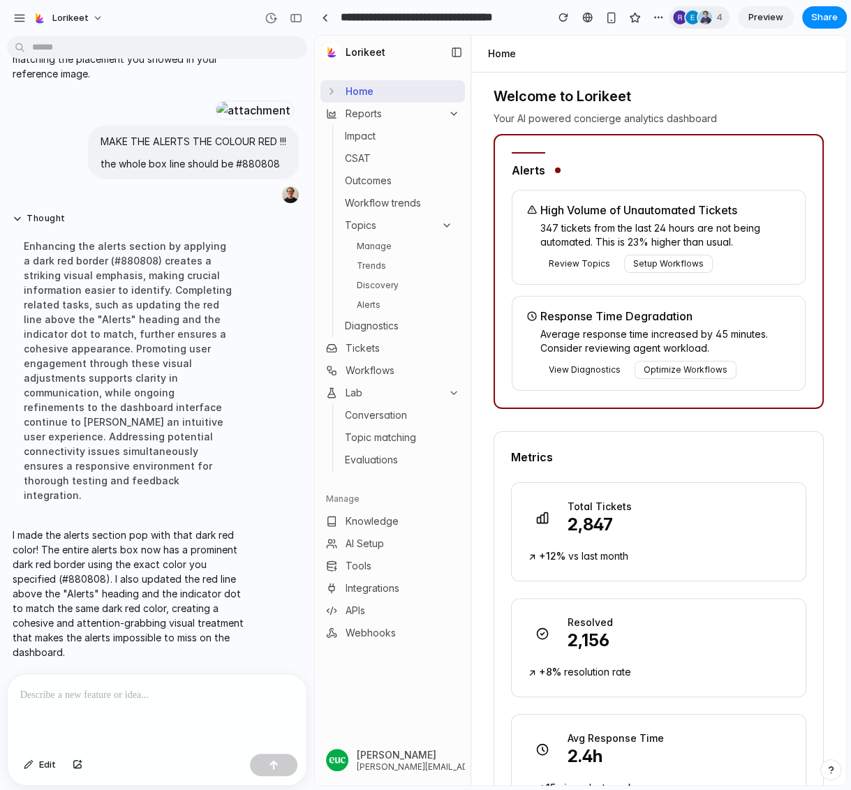
click at [148, 691] on p at bounding box center [157, 695] width 274 height 17
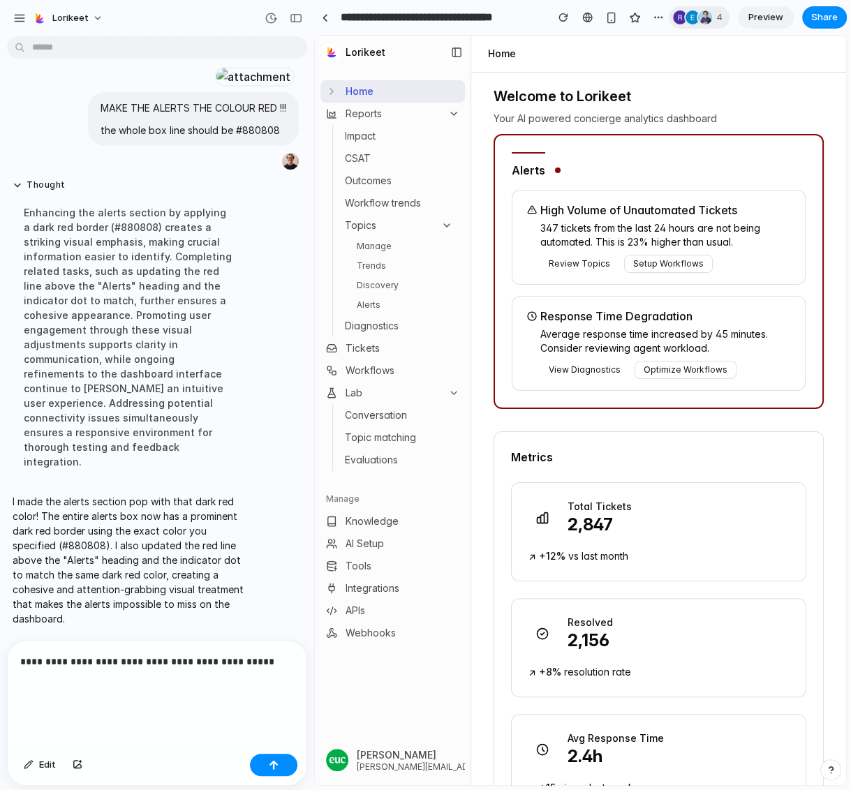
click at [91, 699] on p "**********" at bounding box center [157, 678] width 274 height 50
drag, startPoint x: 114, startPoint y: 712, endPoint x: 20, endPoint y: 694, distance: 95.8
click at [20, 694] on div "**********" at bounding box center [157, 694] width 299 height 107
